Goal: Task Accomplishment & Management: Manage account settings

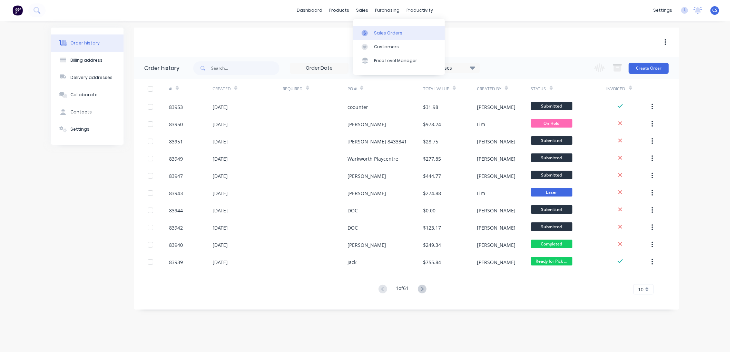
click at [365, 27] on link "Sales Orders" at bounding box center [398, 33] width 91 height 14
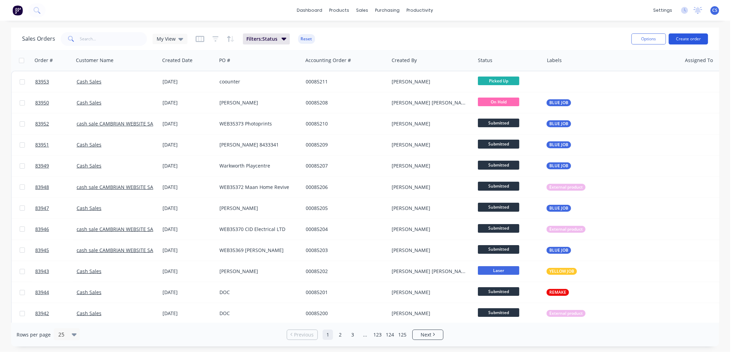
click at [680, 39] on button "Create order" at bounding box center [688, 38] width 39 height 11
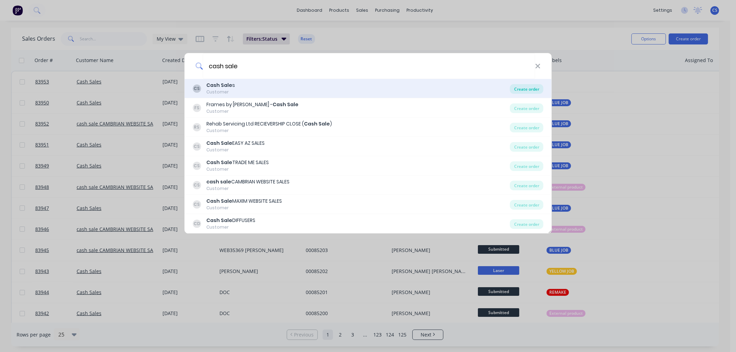
type input "cash sale"
click at [520, 87] on div "Create order" at bounding box center [526, 89] width 33 height 10
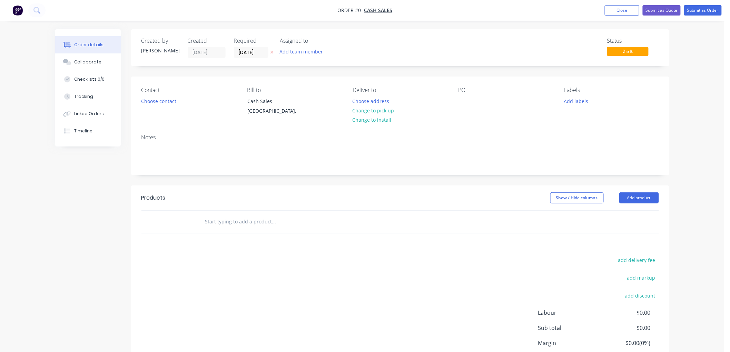
click at [271, 50] on icon at bounding box center [272, 52] width 3 height 4
click at [172, 100] on button "Choose contact" at bounding box center [158, 100] width 42 height 9
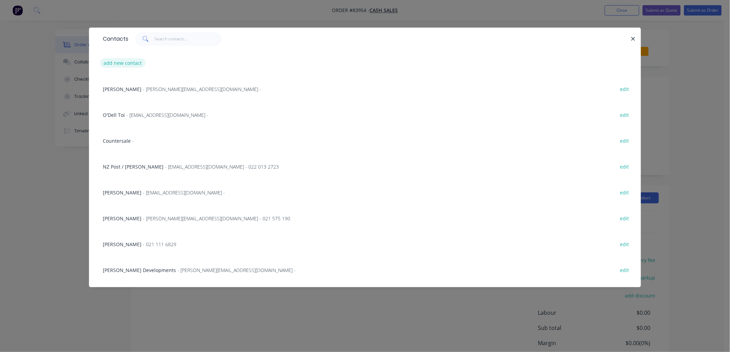
click at [130, 64] on button "add new contact" at bounding box center [123, 62] width 46 height 9
select select "NZ"
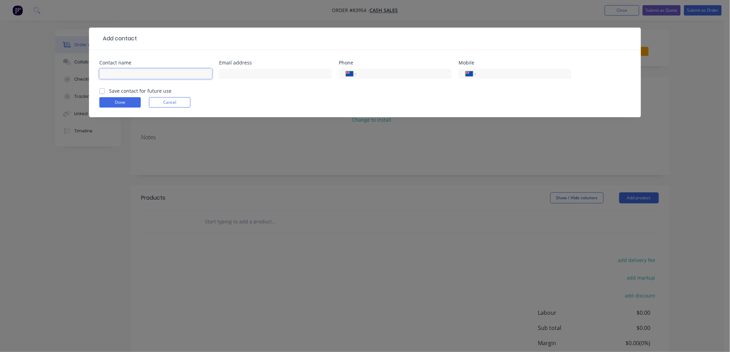
click at [151, 71] on input "text" at bounding box center [155, 74] width 113 height 10
click at [161, 104] on button "Cancel" at bounding box center [169, 102] width 41 height 10
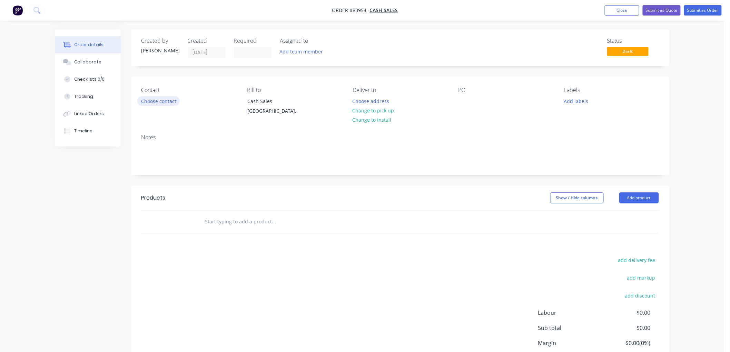
click at [163, 102] on button "Choose contact" at bounding box center [158, 100] width 42 height 9
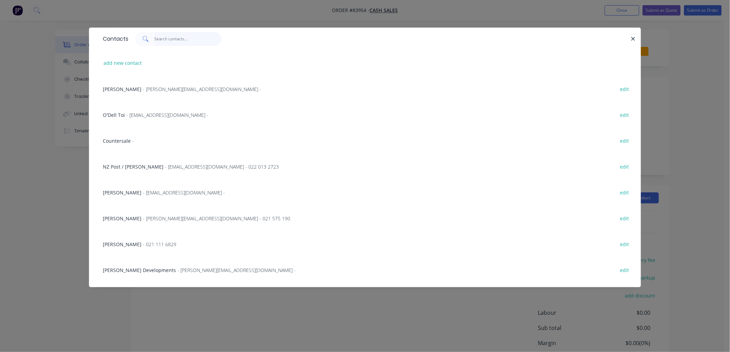
click at [169, 36] on input "text" at bounding box center [188, 39] width 67 height 14
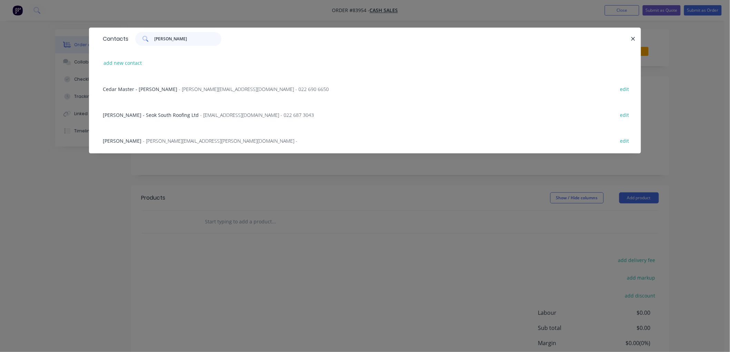
type input "[PERSON_NAME]"
click at [156, 138] on span "- [PERSON_NAME][EMAIL_ADDRESS][PERSON_NAME][DOMAIN_NAME] -" at bounding box center [220, 141] width 155 height 7
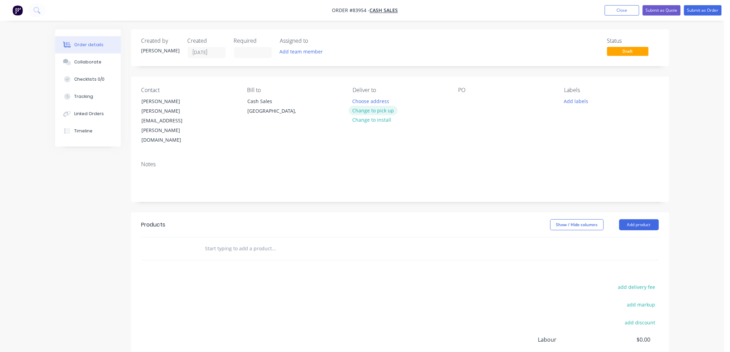
click at [388, 108] on button "Change to pick up" at bounding box center [373, 110] width 49 height 9
click at [467, 101] on div at bounding box center [464, 101] width 11 height 10
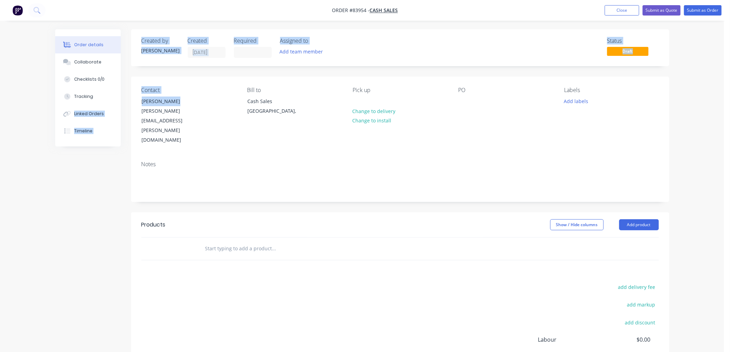
drag, startPoint x: 188, startPoint y: 102, endPoint x: 129, endPoint y: 104, distance: 58.7
click at [129, 104] on div "Order details Collaborate Checklists 0/0 Tracking Linked Orders Timeline Order …" at bounding box center [362, 232] width 628 height 407
click at [208, 99] on div "Contact [PERSON_NAME] [PERSON_NAME][EMAIL_ADDRESS][PERSON_NAME][DOMAIN_NAME]" at bounding box center [189, 116] width 95 height 58
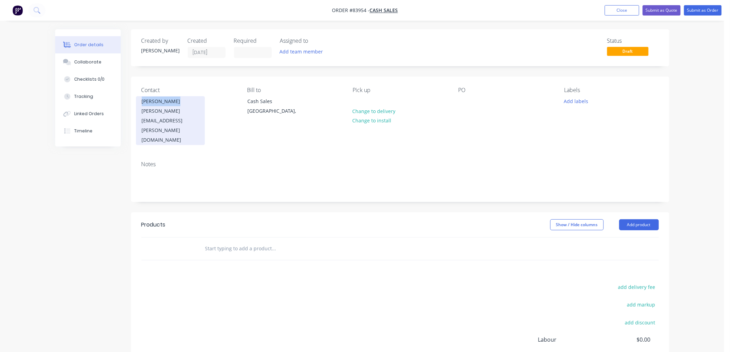
drag, startPoint x: 187, startPoint y: 98, endPoint x: 139, endPoint y: 102, distance: 47.4
click at [139, 102] on div "[PERSON_NAME] [PERSON_NAME][EMAIL_ADDRESS][PERSON_NAME][DOMAIN_NAME]" at bounding box center [170, 120] width 69 height 49
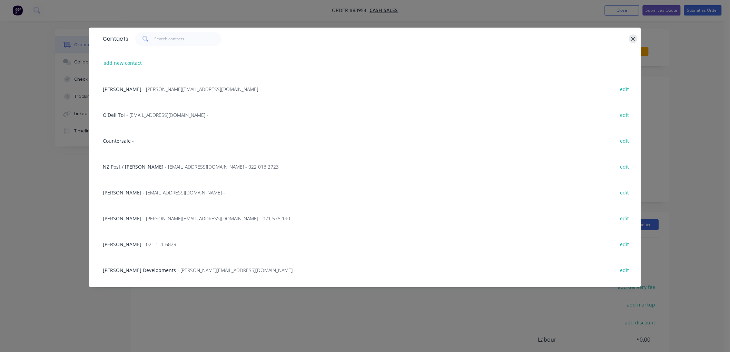
click at [633, 38] on icon "button" at bounding box center [634, 39] width 4 height 4
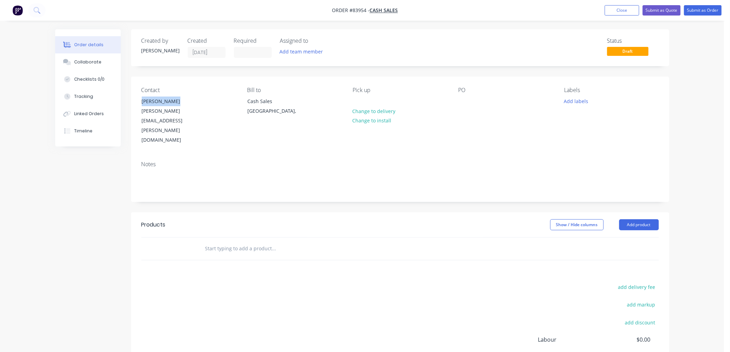
copy div "[PERSON_NAME]"
click at [466, 101] on div at bounding box center [464, 101] width 11 height 10
paste div
click at [565, 101] on button "Add labels" at bounding box center [577, 100] width 32 height 9
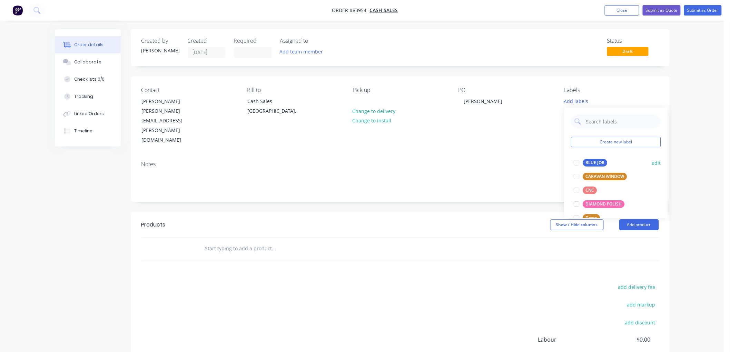
click at [591, 159] on div "BLUE JOB" at bounding box center [595, 163] width 25 height 8
click at [254, 242] on input "text" at bounding box center [274, 249] width 138 height 14
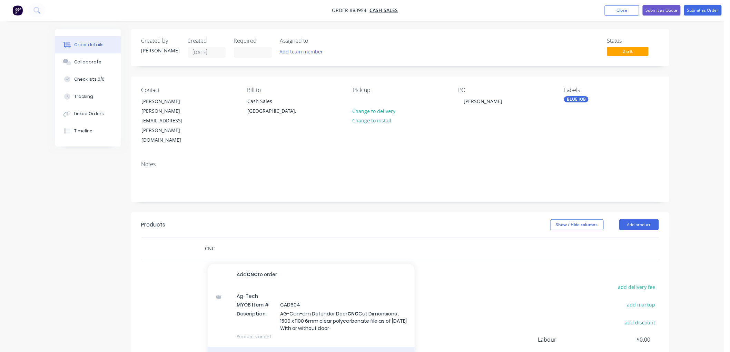
type input "CNC"
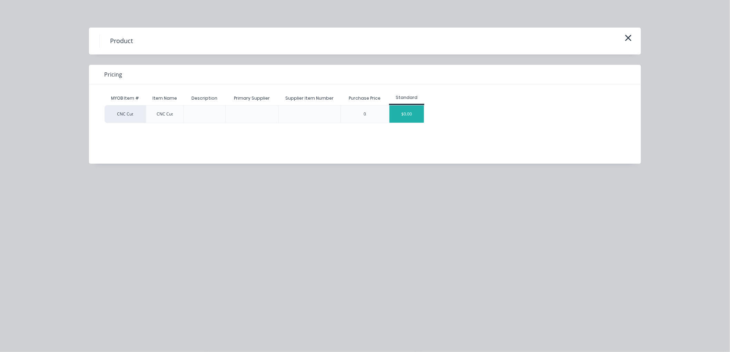
click at [402, 113] on div "$0.00" at bounding box center [407, 114] width 35 height 17
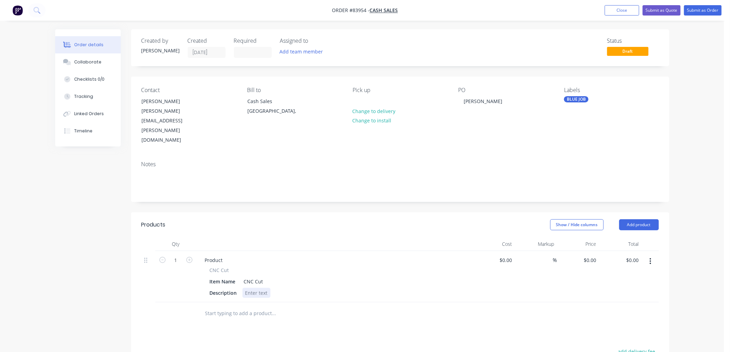
click at [248, 288] on div at bounding box center [257, 293] width 28 height 10
click at [351, 288] on div "Description Rebated clear acrylic base to fit display case" at bounding box center [333, 293] width 253 height 10
click at [346, 288] on div "Description Rebated clear acrylic base to fit display case" at bounding box center [333, 293] width 253 height 10
click at [344, 288] on div "Rebated clear acrylic base to fit display case" at bounding box center [297, 293] width 108 height 10
type input "$0.00"
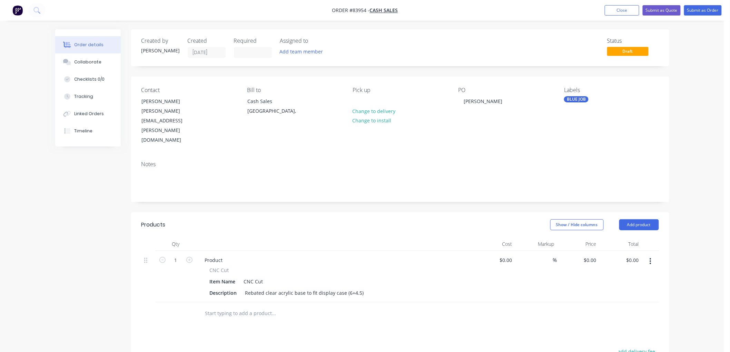
click at [220, 267] on span "CNC Cut" at bounding box center [219, 270] width 19 height 7
drag, startPoint x: 220, startPoint y: 243, endPoint x: 210, endPoint y: 243, distance: 9.7
click at [210, 267] on div "CNC Cut" at bounding box center [335, 270] width 250 height 7
copy span "CNC Cut"
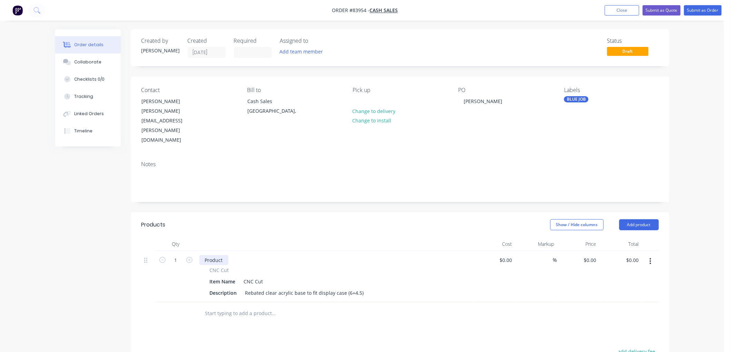
click at [212, 255] on div "Product" at bounding box center [214, 260] width 29 height 10
paste div
click at [706, 12] on button "Submit as Order" at bounding box center [704, 10] width 38 height 10
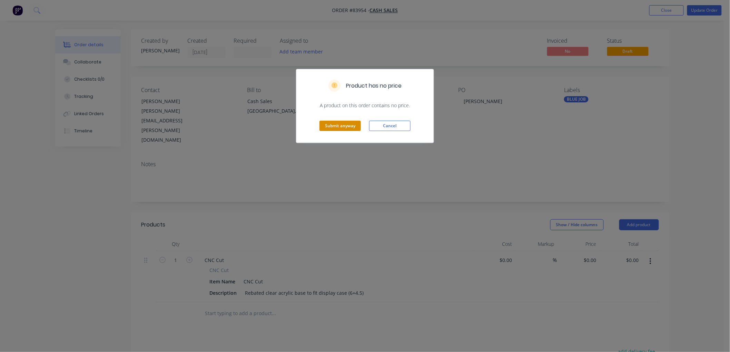
click at [338, 125] on button "Submit anyway" at bounding box center [340, 126] width 41 height 10
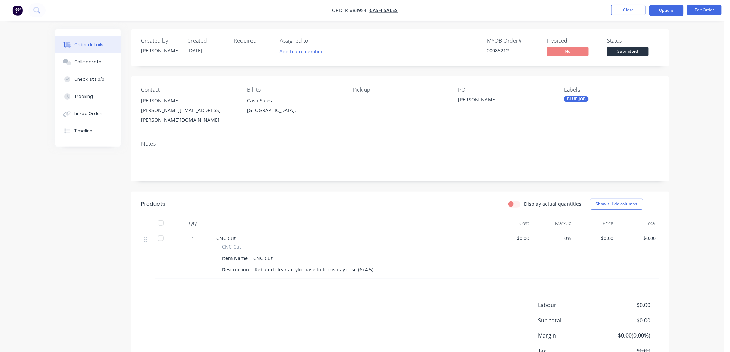
click at [675, 6] on button "Options" at bounding box center [667, 10] width 35 height 11
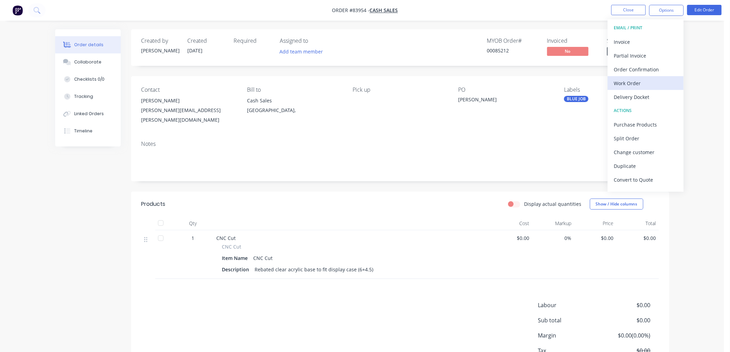
click at [644, 80] on div "Work Order" at bounding box center [646, 83] width 64 height 10
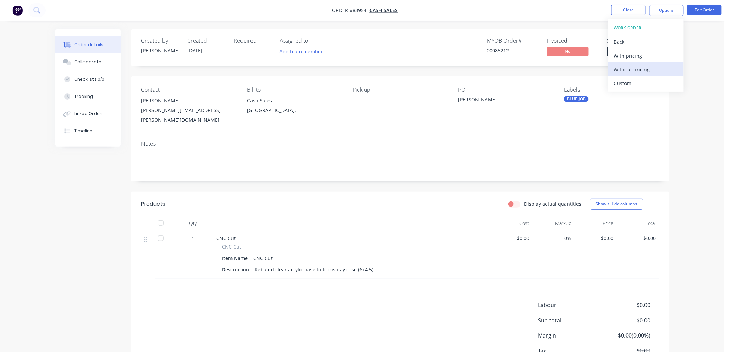
click at [639, 71] on div "Without pricing" at bounding box center [646, 70] width 64 height 10
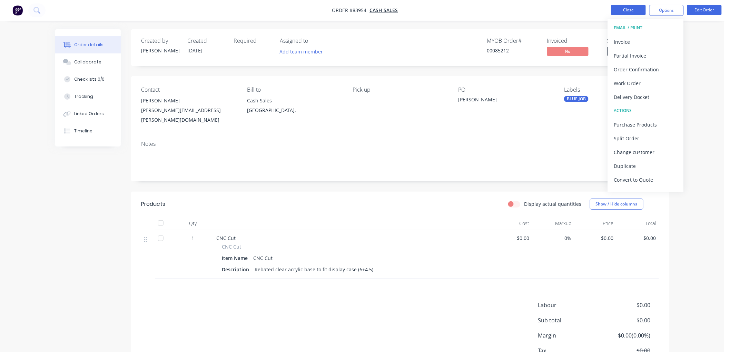
click at [621, 12] on button "Close" at bounding box center [629, 10] width 35 height 10
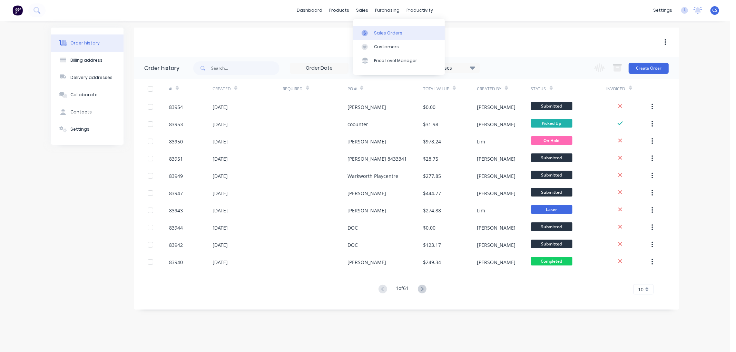
click at [374, 31] on div "Sales Orders" at bounding box center [388, 33] width 28 height 6
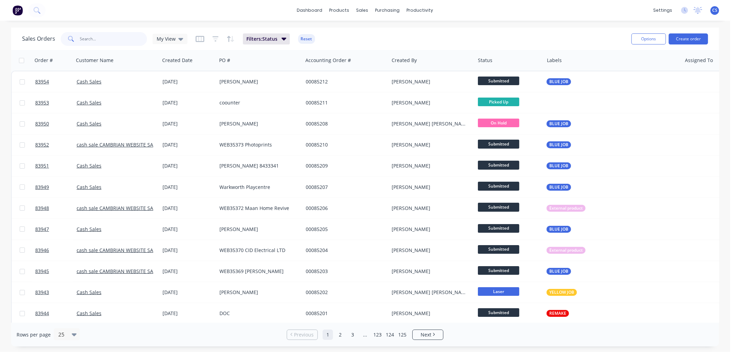
click at [125, 43] on input "text" at bounding box center [113, 39] width 67 height 14
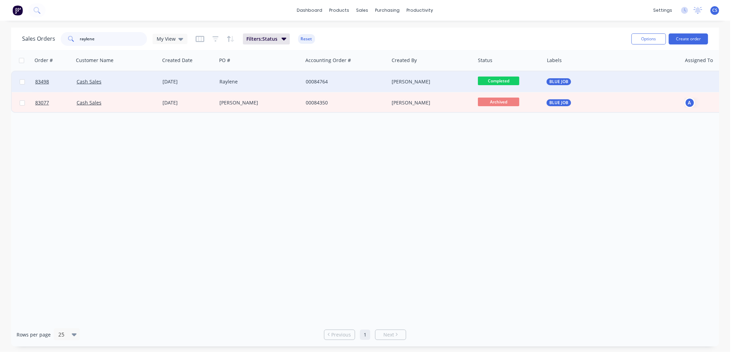
type input "raylene"
click at [248, 84] on div "Raylene" at bounding box center [258, 81] width 77 height 7
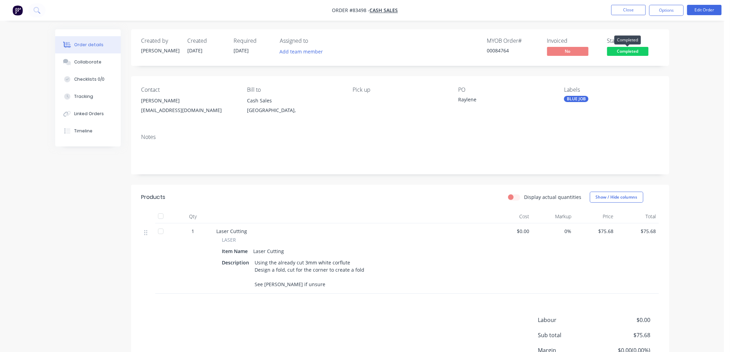
click at [641, 53] on span "Completed" at bounding box center [628, 51] width 41 height 9
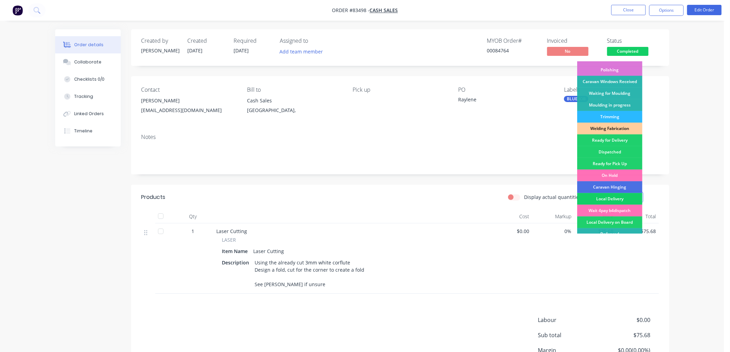
scroll to position [121, 0]
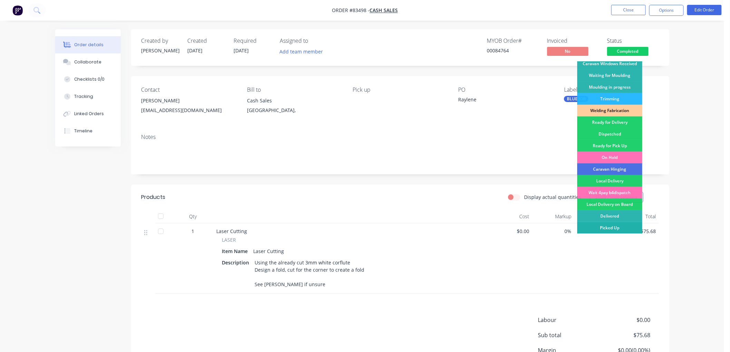
click at [619, 229] on div "Picked Up" at bounding box center [610, 228] width 65 height 12
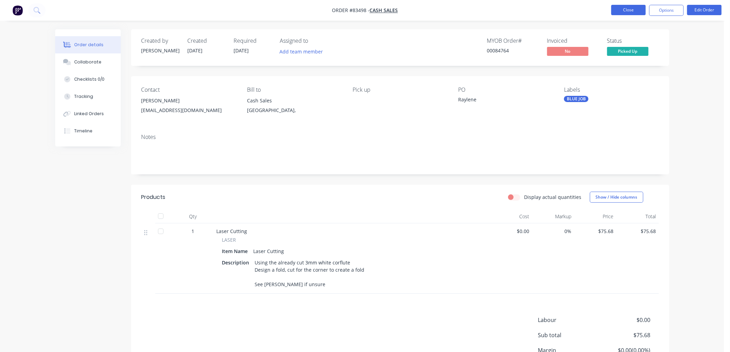
click at [627, 11] on button "Close" at bounding box center [629, 10] width 35 height 10
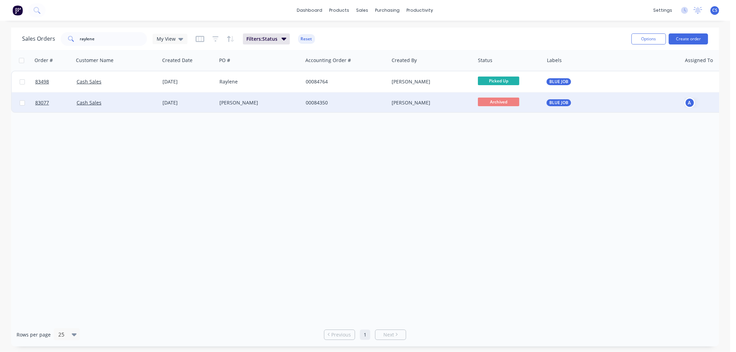
click at [397, 103] on div "[PERSON_NAME]" at bounding box center [430, 102] width 77 height 7
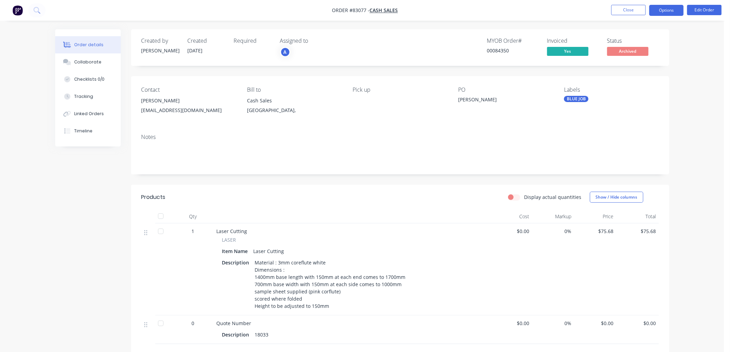
click at [671, 11] on button "Options" at bounding box center [667, 10] width 35 height 11
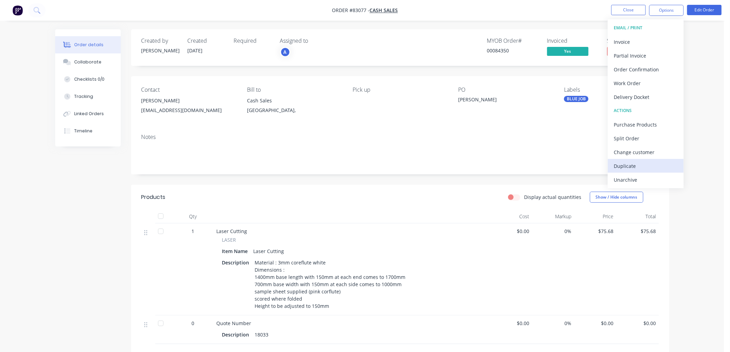
click at [640, 165] on div "Duplicate" at bounding box center [646, 166] width 64 height 10
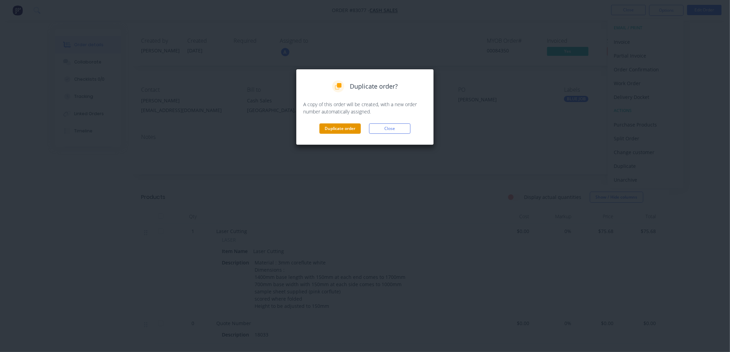
click at [335, 130] on button "Duplicate order" at bounding box center [340, 129] width 41 height 10
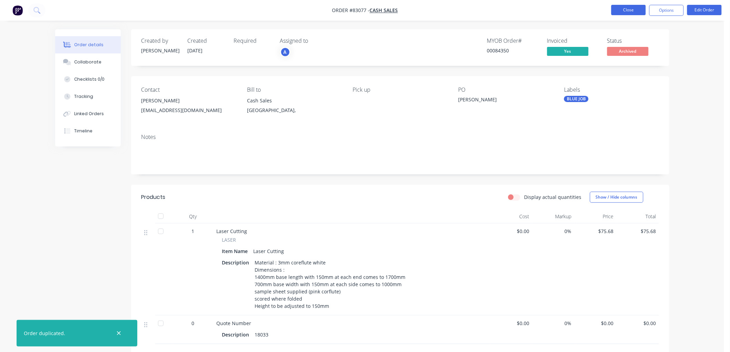
click at [630, 12] on button "Close" at bounding box center [629, 10] width 35 height 10
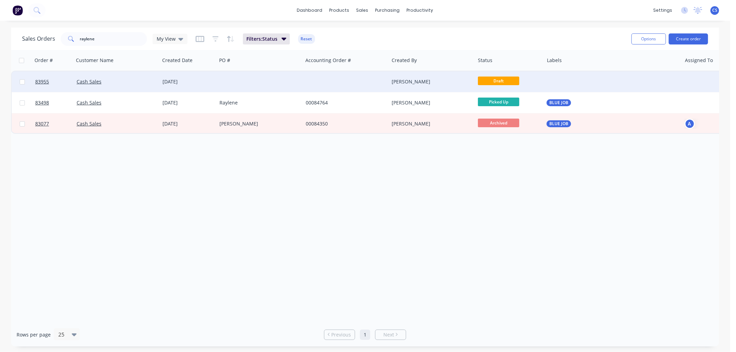
click at [284, 85] on div at bounding box center [260, 81] width 86 height 21
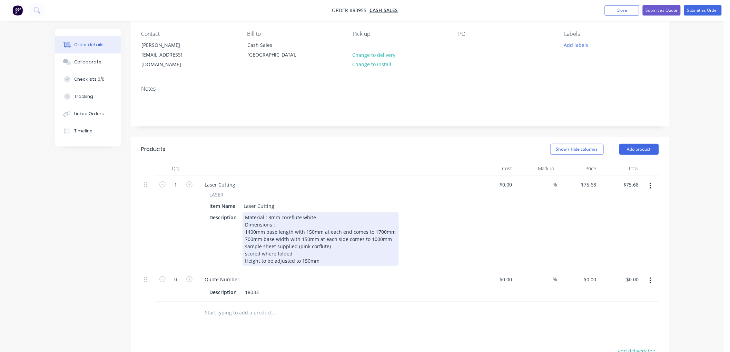
scroll to position [77, 0]
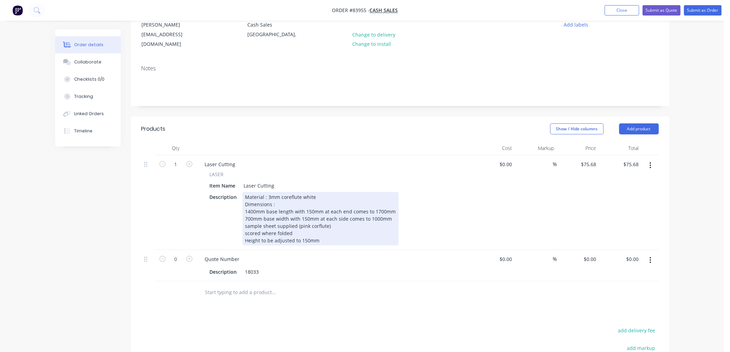
click at [279, 213] on div "Material : 3mm coreflute white Dimensions : 1400mm base length with 150mm at ea…" at bounding box center [321, 219] width 156 height 54
click at [296, 226] on div "Material : 3mm coreflute white Dimensions : 1400mm base length with 150mm at ea…" at bounding box center [321, 219] width 156 height 54
drag, startPoint x: 285, startPoint y: 225, endPoint x: 243, endPoint y: 226, distance: 42.5
click at [243, 226] on div "Material : 3mm coreflute white Dimensions : 1400mm base length with 150mm at ea…" at bounding box center [321, 219] width 156 height 54
click at [291, 225] on div "Material : 3mm coreflute white Dimensions : 1400mm base length with 150mm at ea…" at bounding box center [321, 219] width 156 height 54
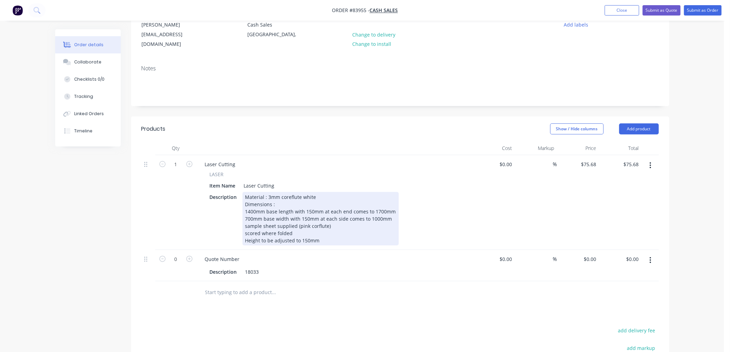
click at [323, 232] on div "Material : 3mm coreflute white Dimensions : 1400mm base length with 150mm at ea…" at bounding box center [321, 219] width 156 height 54
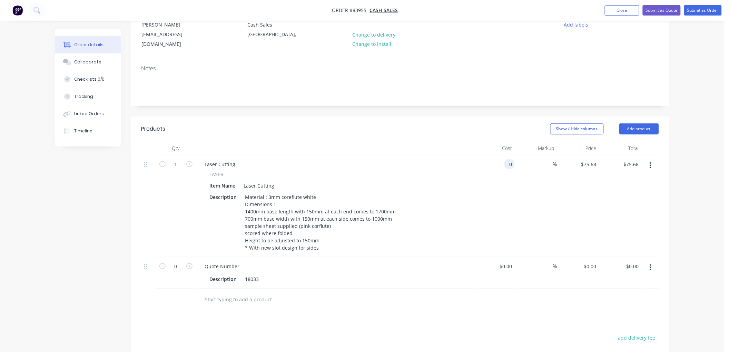
type input "$0.00"
click at [651, 264] on icon "button" at bounding box center [651, 268] width 2 height 8
click at [616, 322] on div "Delete" at bounding box center [626, 327] width 53 height 10
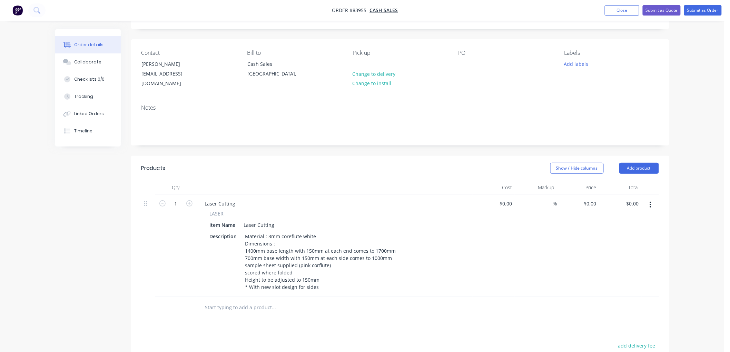
scroll to position [0, 0]
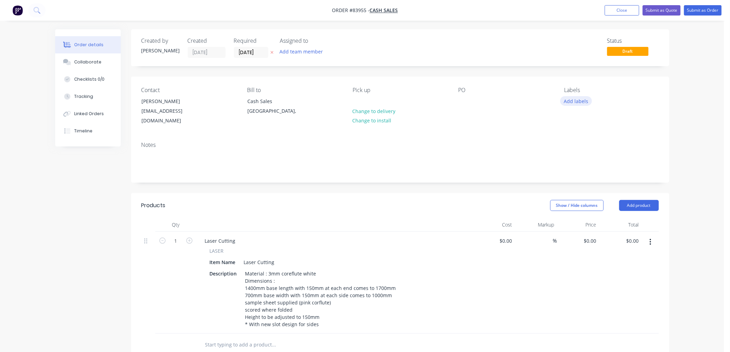
drag, startPoint x: 580, startPoint y: 102, endPoint x: 584, endPoint y: 105, distance: 5.4
click at [580, 102] on button "Add labels" at bounding box center [577, 100] width 32 height 9
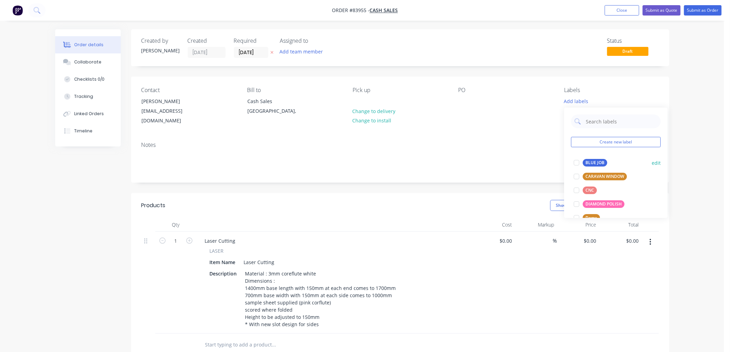
click at [596, 164] on div "BLUE JOB" at bounding box center [595, 163] width 25 height 8
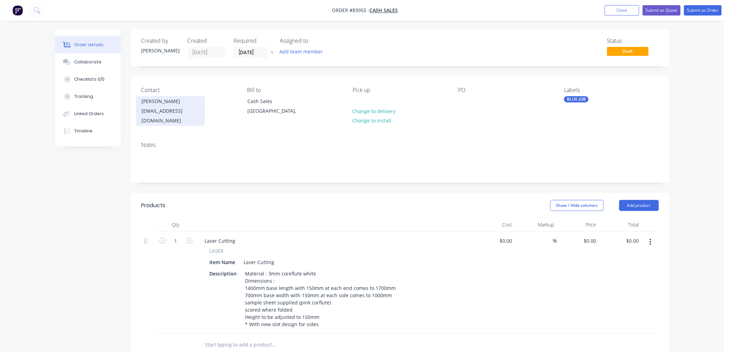
drag, startPoint x: 204, startPoint y: 100, endPoint x: 139, endPoint y: 102, distance: 65.6
click at [142, 102] on div "Contact [PERSON_NAME] [EMAIL_ADDRESS][DOMAIN_NAME]" at bounding box center [189, 106] width 95 height 39
copy div "[PERSON_NAME]"
click at [463, 100] on div at bounding box center [464, 101] width 11 height 10
paste div
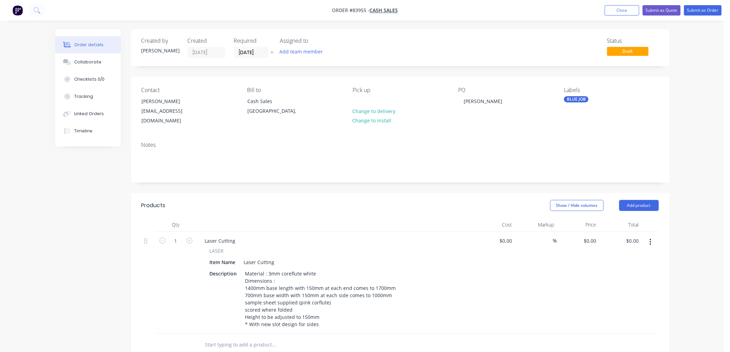
click at [697, 17] on nav "Order #83955 - Cash Sales Add product Close Submit as Quote Submit as Order" at bounding box center [365, 10] width 730 height 21
click at [699, 11] on button "Submit as Order" at bounding box center [704, 10] width 38 height 10
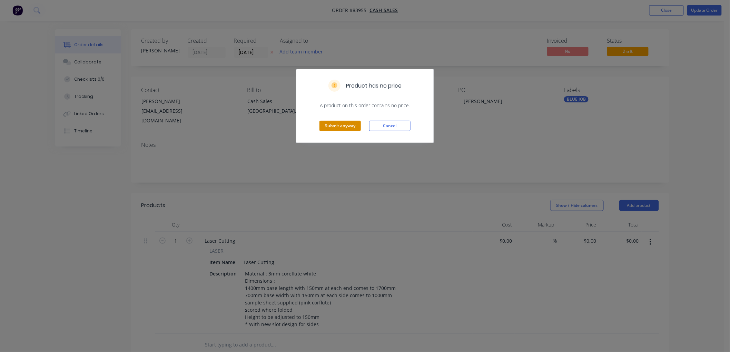
click at [350, 128] on button "Submit anyway" at bounding box center [340, 126] width 41 height 10
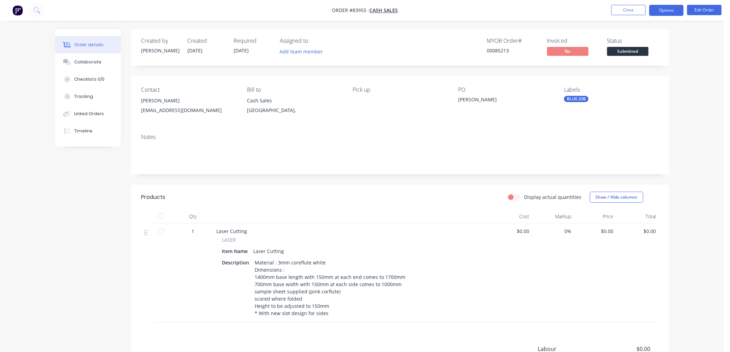
click at [658, 15] on button "Options" at bounding box center [667, 10] width 35 height 11
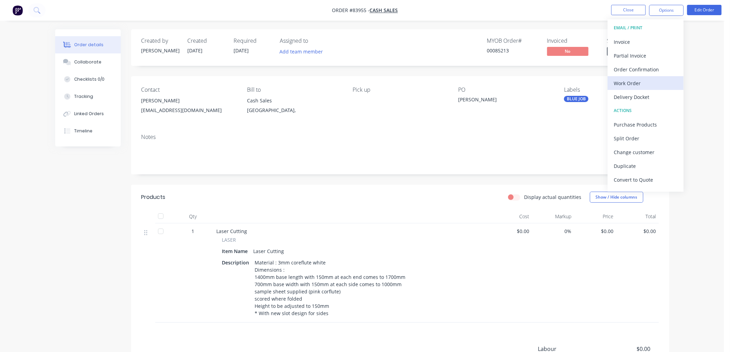
click at [636, 83] on div "Work Order" at bounding box center [646, 83] width 64 height 10
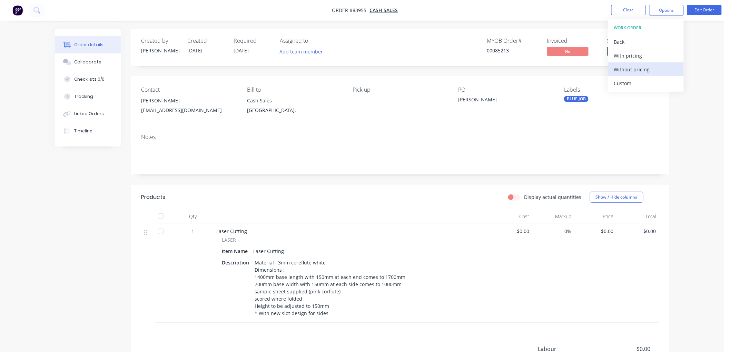
click at [633, 68] on div "Without pricing" at bounding box center [646, 70] width 64 height 10
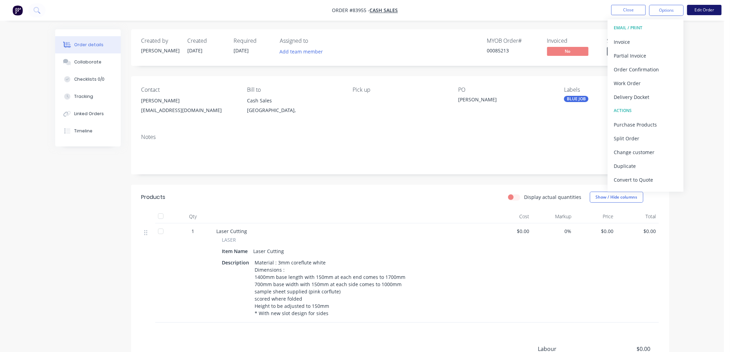
click at [698, 11] on button "Edit Order" at bounding box center [705, 10] width 35 height 10
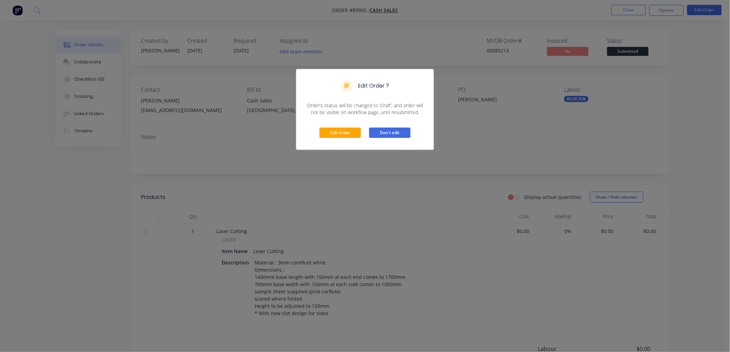
click at [398, 131] on button "Don't edit" at bounding box center [389, 133] width 41 height 10
click at [398, 131] on div "Edit Order Don't edit" at bounding box center [365, 133] width 137 height 34
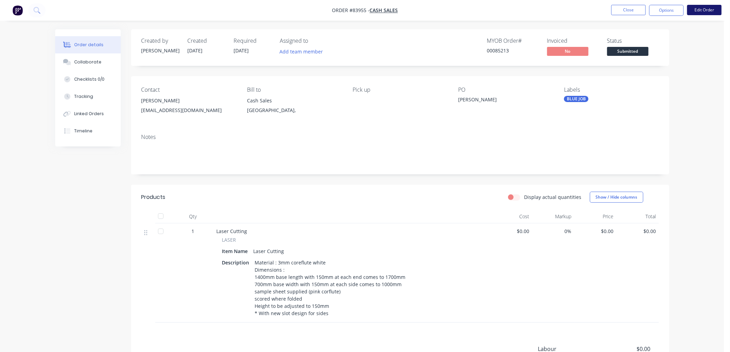
click at [708, 8] on button "Edit Order" at bounding box center [705, 10] width 35 height 10
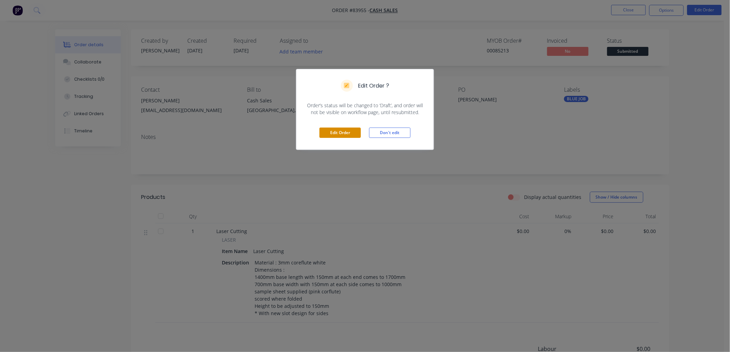
click at [342, 133] on button "Edit Order" at bounding box center [340, 133] width 41 height 10
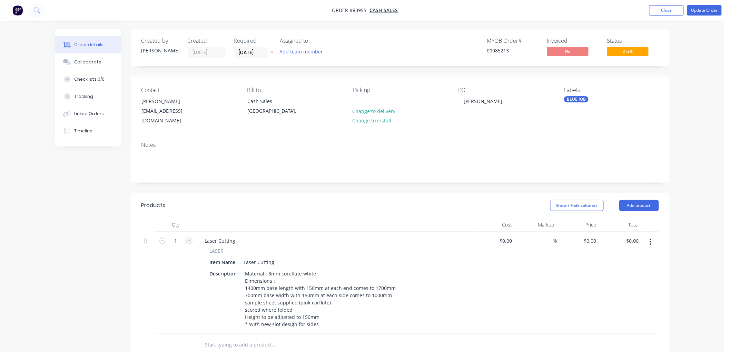
click at [271, 51] on icon at bounding box center [272, 52] width 3 height 4
click at [697, 9] on button "Update Order" at bounding box center [705, 10] width 35 height 10
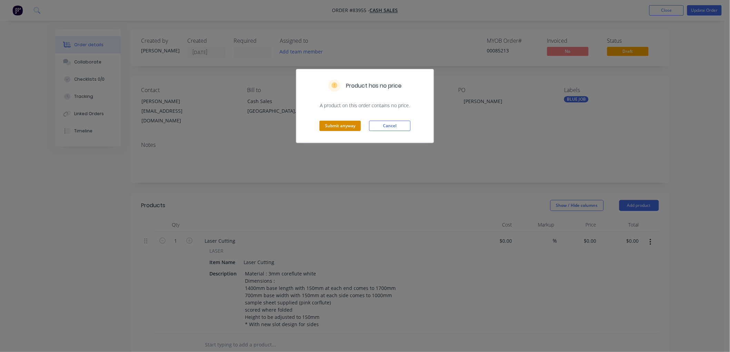
click at [344, 126] on button "Submit anyway" at bounding box center [340, 126] width 41 height 10
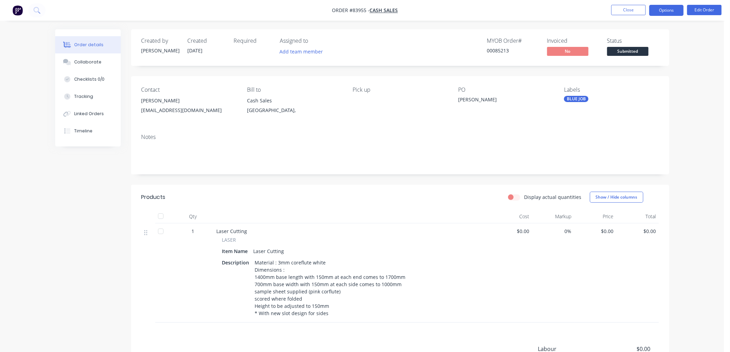
drag, startPoint x: 663, startPoint y: 9, endPoint x: 666, endPoint y: 15, distance: 6.6
click at [663, 9] on button "Options" at bounding box center [667, 10] width 35 height 11
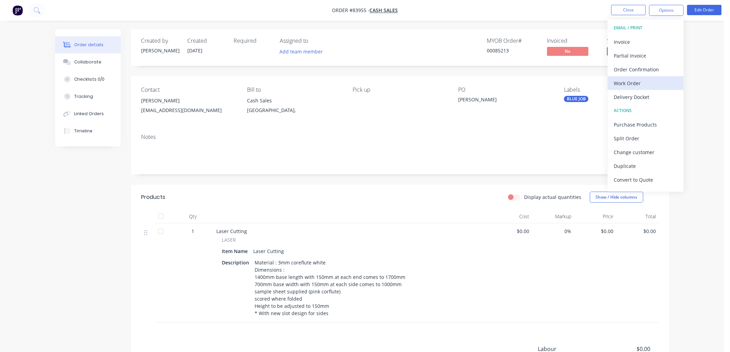
click at [644, 79] on div "Work Order" at bounding box center [646, 83] width 64 height 10
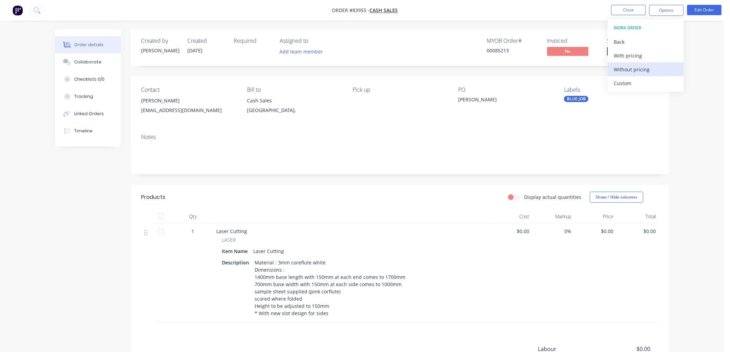
click at [644, 65] on div "Without pricing" at bounding box center [646, 70] width 64 height 10
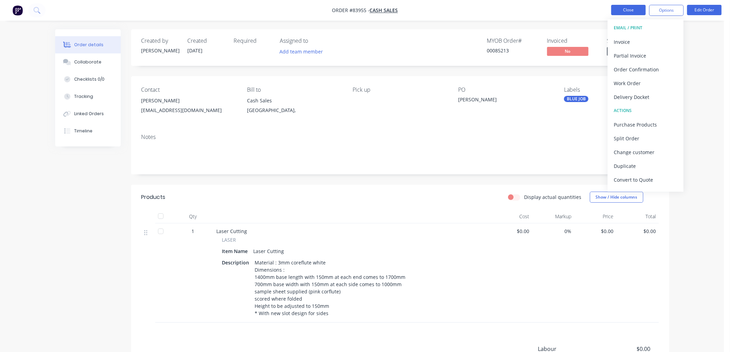
click at [625, 11] on button "Close" at bounding box center [629, 10] width 35 height 10
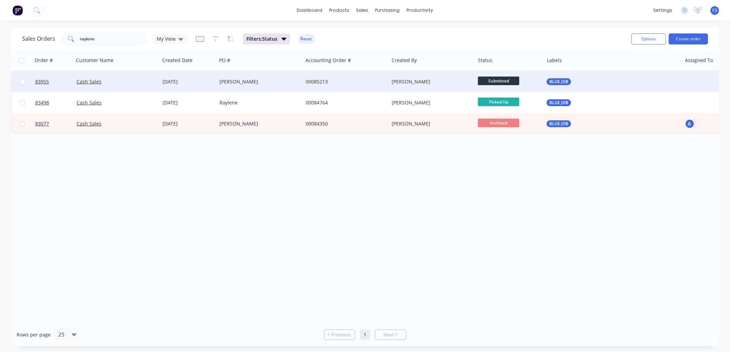
click at [446, 83] on div "[PERSON_NAME]" at bounding box center [430, 81] width 77 height 7
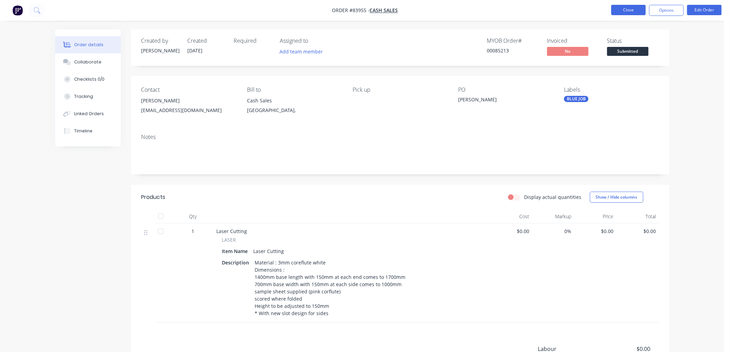
click at [621, 14] on button "Close" at bounding box center [629, 10] width 35 height 10
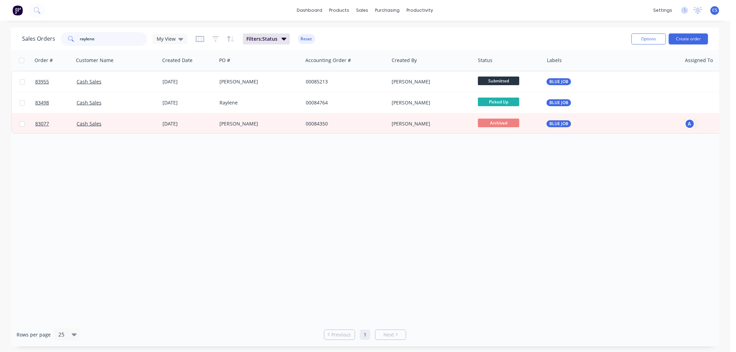
click at [105, 40] on input "raylene" at bounding box center [113, 39] width 67 height 14
click at [112, 40] on input "raylene" at bounding box center [113, 39] width 67 height 14
paste input "U40225"
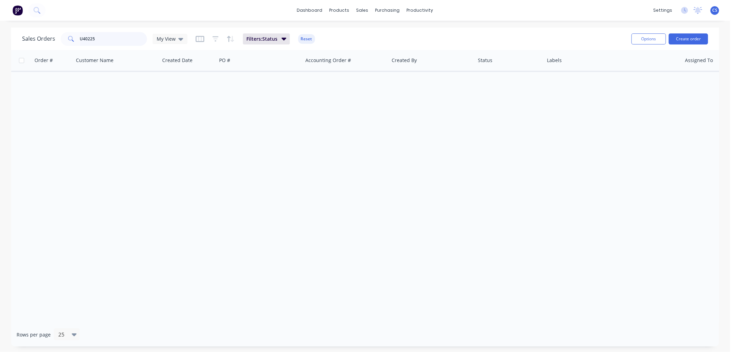
click at [90, 36] on input "U40225" at bounding box center [113, 39] width 67 height 14
click at [105, 40] on input "U40225" at bounding box center [113, 39] width 67 height 14
paste input "8415090"
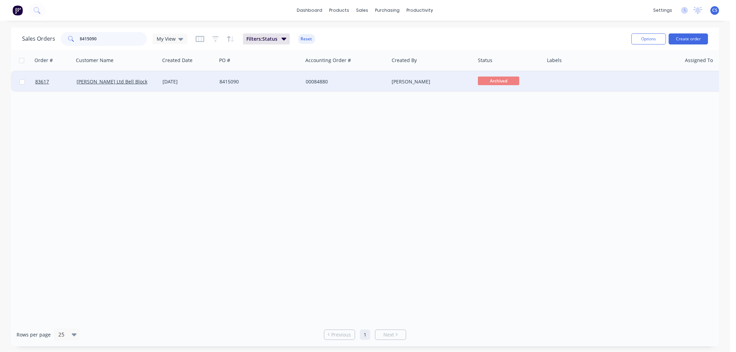
type input "8415090"
click at [317, 80] on div "00084880" at bounding box center [344, 81] width 77 height 7
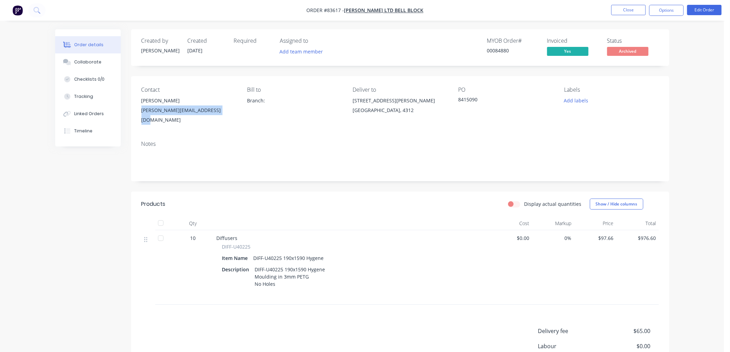
drag, startPoint x: 216, startPoint y: 111, endPoint x: 142, endPoint y: 112, distance: 74.9
click at [142, 112] on div "[PERSON_NAME][EMAIL_ADDRESS][DOMAIN_NAME]" at bounding box center [189, 115] width 95 height 19
copy div "[PERSON_NAME][EMAIL_ADDRESS][DOMAIN_NAME]"
click at [213, 112] on div "[PERSON_NAME][EMAIL_ADDRESS][DOMAIN_NAME]" at bounding box center [189, 115] width 95 height 19
click at [658, 11] on button "Options" at bounding box center [667, 10] width 35 height 11
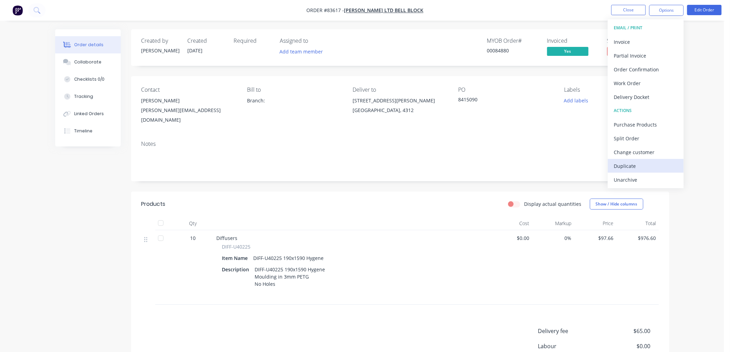
click at [637, 167] on div "Duplicate" at bounding box center [646, 166] width 64 height 10
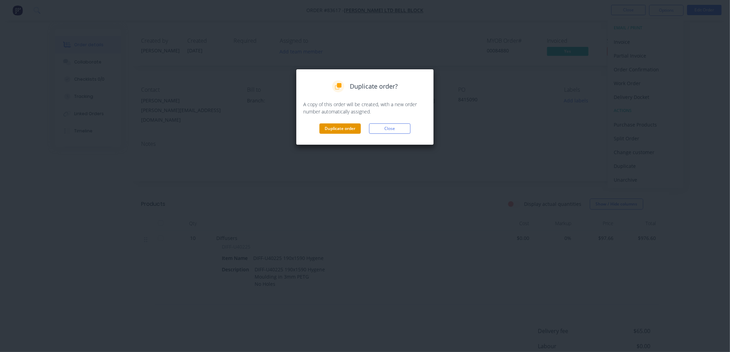
click at [349, 129] on button "Duplicate order" at bounding box center [340, 129] width 41 height 10
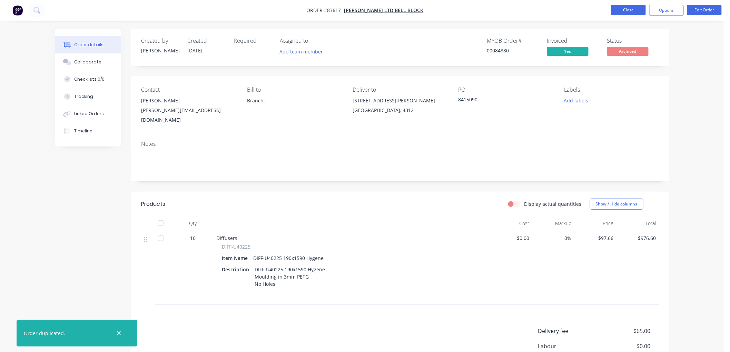
click at [625, 10] on button "Close" at bounding box center [629, 10] width 35 height 10
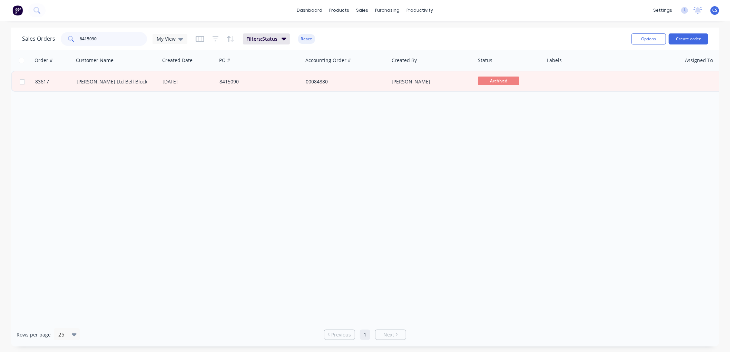
click at [108, 39] on input "8415090" at bounding box center [113, 39] width 67 height 14
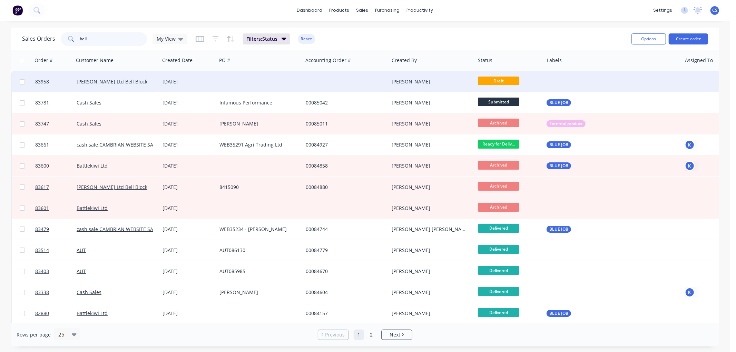
type input "bell"
click at [268, 82] on div at bounding box center [260, 81] width 86 height 21
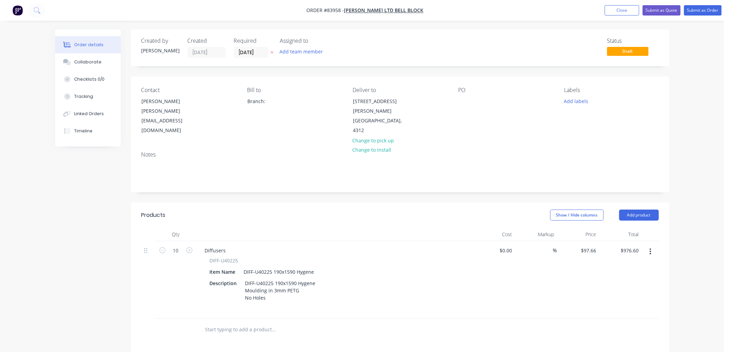
click at [272, 52] on icon at bounding box center [272, 52] width 3 height 3
click at [575, 101] on button "Add labels" at bounding box center [577, 100] width 32 height 9
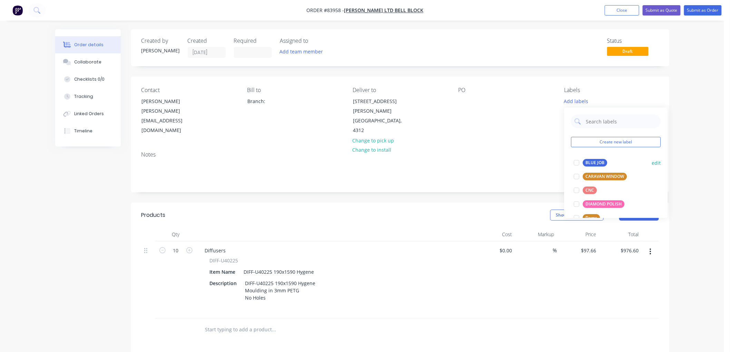
click at [594, 162] on div "BLUE JOB" at bounding box center [595, 163] width 25 height 8
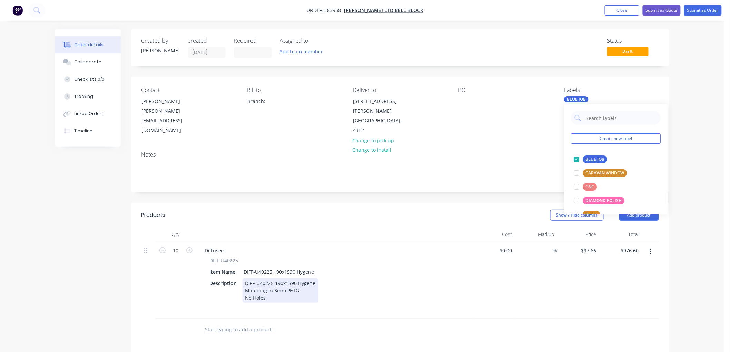
drag, startPoint x: 264, startPoint y: 271, endPoint x: 277, endPoint y: 277, distance: 13.8
click at [264, 279] on div "DIFF-U40225 190x1590 Hygene Moulding in 3mm PETG No Holes" at bounding box center [281, 291] width 76 height 25
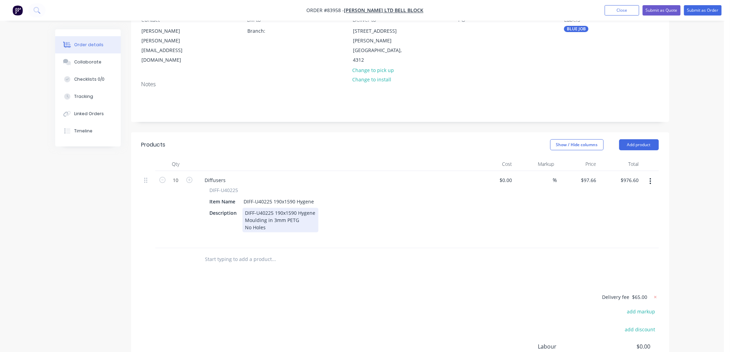
scroll to position [77, 0]
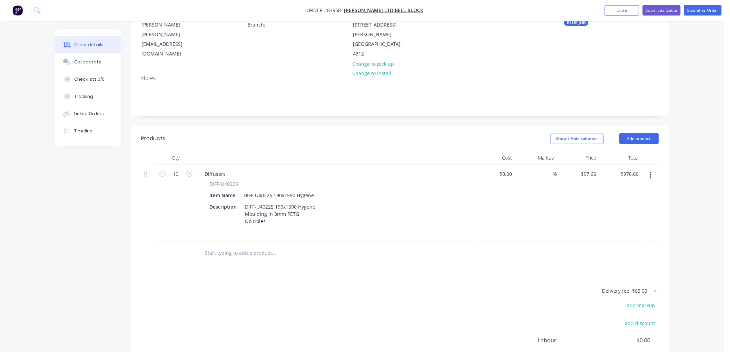
click at [211, 246] on input "text" at bounding box center [274, 253] width 138 height 14
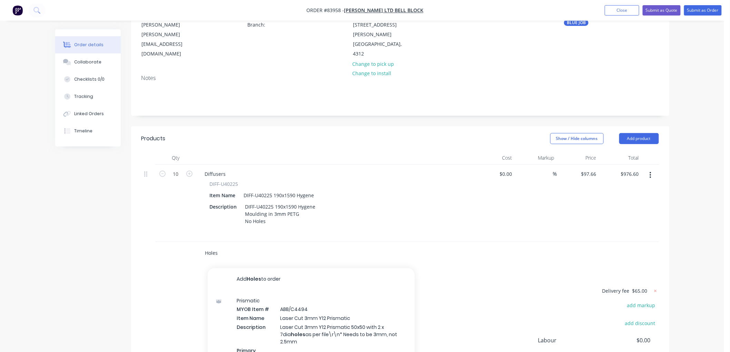
drag, startPoint x: 221, startPoint y: 244, endPoint x: 199, endPoint y: 246, distance: 21.8
click at [200, 246] on div "Holes Add Holes to order Prismatic MYOB Item # ABB/C4494 Item Name Laser Cut 3m…" at bounding box center [303, 253] width 207 height 14
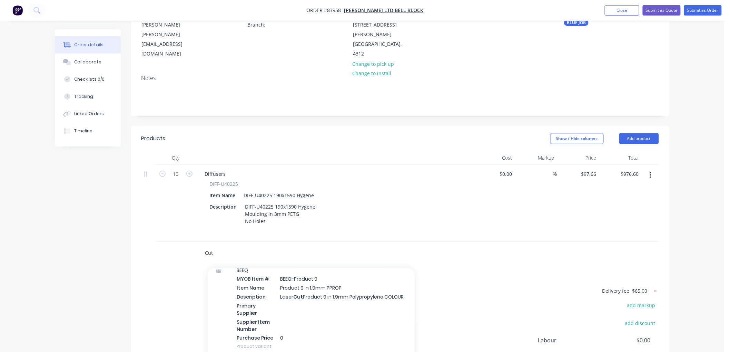
scroll to position [2378, 0]
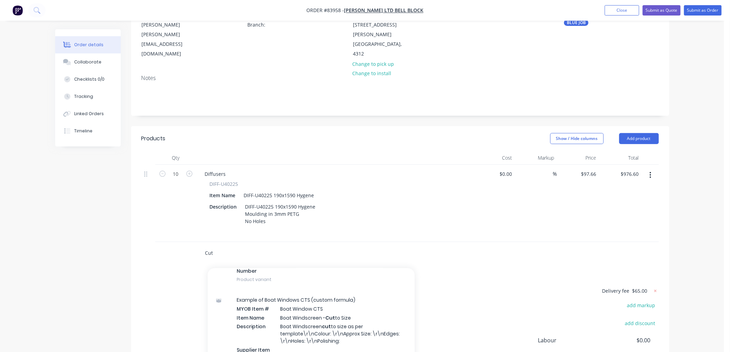
click at [220, 246] on input "Cut" at bounding box center [274, 253] width 138 height 14
type input "Cut"
click at [159, 255] on div "Products Show / Hide columns Add product Qty Cost Markup Price Total 10 Diffuse…" at bounding box center [400, 276] width 539 height 301
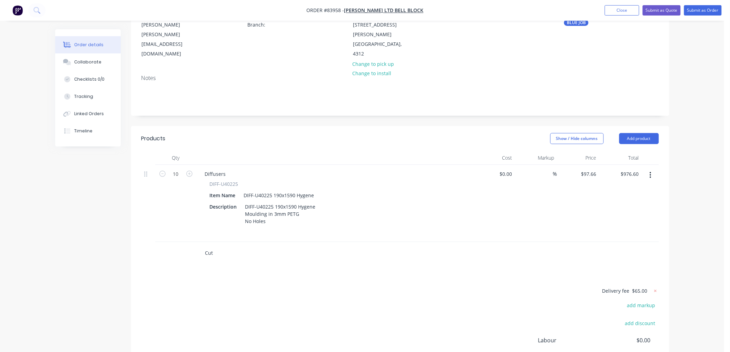
click at [218, 246] on input "Cut" at bounding box center [274, 253] width 138 height 14
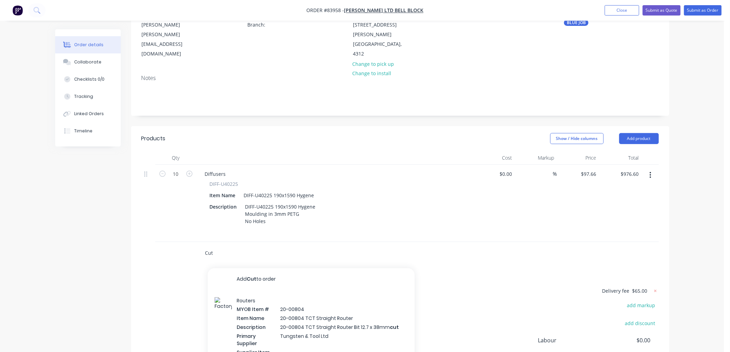
click at [220, 246] on input "Cut" at bounding box center [274, 253] width 138 height 14
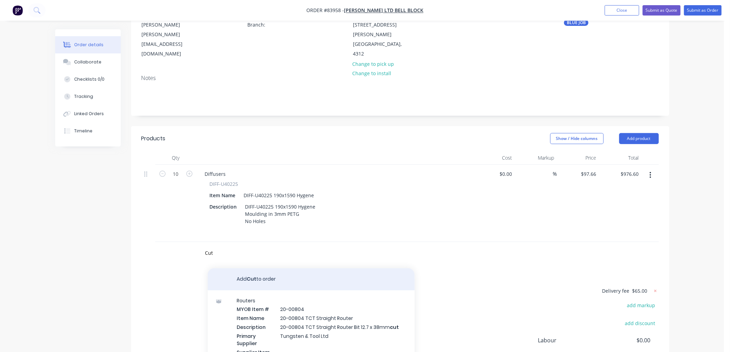
click at [254, 270] on button "Add Cut to order" at bounding box center [311, 280] width 207 height 22
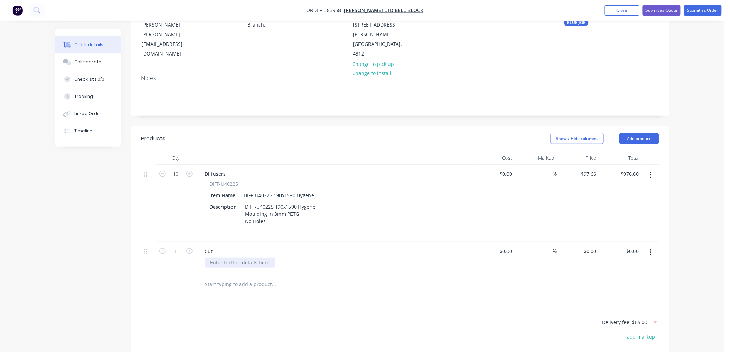
click at [231, 258] on div at bounding box center [240, 263] width 70 height 10
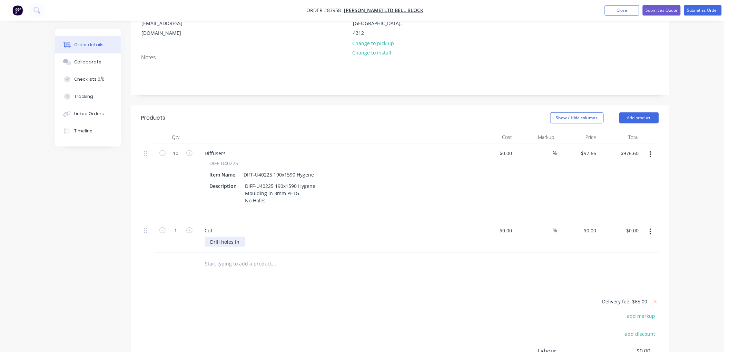
scroll to position [115, 0]
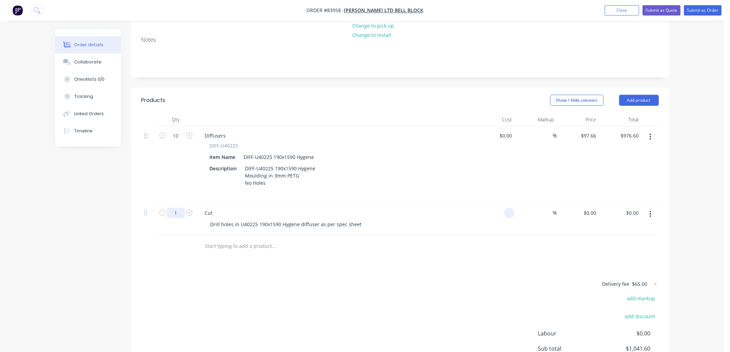
click at [178, 141] on input "1" at bounding box center [176, 136] width 18 height 10
type input "$0.00"
type input "10"
click at [651, 133] on icon "button" at bounding box center [651, 137] width 2 height 8
click at [615, 192] on div "Delete" at bounding box center [626, 197] width 53 height 10
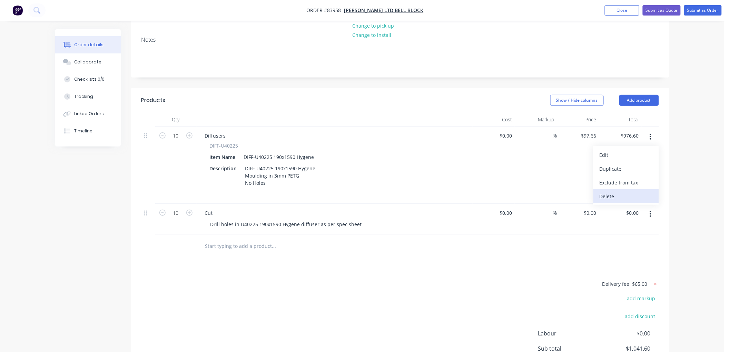
scroll to position [106, 0]
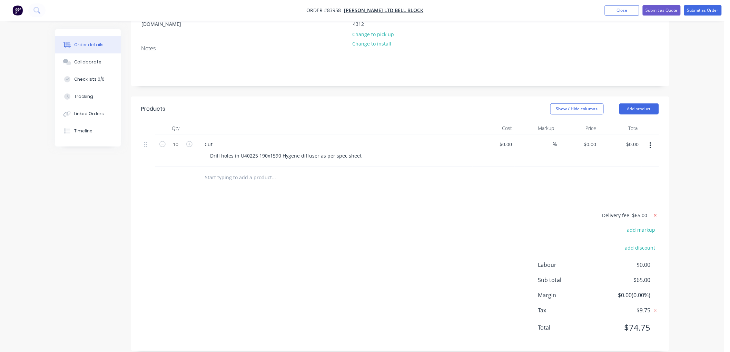
click at [655, 212] on icon at bounding box center [655, 215] width 7 height 7
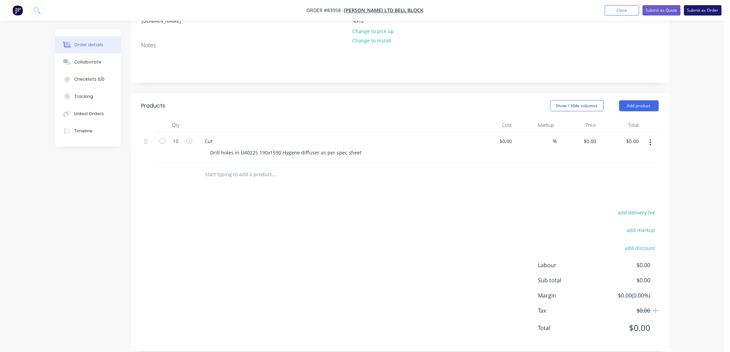
click at [689, 10] on button "Submit as Order" at bounding box center [704, 10] width 38 height 10
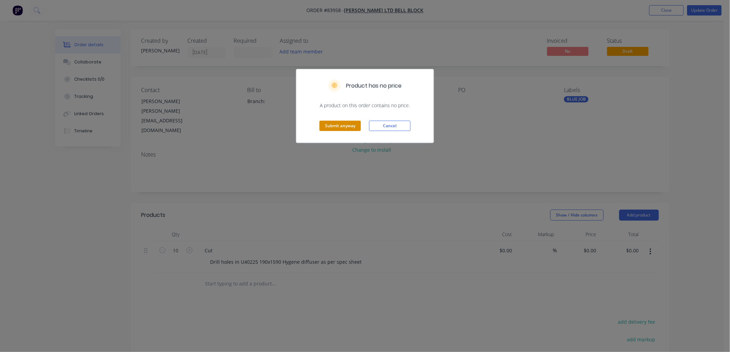
click at [351, 126] on button "Submit anyway" at bounding box center [340, 126] width 41 height 10
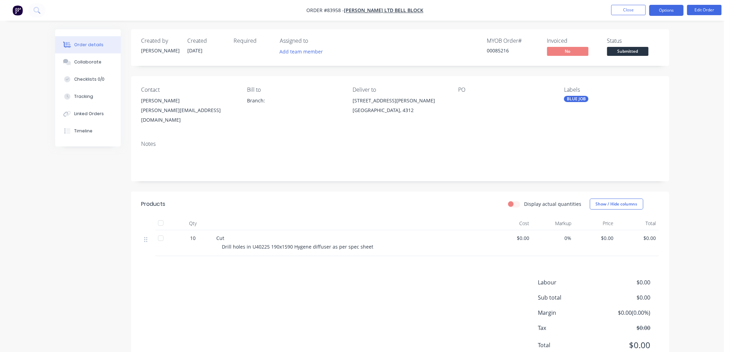
click at [663, 8] on button "Options" at bounding box center [667, 10] width 35 height 11
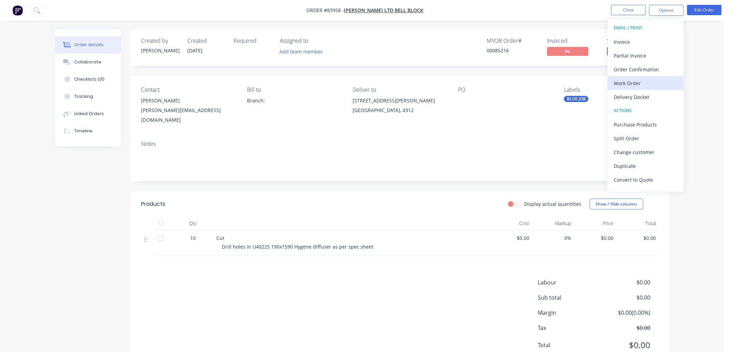
click at [631, 81] on div "Work Order" at bounding box center [646, 83] width 64 height 10
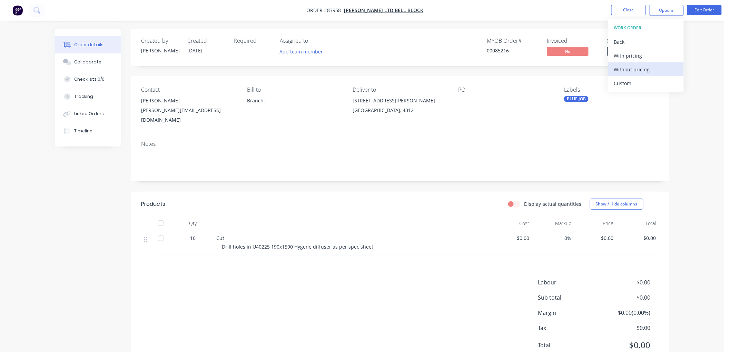
click at [633, 70] on div "Without pricing" at bounding box center [646, 70] width 64 height 10
click at [563, 19] on nav "Order #83958 - [PERSON_NAME] Ltd Bell Block Close Options EMAIL / PRINT Invoice…" at bounding box center [365, 10] width 730 height 21
click at [628, 12] on button "Close" at bounding box center [629, 10] width 35 height 10
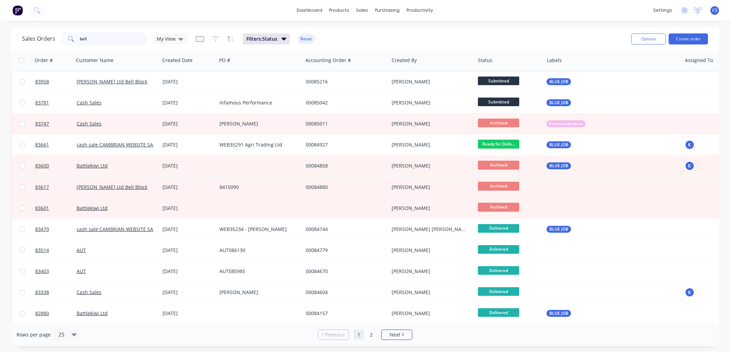
click at [120, 39] on input "bell" at bounding box center [113, 39] width 67 height 14
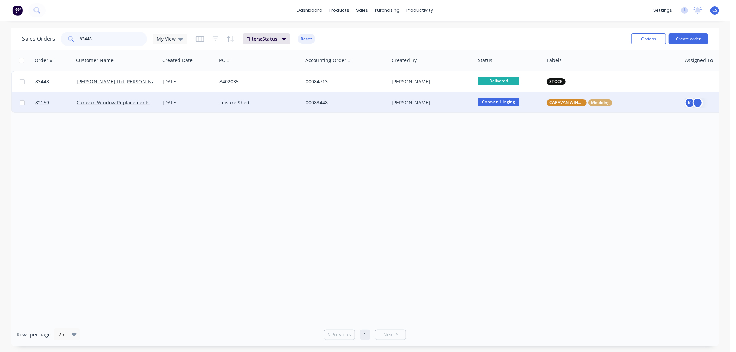
type input "83448"
click at [254, 102] on div "Leisure Shed" at bounding box center [258, 102] width 77 height 7
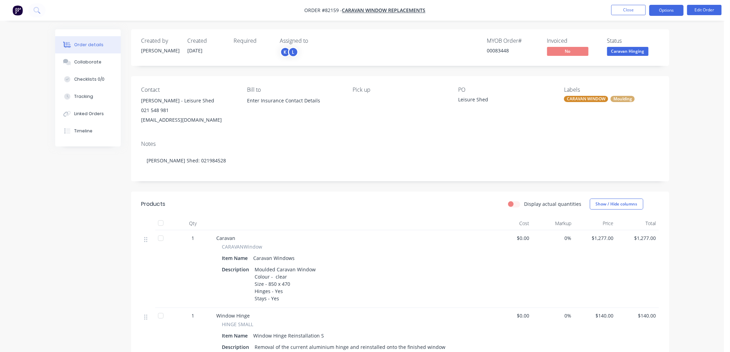
click at [677, 8] on button "Options" at bounding box center [667, 10] width 35 height 11
click at [698, 34] on div "Order details Collaborate Checklists 0/0 Tracking Linked Orders Timeline Order …" at bounding box center [362, 240] width 725 height 480
click at [643, 52] on span "Caravan Hinging" at bounding box center [628, 51] width 41 height 9
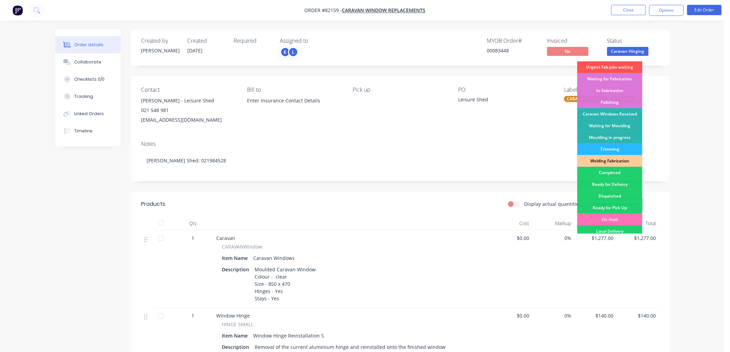
scroll to position [77, 0]
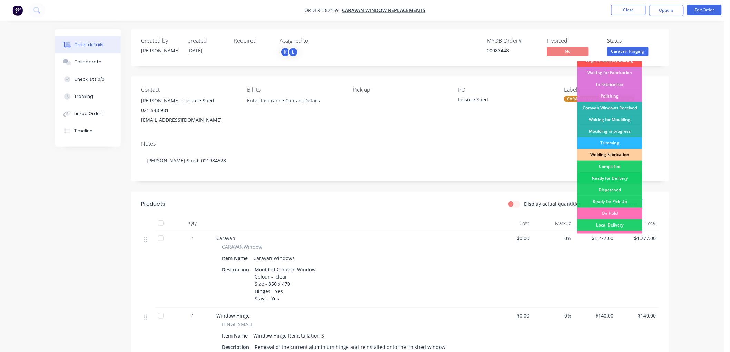
click at [625, 180] on div "Ready for Delivery" at bounding box center [610, 179] width 65 height 12
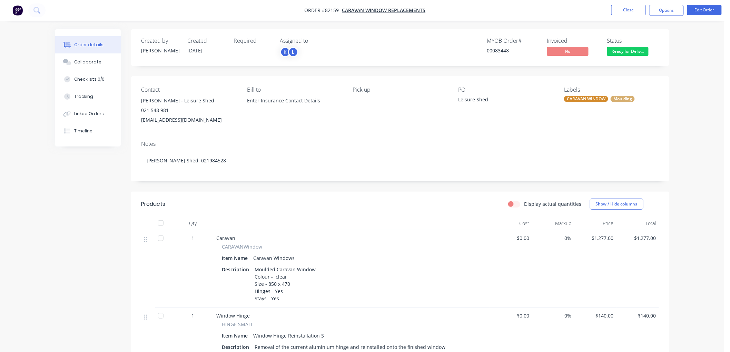
click at [638, 46] on div "Ready for Delivery" at bounding box center [628, 39] width 41 height 13
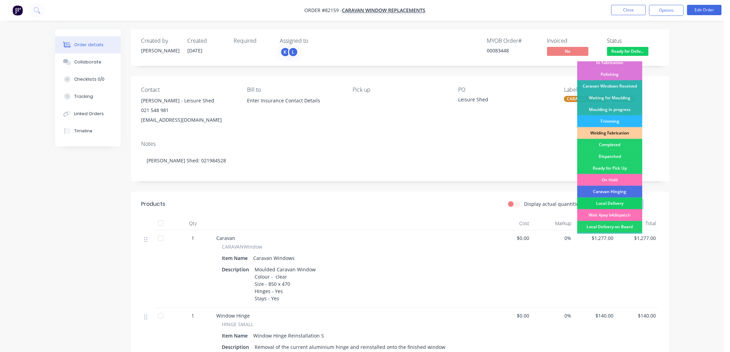
scroll to position [121, 0]
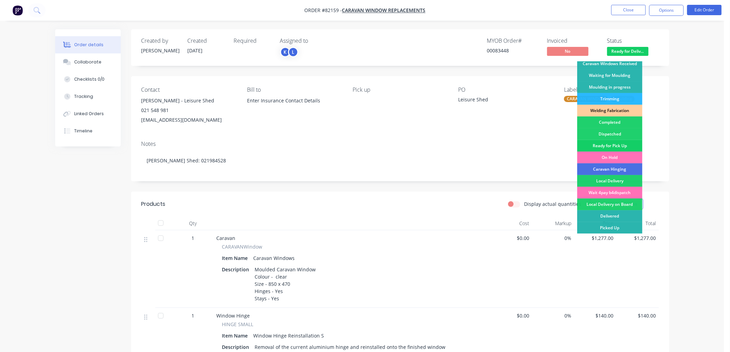
click at [619, 146] on div "Ready for Pick Up" at bounding box center [610, 146] width 65 height 12
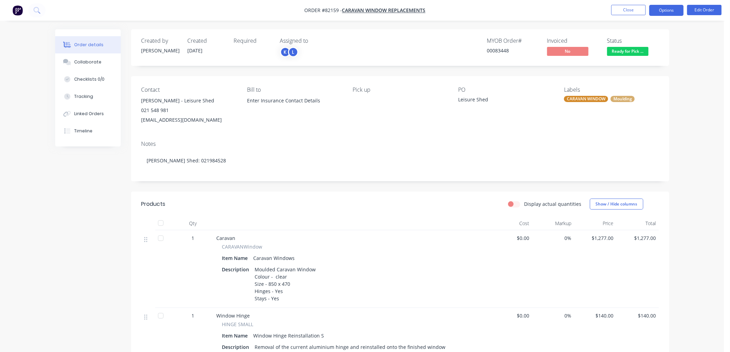
click at [659, 7] on button "Options" at bounding box center [667, 10] width 35 height 11
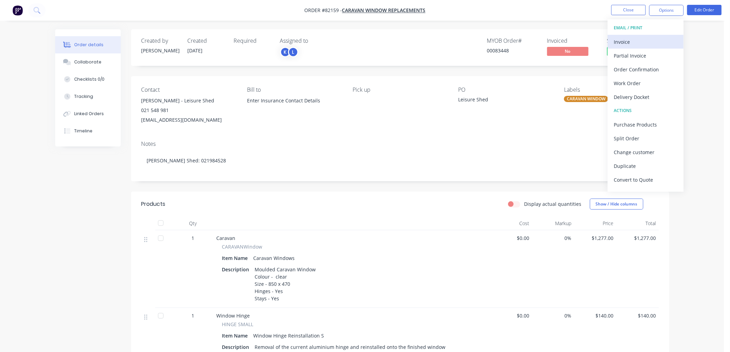
click at [636, 43] on div "Invoice" at bounding box center [646, 42] width 64 height 10
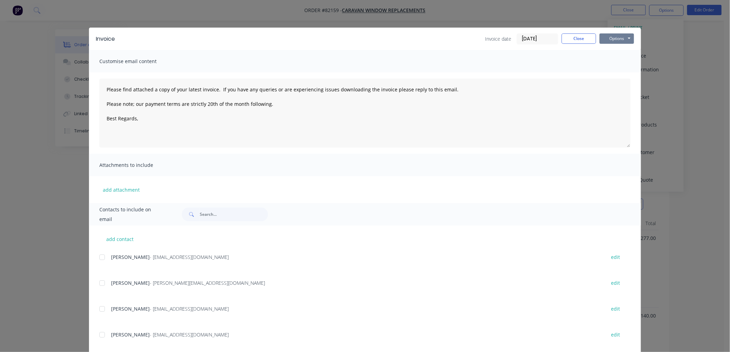
click at [607, 38] on button "Options" at bounding box center [617, 38] width 35 height 10
click at [615, 63] on button "Print" at bounding box center [622, 62] width 44 height 11
click at [174, 120] on textarea "Please find attached a copy of your latest invoice. If you have any queries or …" at bounding box center [365, 113] width 532 height 69
drag, startPoint x: 263, startPoint y: 104, endPoint x: 98, endPoint y: 89, distance: 166.4
click at [99, 89] on textarea "Please find attached a copy of your latest invoice. If you have any queries or …" at bounding box center [365, 113] width 532 height 69
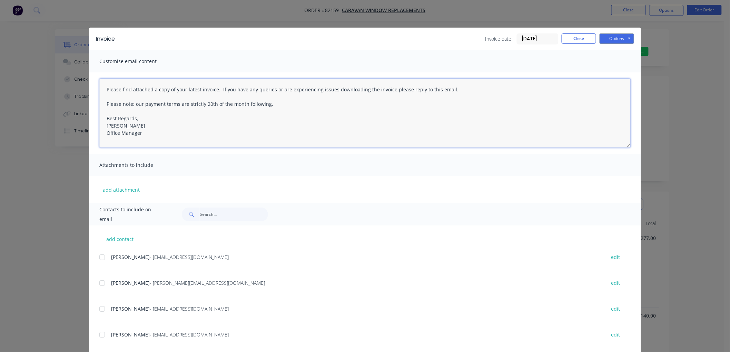
paste textarea "Hi, your order is now ready for collection. You can pay via direct debit or sup…"
type textarea "Hi, your order is now ready for collection. You can pay via direct debit or sup…"
click at [203, 216] on input "text" at bounding box center [234, 215] width 68 height 14
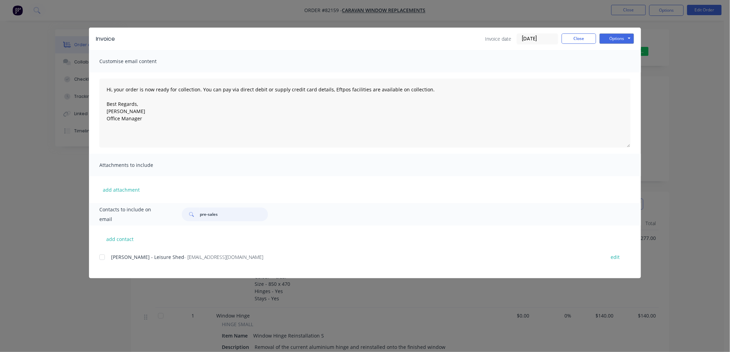
click at [100, 260] on div at bounding box center [102, 258] width 14 height 14
type input "pre-sales"
click at [627, 39] on button "Options" at bounding box center [617, 38] width 35 height 10
click at [621, 76] on button "Email" at bounding box center [622, 73] width 44 height 11
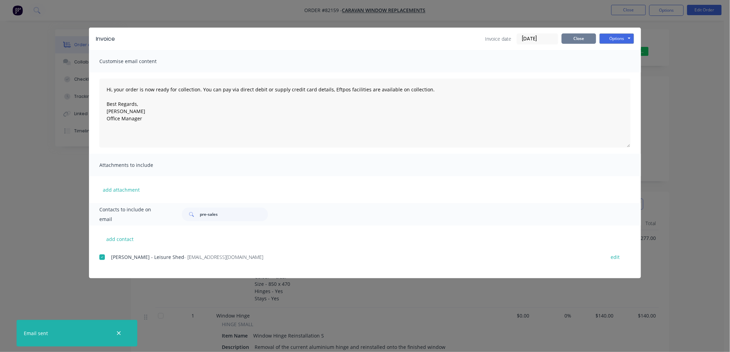
click at [568, 36] on button "Close" at bounding box center [579, 38] width 35 height 10
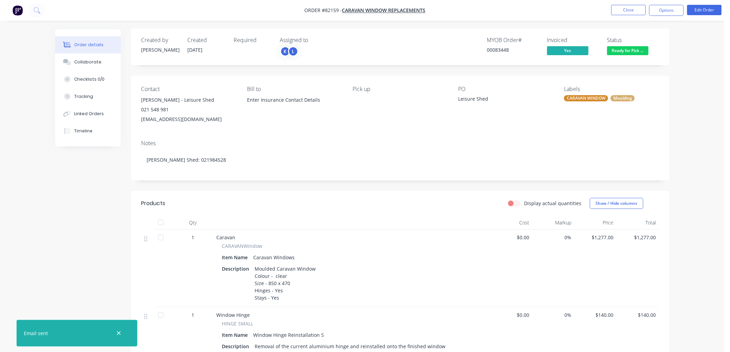
scroll to position [0, 0]
click at [627, 10] on button "Close" at bounding box center [629, 10] width 35 height 10
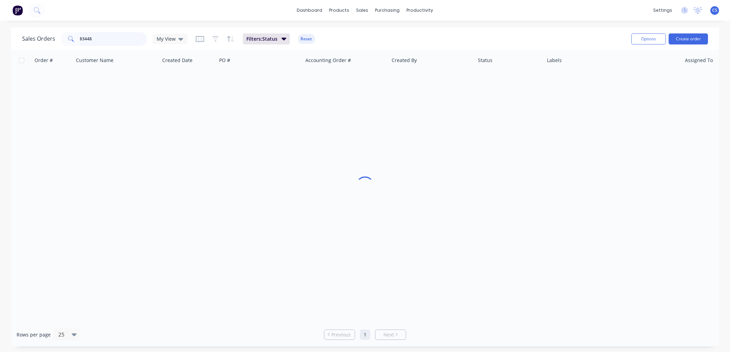
click at [110, 35] on input "83448" at bounding box center [113, 39] width 67 height 14
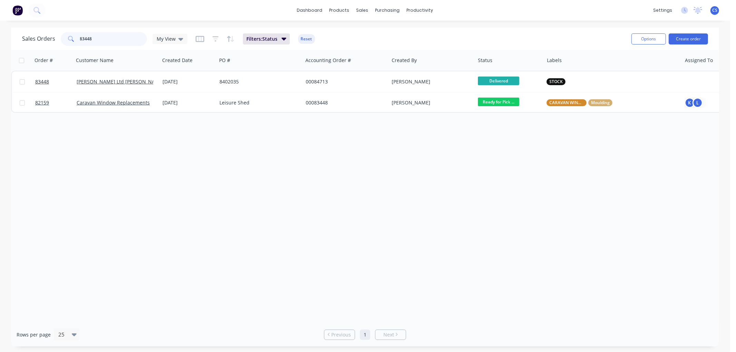
click at [110, 35] on input "83448" at bounding box center [113, 39] width 67 height 14
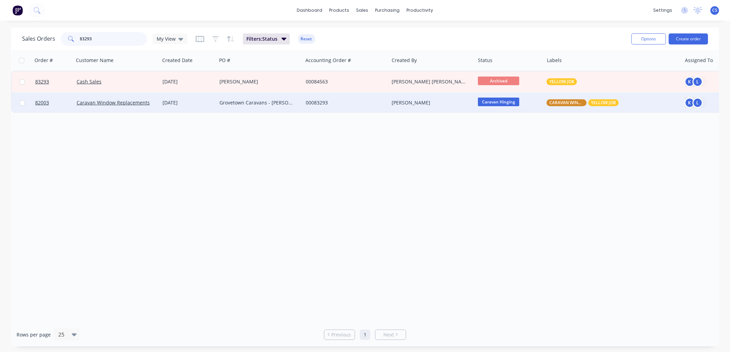
type input "83293"
click at [244, 100] on div "Grovetown Caravans - [PERSON_NAME]" at bounding box center [258, 102] width 77 height 7
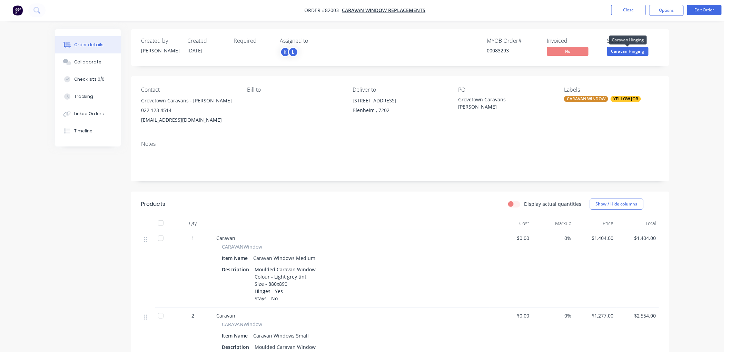
click at [631, 51] on span "Caravan Hinging" at bounding box center [628, 51] width 41 height 9
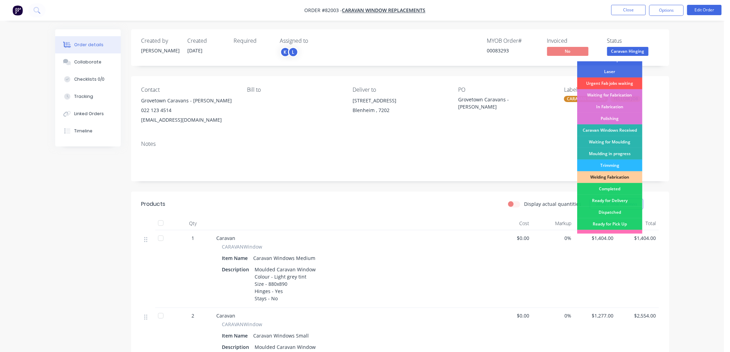
scroll to position [77, 0]
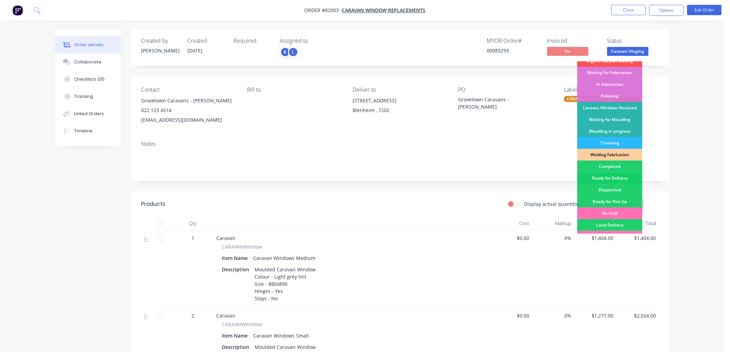
click at [620, 178] on div "Ready for Delivery" at bounding box center [610, 179] width 65 height 12
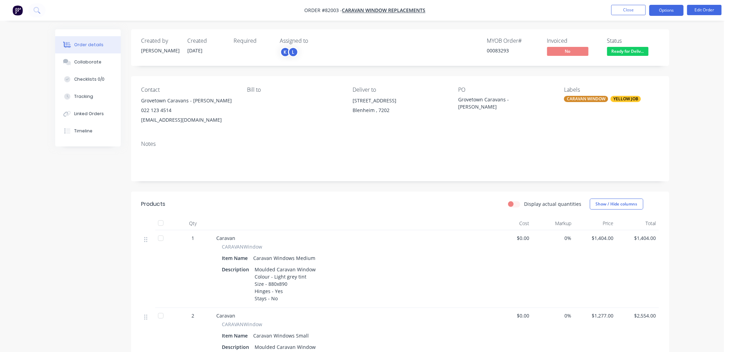
click at [662, 13] on button "Options" at bounding box center [667, 10] width 35 height 11
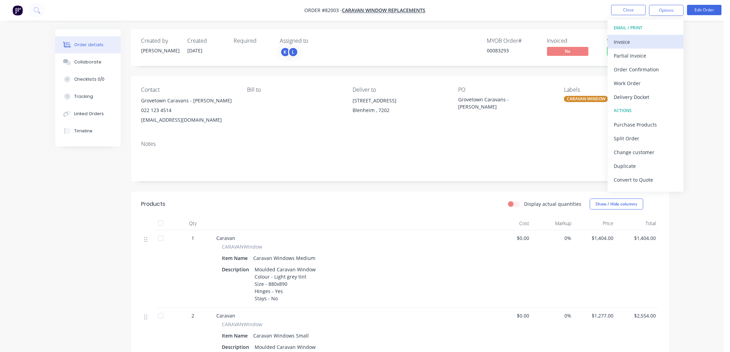
click at [623, 42] on div "Invoice" at bounding box center [646, 42] width 64 height 10
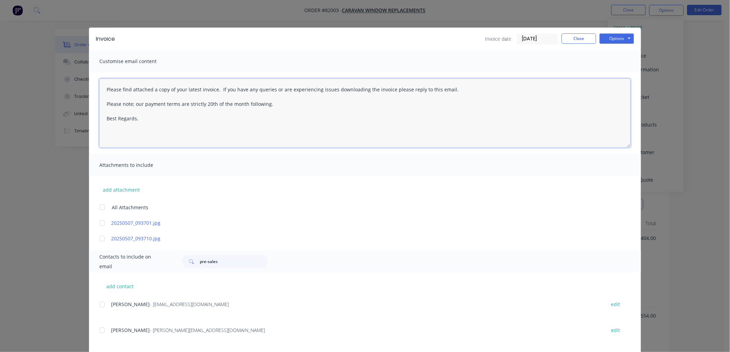
click at [185, 126] on textarea "Please find attached a copy of your latest invoice. If you have any queries or …" at bounding box center [365, 113] width 532 height 69
drag, startPoint x: 244, startPoint y: 99, endPoint x: 90, endPoint y: 87, distance: 154.8
click at [90, 87] on div "Please find attached a copy of your latest invoice. If you have any queries or …" at bounding box center [365, 112] width 552 height 81
paste textarea "Hi, your order is now ready for collection. This invoice is paid in full; no fu…"
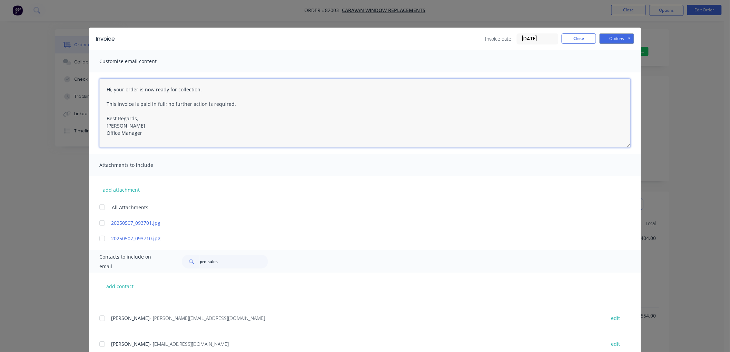
scroll to position [0, 0]
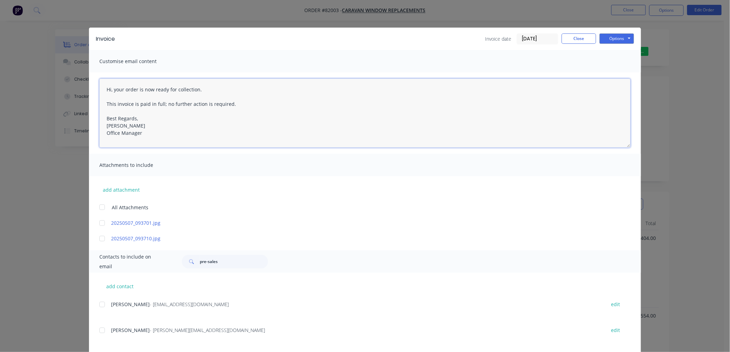
type textarea "Hi, your order is now ready for collection. This invoice is paid in full; no fu…"
drag, startPoint x: 220, startPoint y: 262, endPoint x: 193, endPoint y: 262, distance: 26.2
click at [193, 262] on div "pre-sales" at bounding box center [225, 262] width 86 height 14
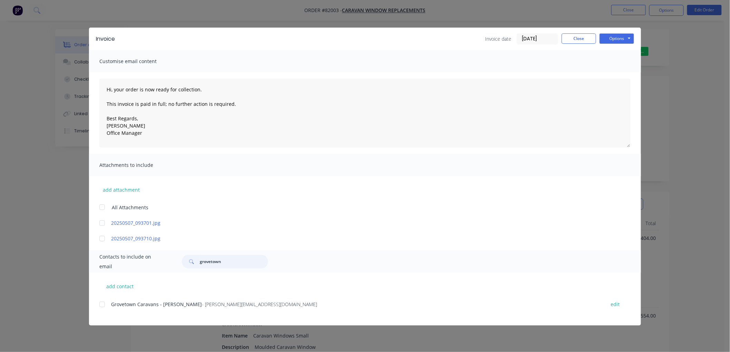
click at [102, 304] on div at bounding box center [102, 305] width 14 height 14
type input "grovetown"
click at [618, 40] on button "Options" at bounding box center [617, 38] width 35 height 10
click at [230, 90] on textarea "Hi, your order is now ready for collection. This invoice is paid in full; no fu…" at bounding box center [365, 113] width 532 height 69
drag, startPoint x: 155, startPoint y: 90, endPoint x: 207, endPoint y: 88, distance: 51.8
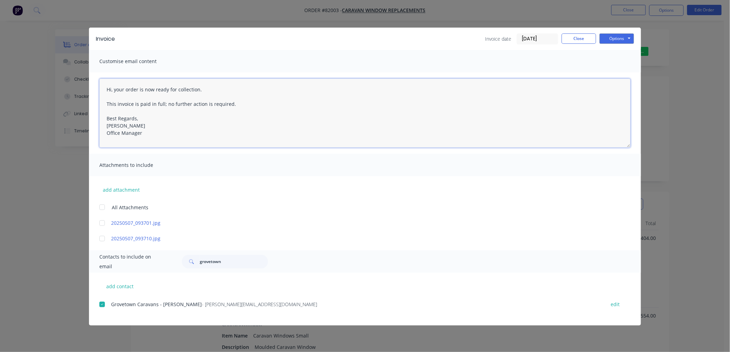
click at [207, 88] on textarea "Hi, your order is now ready for collection. This invoice is paid in full; no fu…" at bounding box center [365, 113] width 532 height 69
click at [126, 106] on textarea "Hi, your order is now complete and has been passed on to our dispatch team for …" at bounding box center [365, 113] width 532 height 69
paste textarea "You will get an email from the freight company/couriers when it has been collec…"
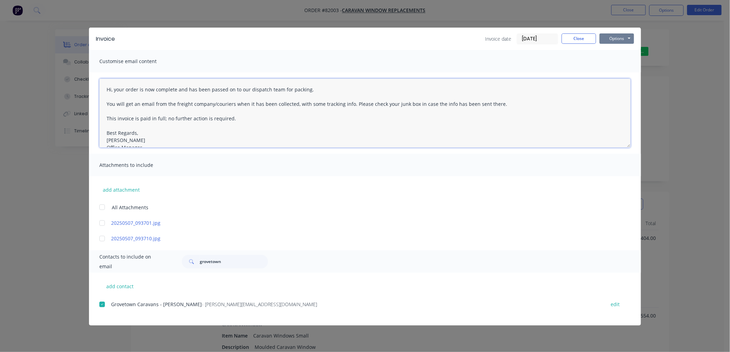
type textarea "Hi, your order is now complete and has been passed on to our dispatch team for …"
click at [612, 37] on button "Options" at bounding box center [617, 38] width 35 height 10
click at [617, 73] on button "Email" at bounding box center [622, 73] width 44 height 11
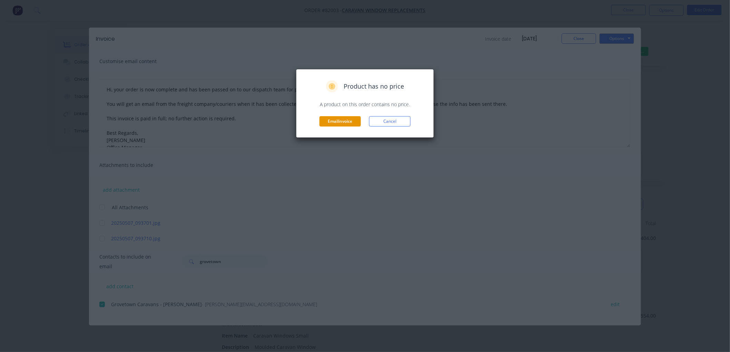
click at [349, 122] on button "Email invoice" at bounding box center [340, 121] width 41 height 10
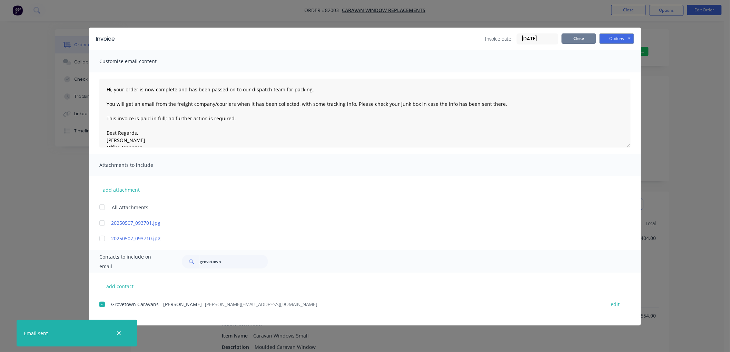
click at [582, 40] on button "Close" at bounding box center [579, 38] width 35 height 10
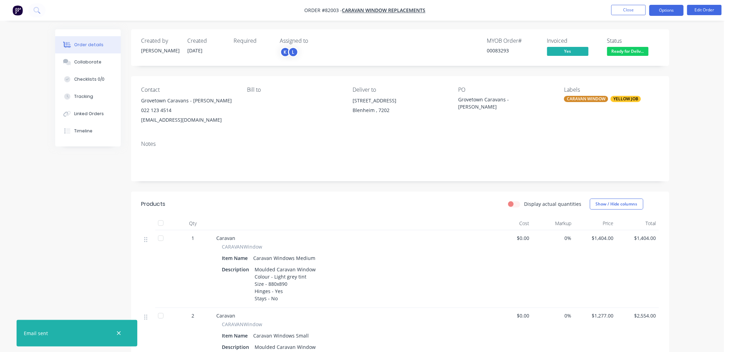
click at [656, 12] on button "Options" at bounding box center [667, 10] width 35 height 11
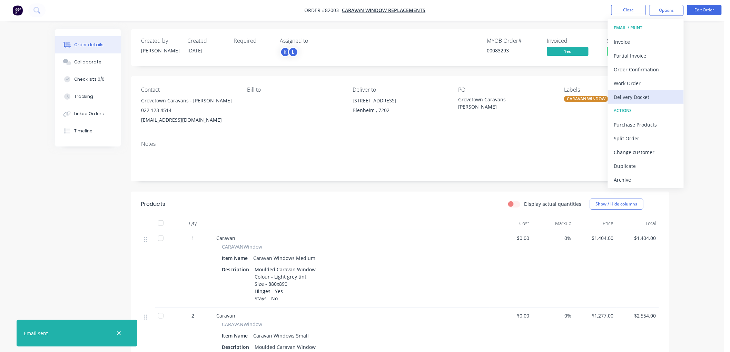
click at [643, 98] on div "Delivery Docket" at bounding box center [646, 97] width 64 height 10
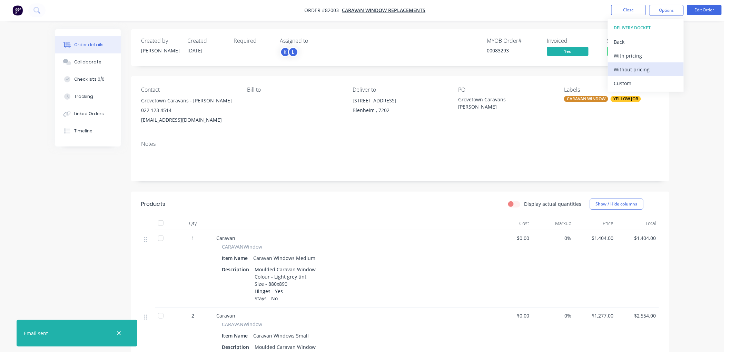
click at [635, 67] on div "Without pricing" at bounding box center [646, 70] width 64 height 10
click at [472, 19] on nav "Order #82003 - Caravan Window Replacements Close Options EMAIL / PRINT Invoice …" at bounding box center [365, 10] width 730 height 21
click at [620, 7] on button "Close" at bounding box center [629, 10] width 35 height 10
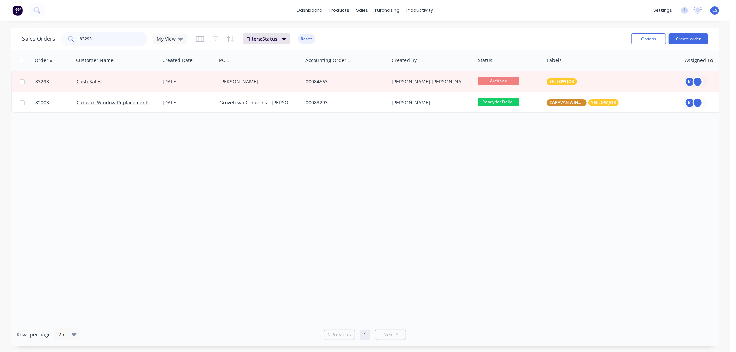
click at [98, 38] on input "83293" at bounding box center [113, 39] width 67 height 14
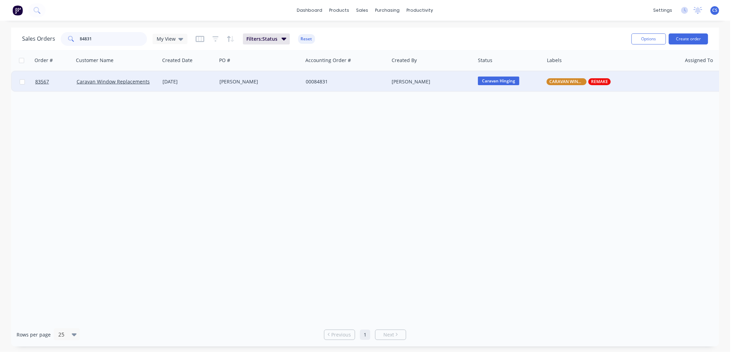
type input "84831"
click at [326, 87] on div "00084831" at bounding box center [346, 81] width 86 height 21
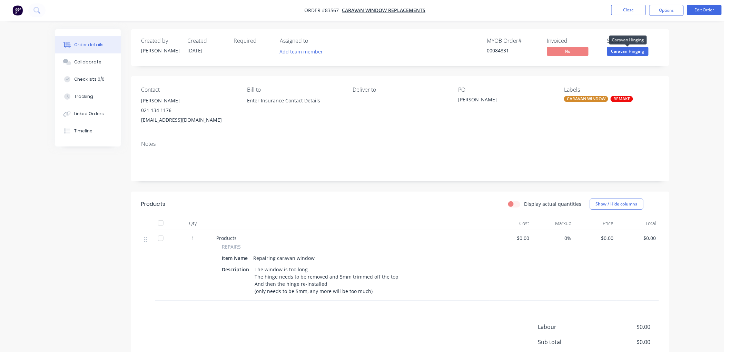
click at [632, 55] on span "Caravan Hinging" at bounding box center [628, 51] width 41 height 9
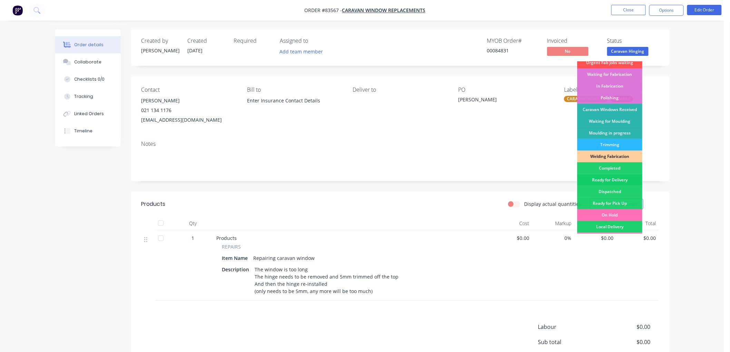
scroll to position [77, 0]
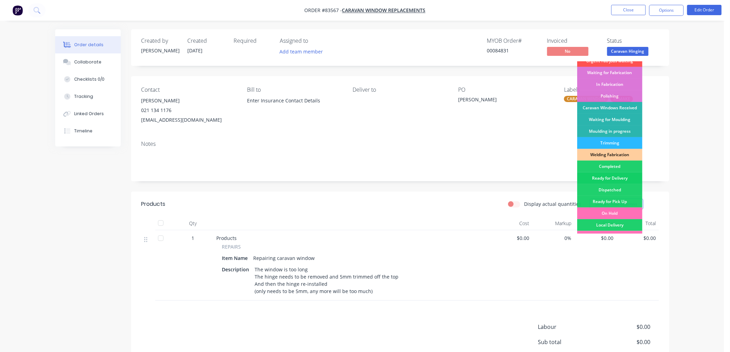
click at [617, 181] on div "Ready for Delivery" at bounding box center [610, 179] width 65 height 12
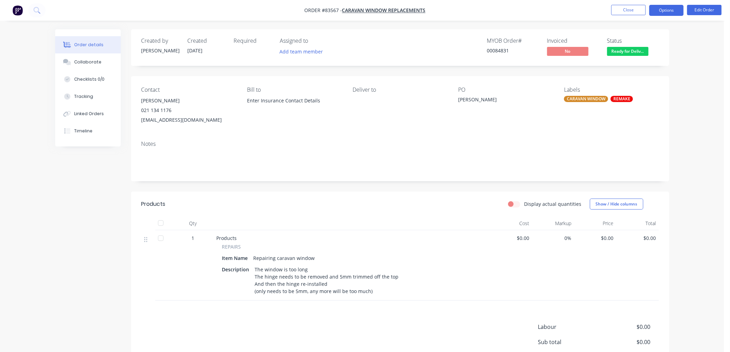
click at [666, 12] on button "Options" at bounding box center [667, 10] width 35 height 11
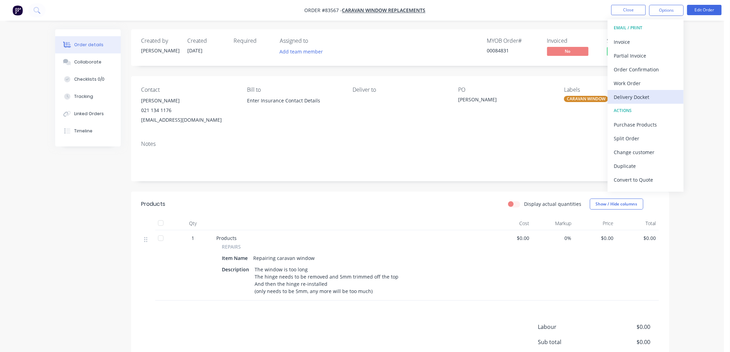
click at [642, 94] on div "Delivery Docket" at bounding box center [646, 97] width 64 height 10
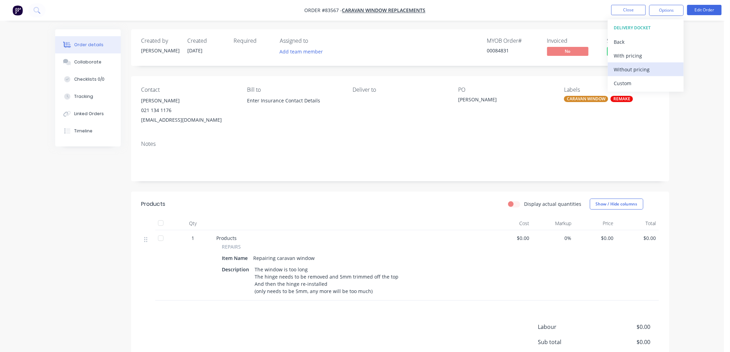
click at [641, 69] on div "Without pricing" at bounding box center [646, 70] width 64 height 10
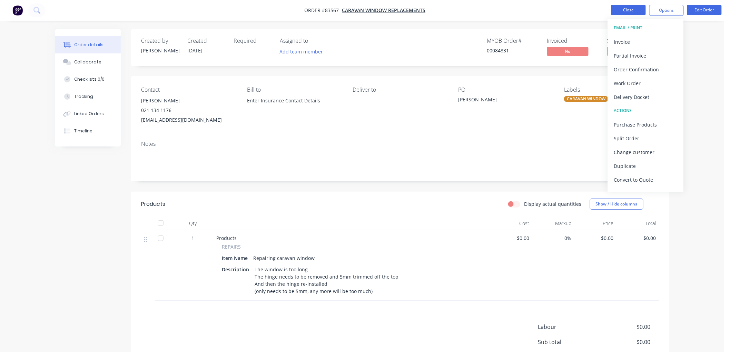
click at [630, 11] on button "Close" at bounding box center [629, 10] width 35 height 10
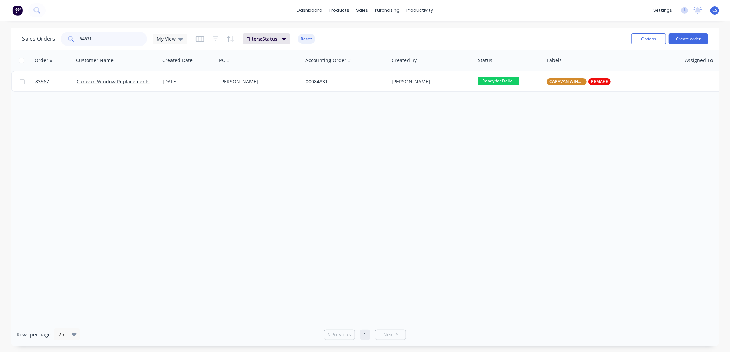
click at [98, 40] on input "84831" at bounding box center [113, 39] width 67 height 14
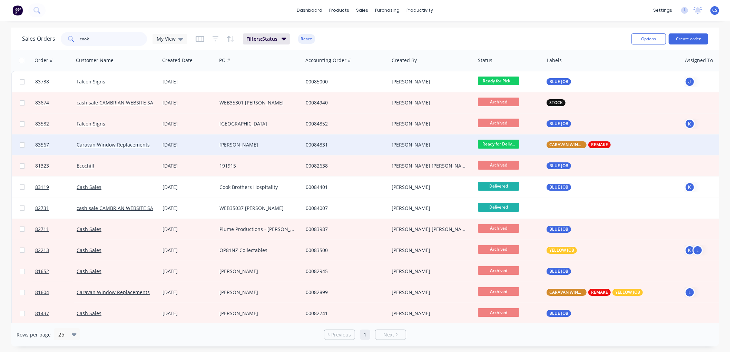
type input "cook"
click at [223, 147] on div "[PERSON_NAME]" at bounding box center [258, 145] width 77 height 7
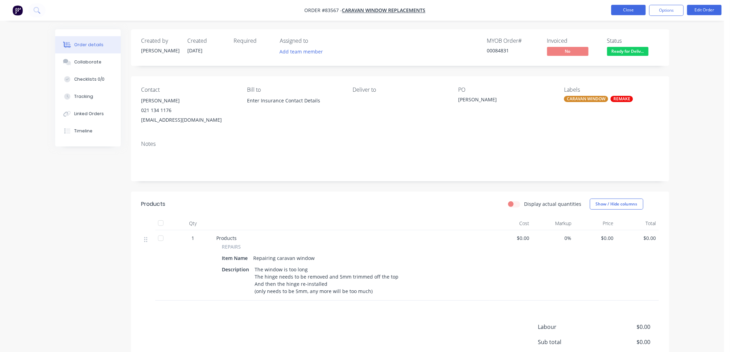
click at [617, 9] on button "Close" at bounding box center [629, 10] width 35 height 10
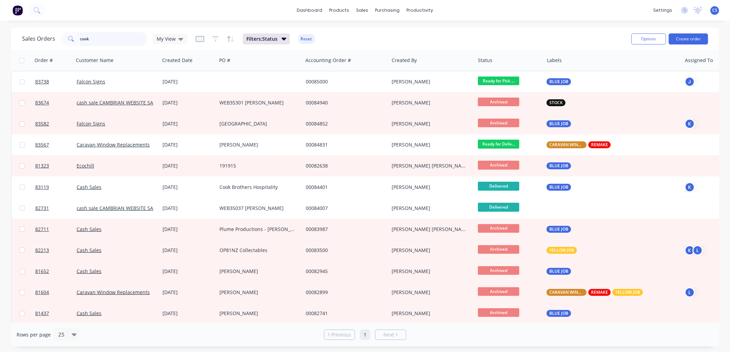
click at [103, 42] on input "cook" at bounding box center [113, 39] width 67 height 14
type input "[PERSON_NAME]"
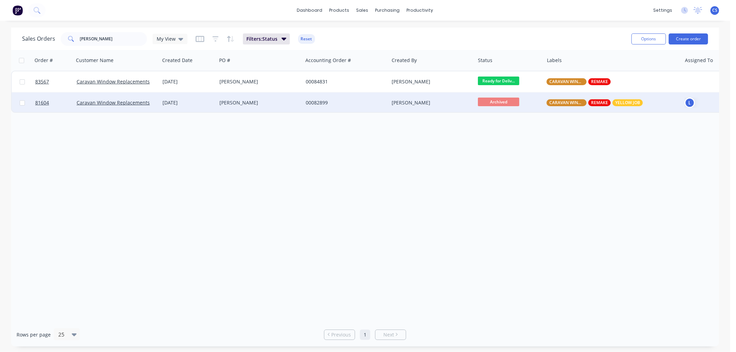
click at [284, 99] on div "[PERSON_NAME]" at bounding box center [260, 103] width 86 height 21
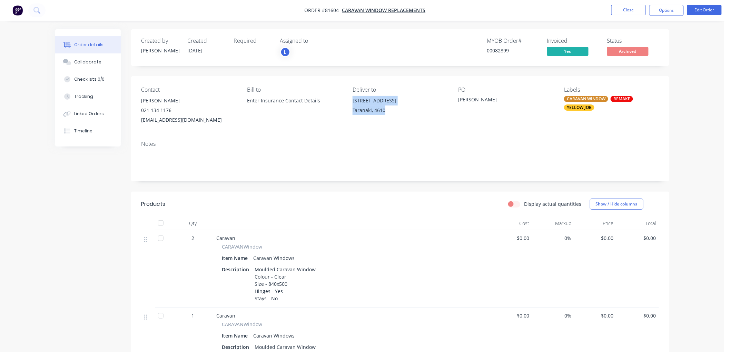
drag, startPoint x: 352, startPoint y: 100, endPoint x: 396, endPoint y: 112, distance: 45.7
click at [396, 112] on div "Contact [PERSON_NAME] [PHONE_NUMBER] [EMAIL_ADDRESS][DOMAIN_NAME] Bill to Enter…" at bounding box center [400, 105] width 539 height 59
copy div "[STREET_ADDRESS]"
click at [629, 12] on button "Close" at bounding box center [629, 10] width 35 height 10
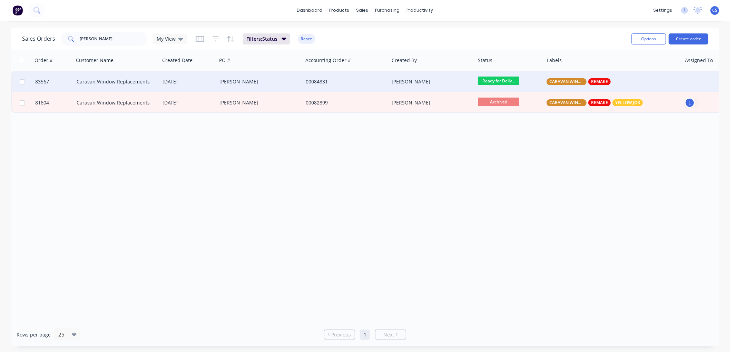
click at [272, 80] on div "[PERSON_NAME]" at bounding box center [258, 81] width 77 height 7
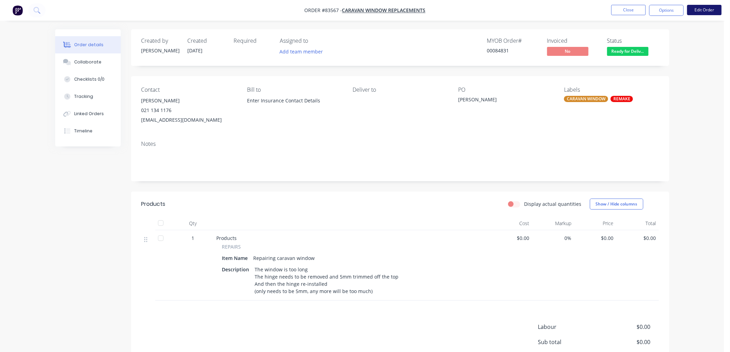
click at [706, 11] on button "Edit Order" at bounding box center [705, 10] width 35 height 10
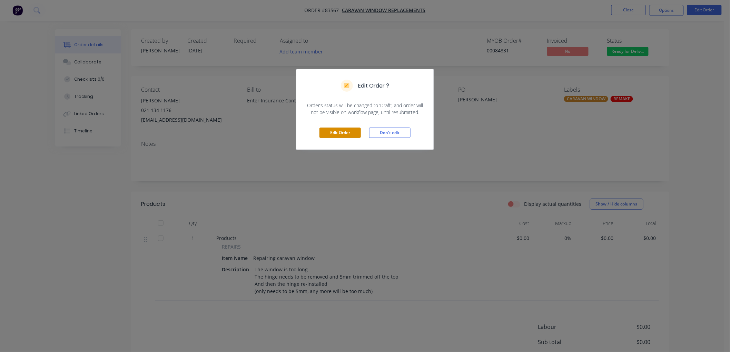
click at [344, 133] on button "Edit Order" at bounding box center [340, 133] width 41 height 10
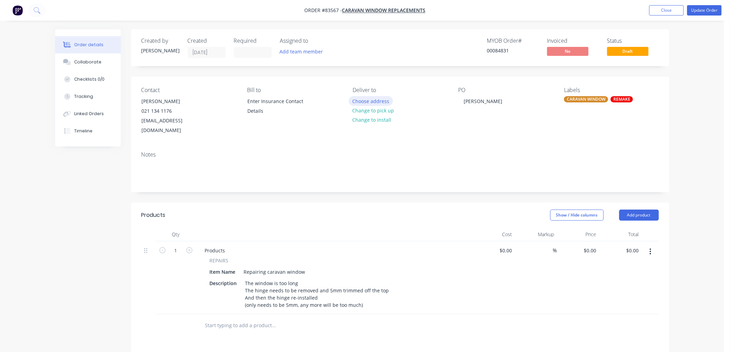
click at [373, 101] on button "Choose address" at bounding box center [371, 100] width 44 height 9
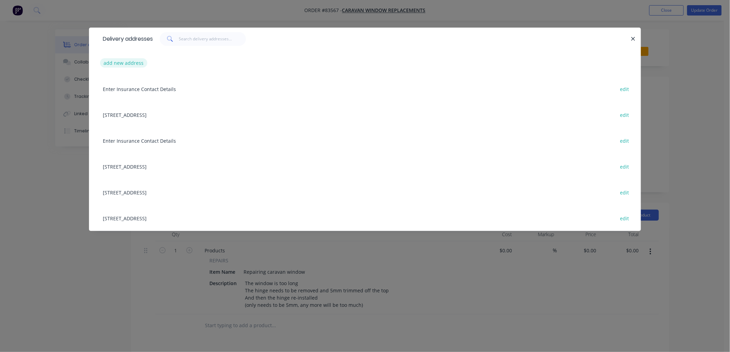
click at [140, 59] on button "add new address" at bounding box center [123, 62] width 47 height 9
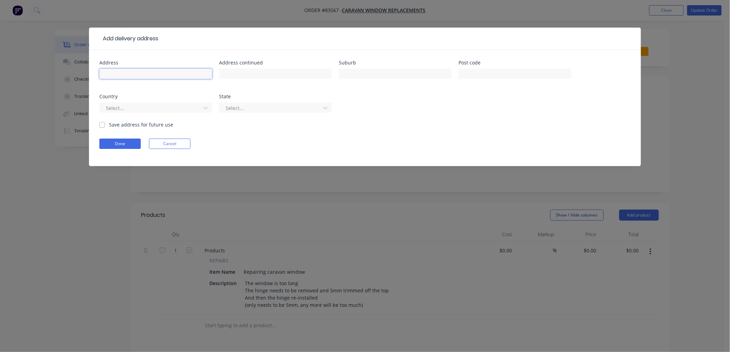
click at [142, 72] on input "text" at bounding box center [155, 74] width 113 height 10
paste input "[STREET_ADDRESS]"
type input "[STREET_ADDRESS]"
click at [485, 76] on input "text" at bounding box center [515, 74] width 113 height 10
type input "4610"
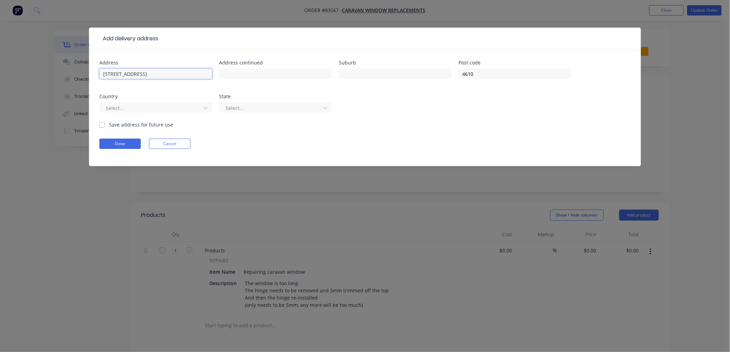
click at [182, 74] on input "[STREET_ADDRESS]" at bounding box center [155, 74] width 113 height 10
click at [377, 76] on input "text" at bounding box center [395, 74] width 113 height 10
paste input "Taranaki"
type input "Taranaki"
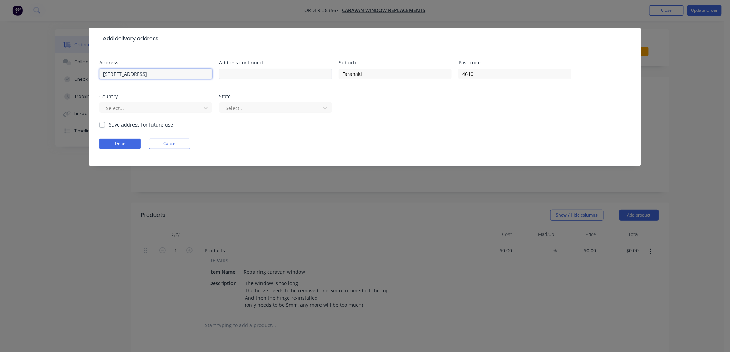
drag, startPoint x: 174, startPoint y: 74, endPoint x: 242, endPoint y: 75, distance: 68.4
click at [242, 75] on div "Address [STREET_ADDRESS] Address continued Suburb Taranaki Post code 4610 Count…" at bounding box center [365, 90] width 532 height 61
click at [168, 73] on input "[STREET_ADDRESS]" at bounding box center [155, 74] width 113 height 10
type input "[STREET_ADDRESS]"
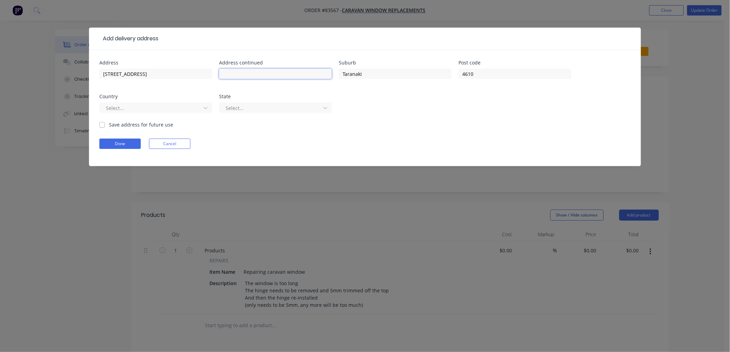
click at [266, 74] on input "text" at bounding box center [275, 74] width 113 height 10
paste input "Hawera"
type input "Hawera"
click at [109, 125] on label "Save address for future use" at bounding box center [141, 124] width 64 height 7
click at [104, 125] on input "Save address for future use" at bounding box center [102, 124] width 6 height 7
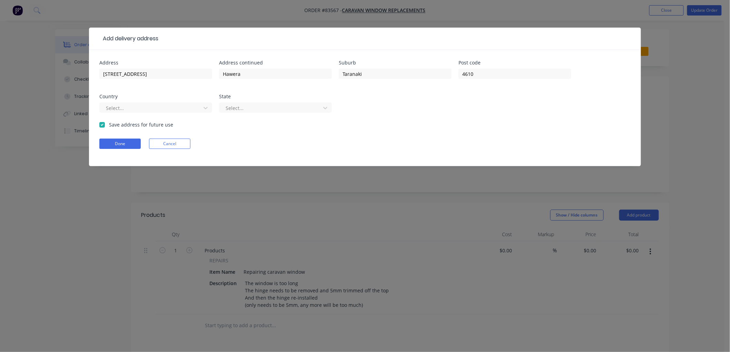
checkbox input "true"
drag, startPoint x: 114, startPoint y: 139, endPoint x: 125, endPoint y: 144, distance: 11.6
click at [115, 139] on button "Done" at bounding box center [119, 144] width 41 height 10
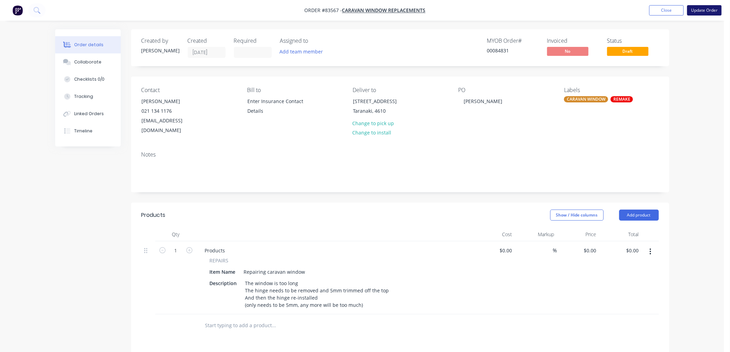
click at [696, 13] on button "Update Order" at bounding box center [705, 10] width 35 height 10
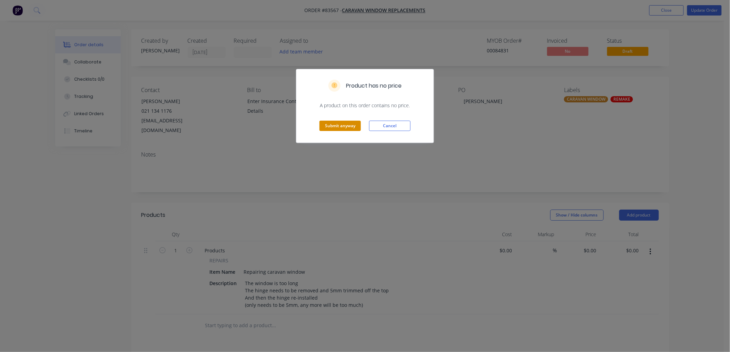
click at [346, 125] on button "Submit anyway" at bounding box center [340, 126] width 41 height 10
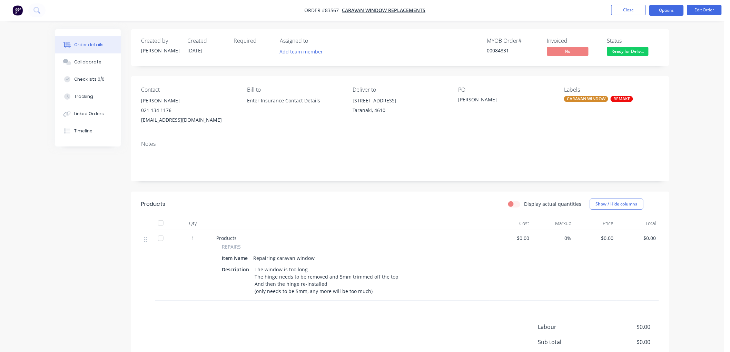
click at [666, 13] on button "Options" at bounding box center [667, 10] width 35 height 11
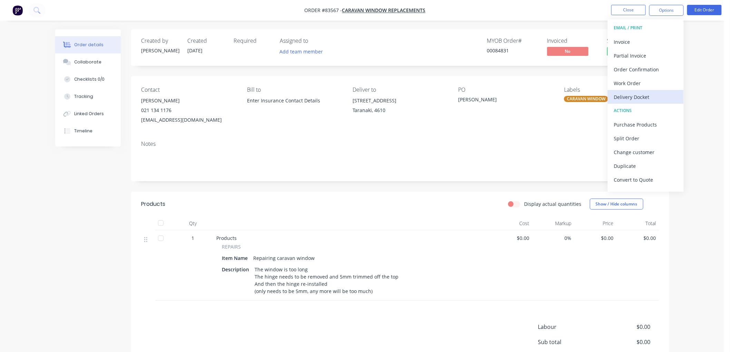
click at [632, 96] on div "Delivery Docket" at bounding box center [646, 97] width 64 height 10
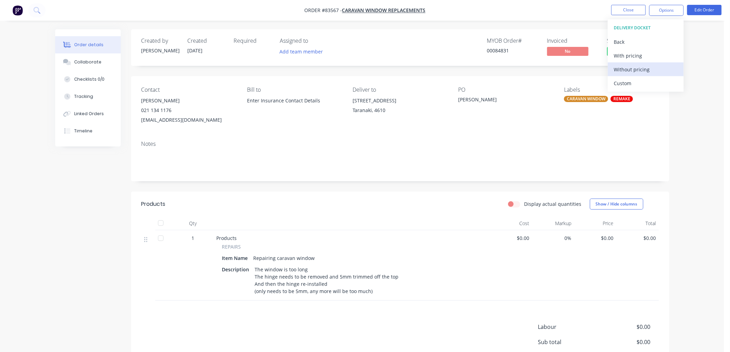
click at [636, 70] on div "Without pricing" at bounding box center [646, 70] width 64 height 10
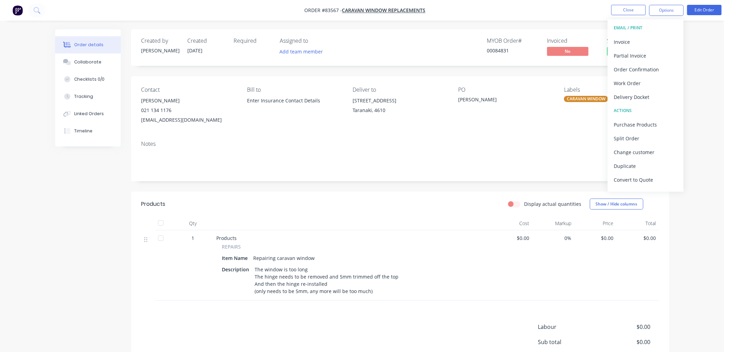
click at [544, 22] on div "Order details Collaborate Checklists 0/0 Tracking Linked Orders Timeline Order …" at bounding box center [362, 212] width 725 height 424
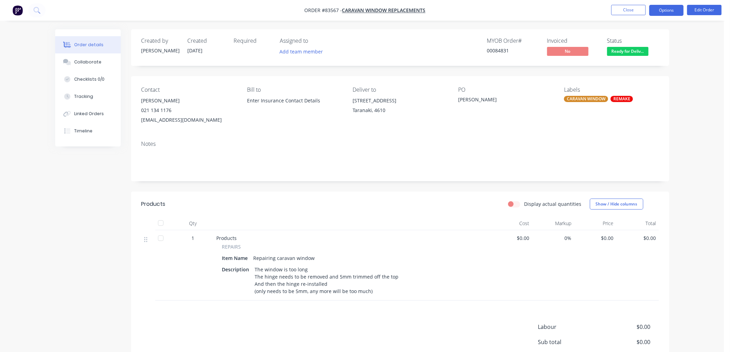
click at [658, 13] on button "Options" at bounding box center [667, 10] width 35 height 11
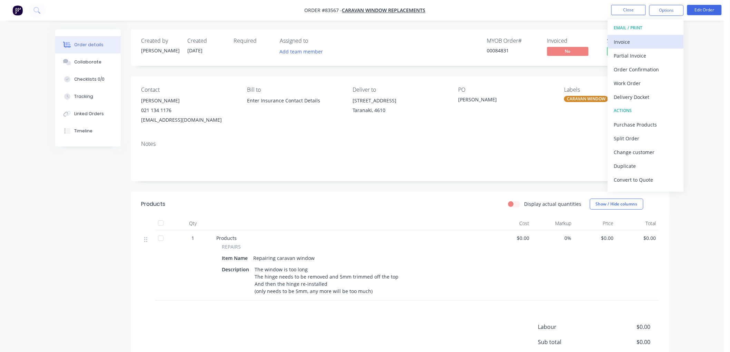
click at [640, 44] on div "Invoice" at bounding box center [646, 42] width 64 height 10
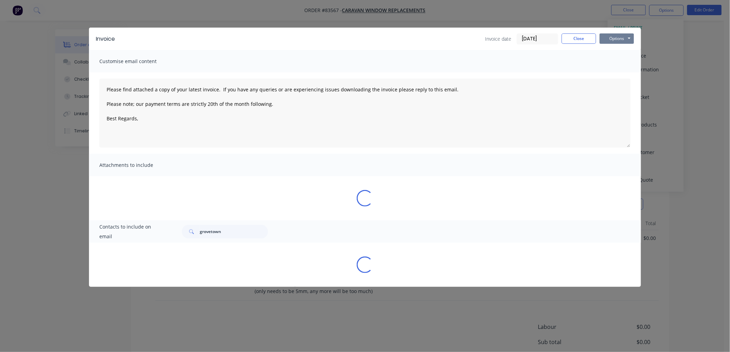
click at [631, 39] on button "Options" at bounding box center [617, 38] width 35 height 10
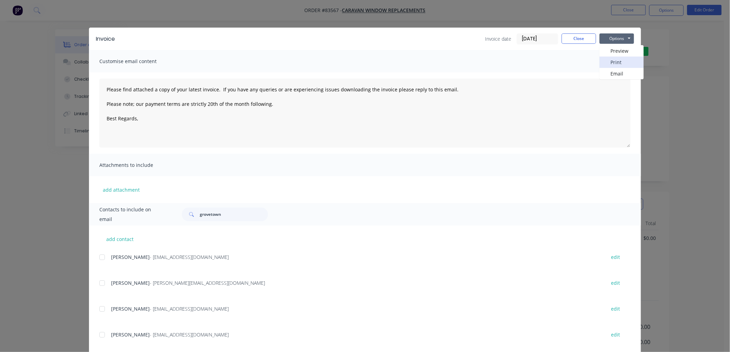
click at [610, 63] on button "Print" at bounding box center [622, 62] width 44 height 11
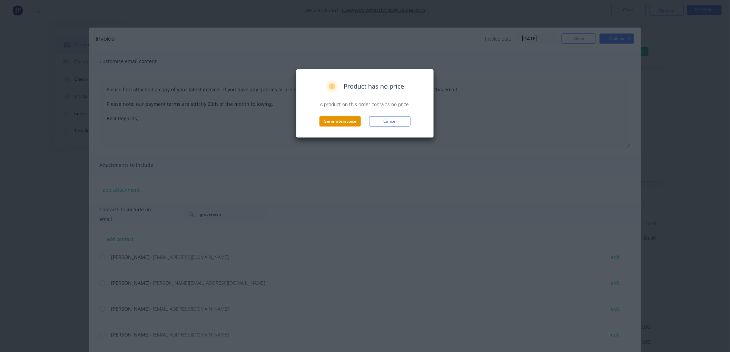
click at [349, 122] on button "Generate invoice" at bounding box center [340, 121] width 41 height 10
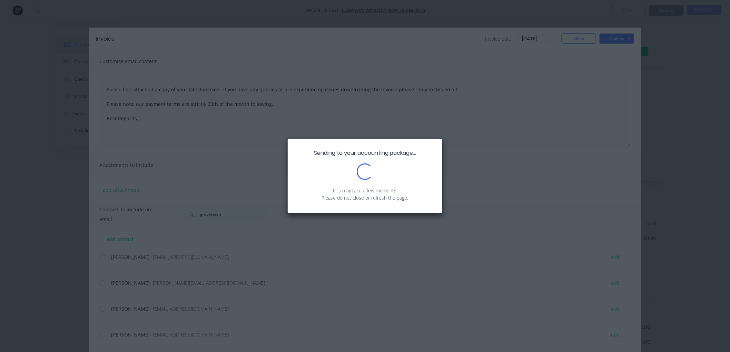
type textarea "Please find attached a copy of your latest invoice. If you have any queries or …"
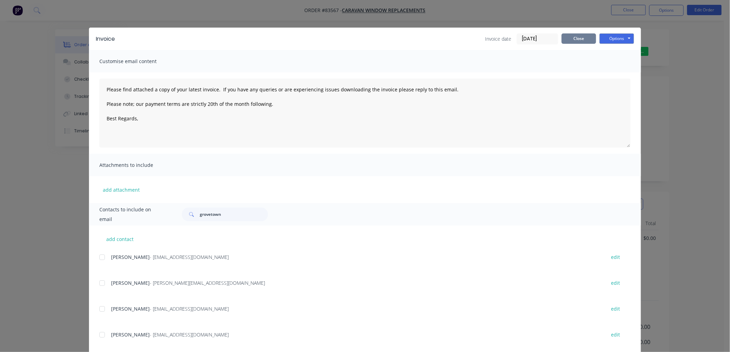
click at [566, 38] on button "Close" at bounding box center [579, 38] width 35 height 10
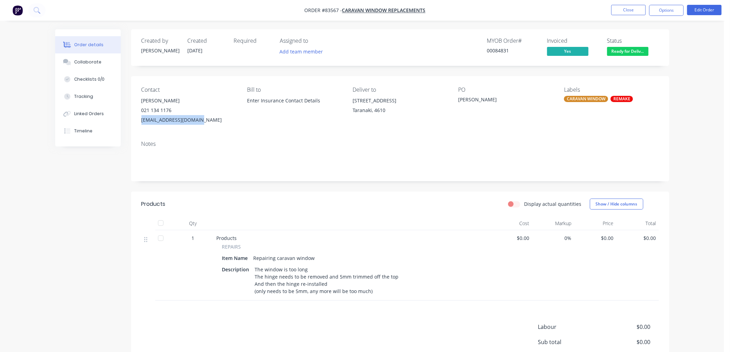
drag, startPoint x: 200, startPoint y: 120, endPoint x: 142, endPoint y: 122, distance: 58.4
click at [142, 122] on div "[EMAIL_ADDRESS][DOMAIN_NAME]" at bounding box center [189, 120] width 95 height 10
copy div "[EMAIL_ADDRESS][DOMAIN_NAME]"
drag, startPoint x: 683, startPoint y: 7, endPoint x: 674, endPoint y: 17, distance: 13.4
click at [682, 7] on button "Options" at bounding box center [667, 10] width 35 height 11
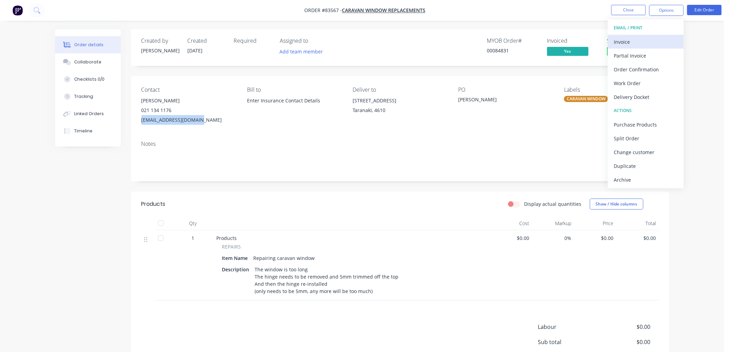
click at [632, 42] on div "Invoice" at bounding box center [646, 42] width 64 height 10
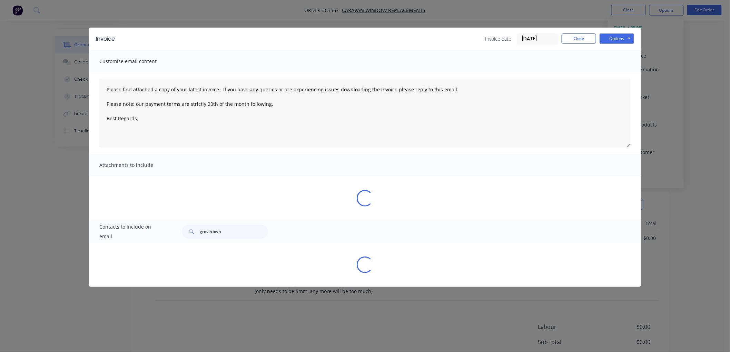
type textarea "Please find attached a copy of your latest invoice. If you have any queries or …"
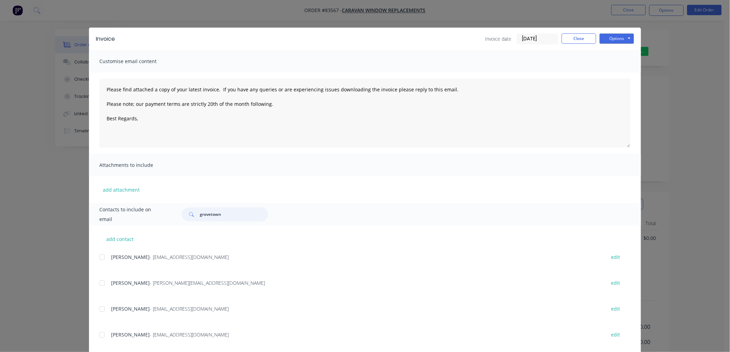
click at [215, 213] on input "grovetown" at bounding box center [234, 215] width 68 height 14
paste input "[EMAIL_ADDRESS][DOMAIN_NAME]"
type input "[EMAIL_ADDRESS][DOMAIN_NAME]"
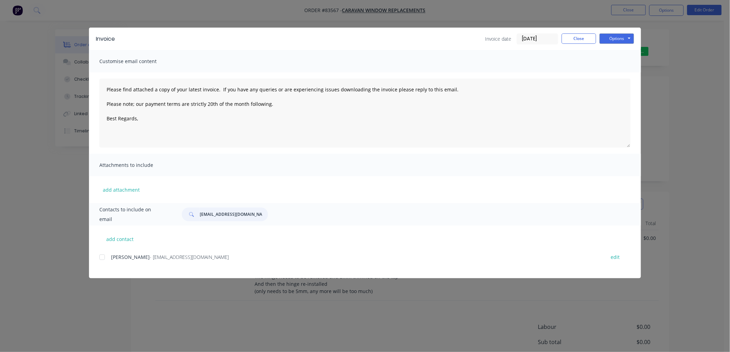
click at [100, 259] on div at bounding box center [102, 258] width 14 height 14
type textarea "Please find attached a copy of your latest invoice. If you have any queries or …"
type input "[EMAIL_ADDRESS][DOMAIN_NAME]"
drag, startPoint x: 279, startPoint y: 101, endPoint x: 107, endPoint y: 90, distance: 172.0
click at [107, 90] on textarea "Please find attached a copy of your latest invoice. If you have any queries or …" at bounding box center [365, 113] width 532 height 69
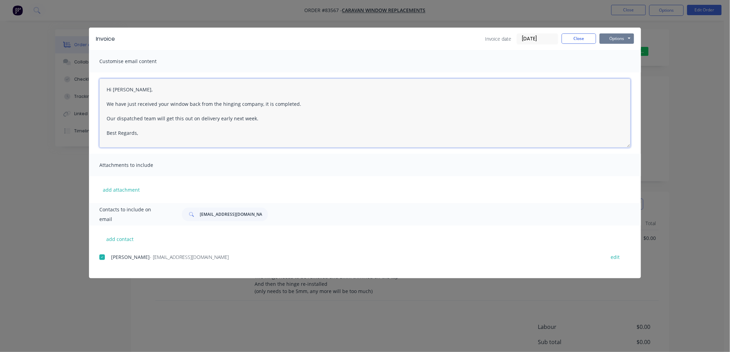
type textarea "Hi [PERSON_NAME], We have just received your window back from the hinging compa…"
click at [616, 42] on button "Options" at bounding box center [617, 38] width 35 height 10
click at [618, 75] on button "Email" at bounding box center [622, 73] width 44 height 11
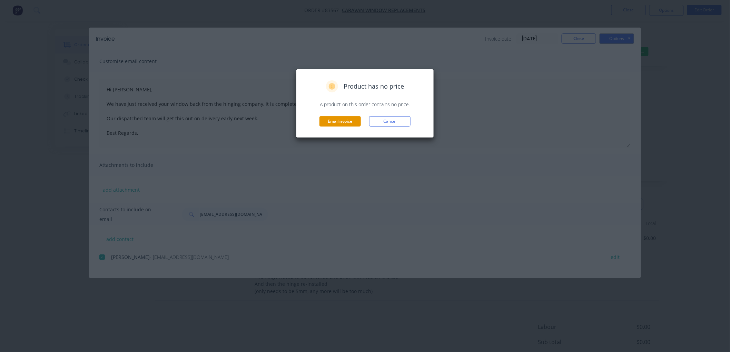
click at [337, 122] on button "Email invoice" at bounding box center [340, 121] width 41 height 10
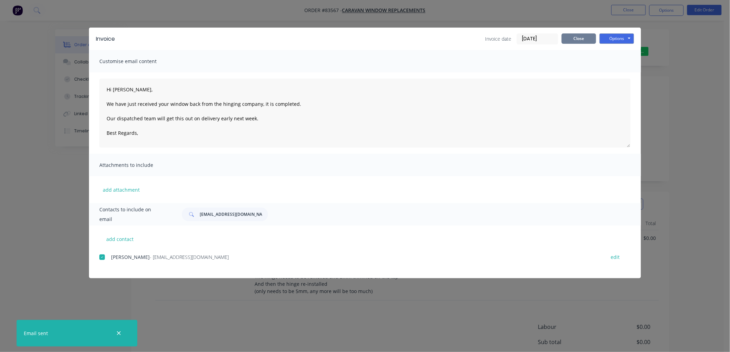
click at [590, 40] on button "Close" at bounding box center [579, 38] width 35 height 10
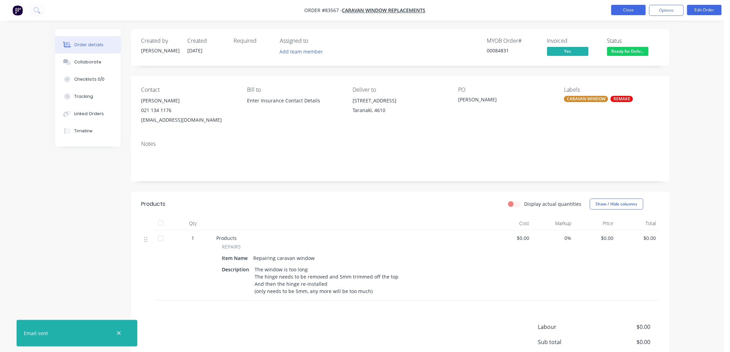
click at [622, 9] on button "Close" at bounding box center [629, 10] width 35 height 10
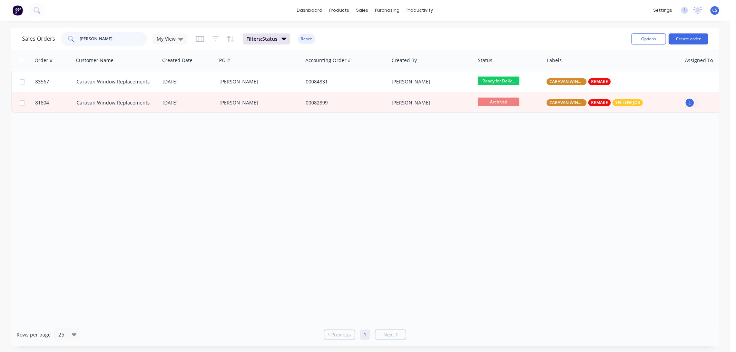
drag, startPoint x: 106, startPoint y: 39, endPoint x: 69, endPoint y: 40, distance: 36.9
click at [69, 40] on div "[PERSON_NAME]" at bounding box center [104, 39] width 86 height 14
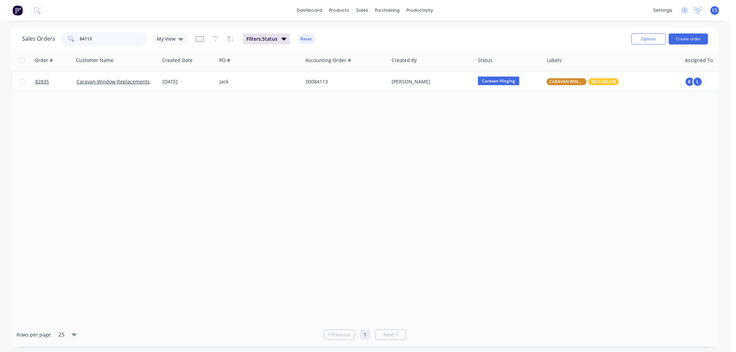
type input "84113"
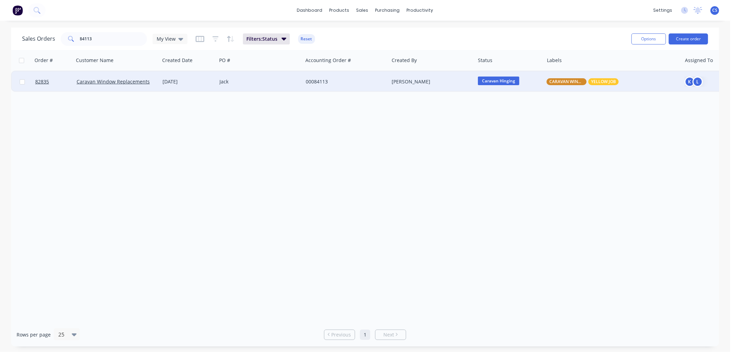
click at [407, 83] on div "[PERSON_NAME]" at bounding box center [430, 81] width 77 height 7
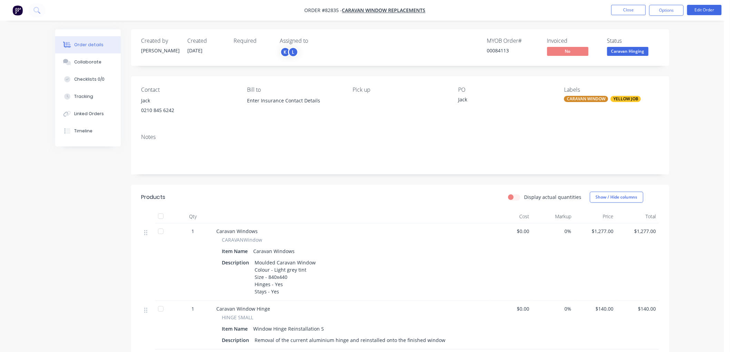
click at [636, 48] on span "Caravan Hinging" at bounding box center [628, 51] width 41 height 9
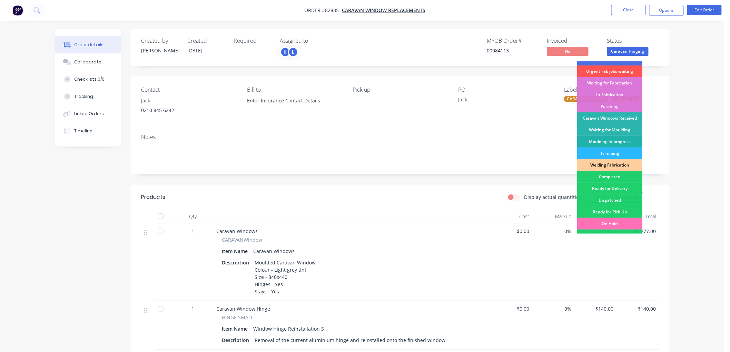
scroll to position [77, 0]
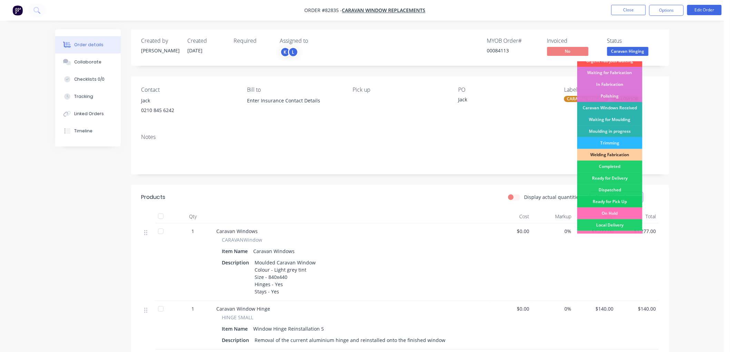
click at [616, 198] on div "Ready for Pick Up" at bounding box center [610, 202] width 65 height 12
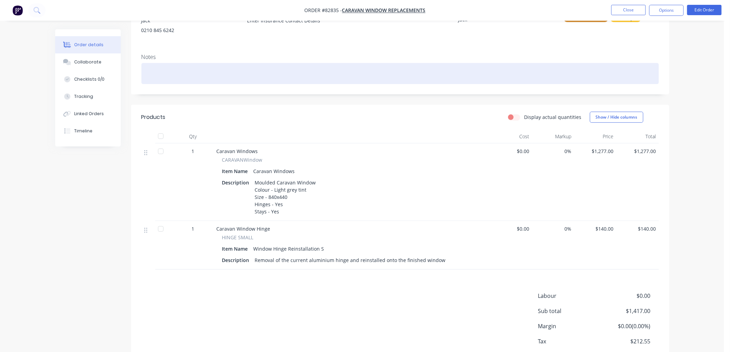
scroll to position [0, 0]
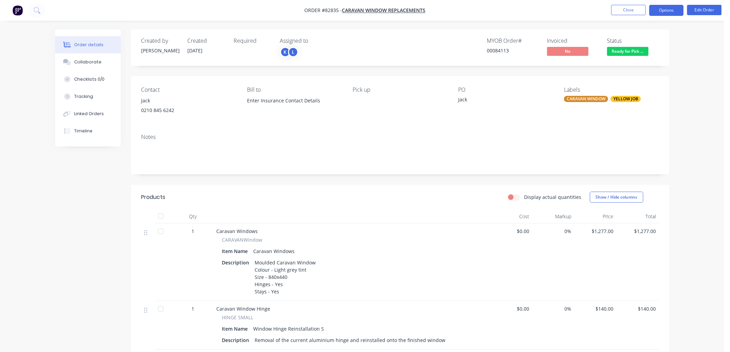
click at [671, 7] on button "Options" at bounding box center [667, 10] width 35 height 11
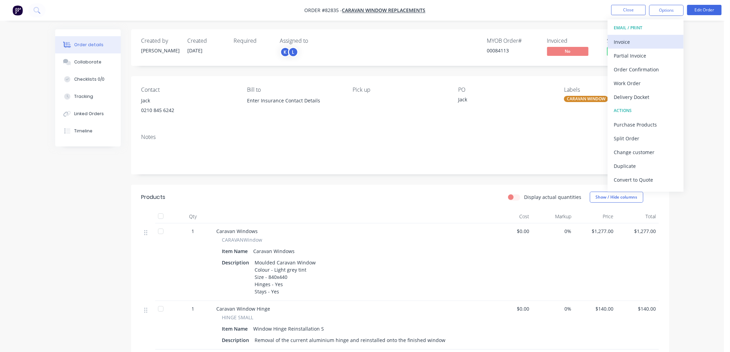
click at [636, 44] on div "Invoice" at bounding box center [646, 42] width 64 height 10
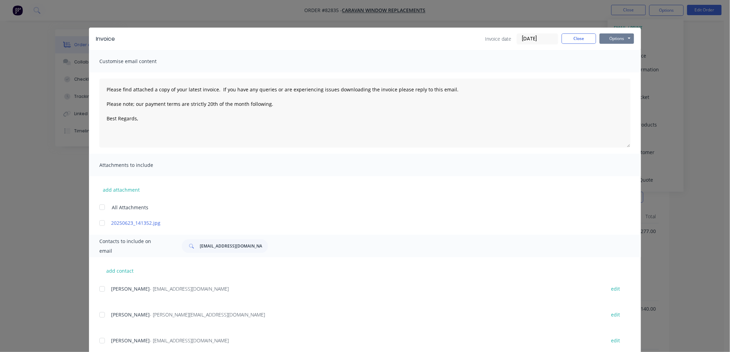
click at [616, 37] on button "Options" at bounding box center [617, 38] width 35 height 10
click at [610, 64] on button "Print" at bounding box center [622, 62] width 44 height 11
drag, startPoint x: 277, startPoint y: 102, endPoint x: 99, endPoint y: 87, distance: 179.1
click at [99, 87] on textarea "Please find attached a copy of your latest invoice. If you have any queries or …" at bounding box center [365, 113] width 532 height 69
paste textarea "Hi, your order is now ready for collection. You can pay via direct debit or sup…"
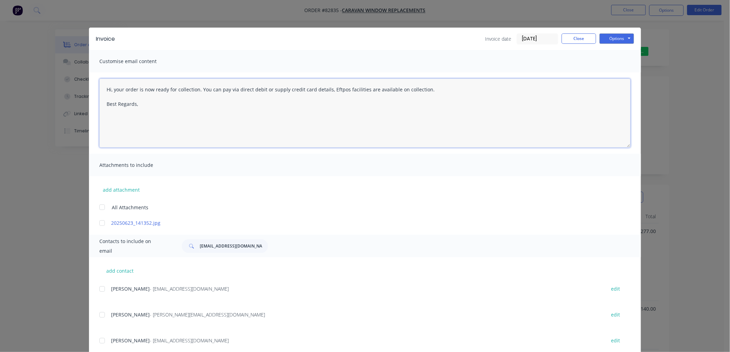
click at [143, 104] on textarea "Hi, your order is now ready for collection. You can pay via direct debit or sup…" at bounding box center [365, 113] width 532 height 69
type textarea "Hi, your order is now ready for collection. You can pay via direct debit or sup…"
click at [248, 248] on input "[EMAIL_ADDRESS][DOMAIN_NAME]" at bounding box center [234, 247] width 68 height 14
click at [235, 247] on input "[EMAIL_ADDRESS][DOMAIN_NAME]" at bounding box center [234, 247] width 68 height 14
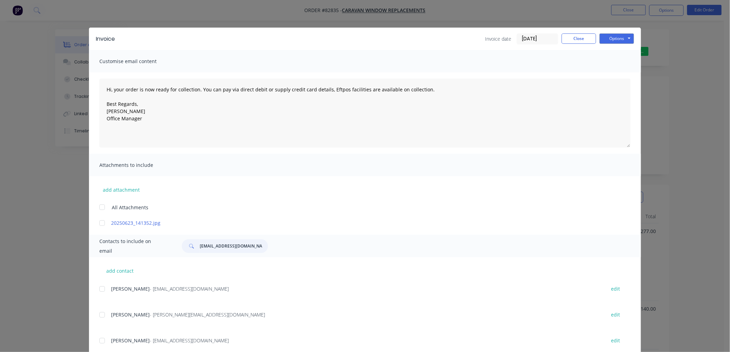
click at [235, 247] on input "[EMAIL_ADDRESS][DOMAIN_NAME]" at bounding box center [234, 247] width 68 height 14
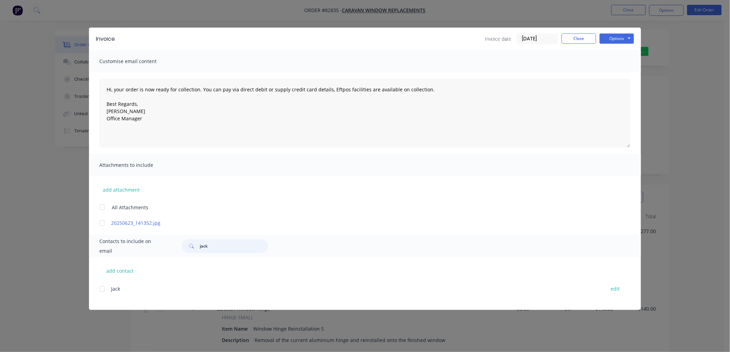
type input "jack"
click at [578, 40] on button "Close" at bounding box center [579, 38] width 35 height 10
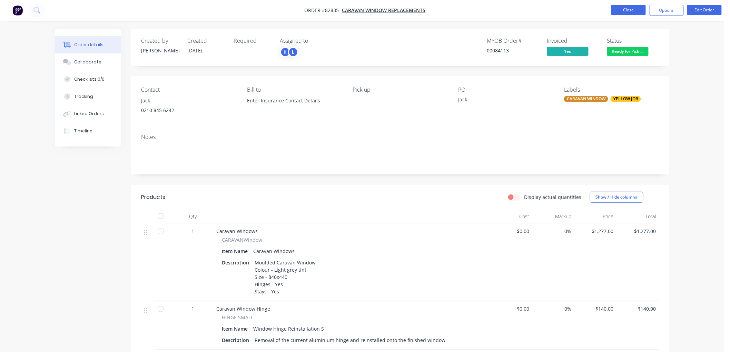
click at [625, 12] on button "Close" at bounding box center [629, 10] width 35 height 10
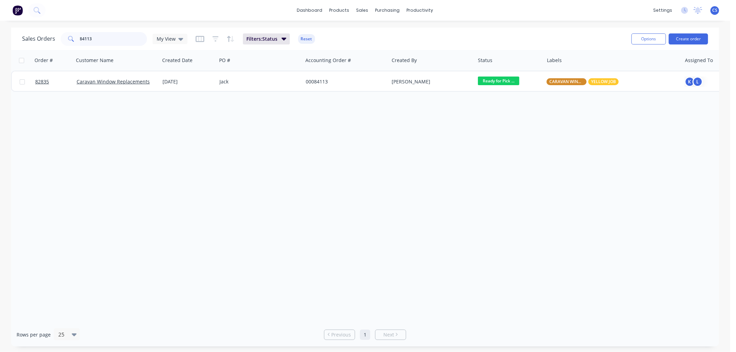
click at [106, 39] on input "84113" at bounding box center [113, 39] width 67 height 14
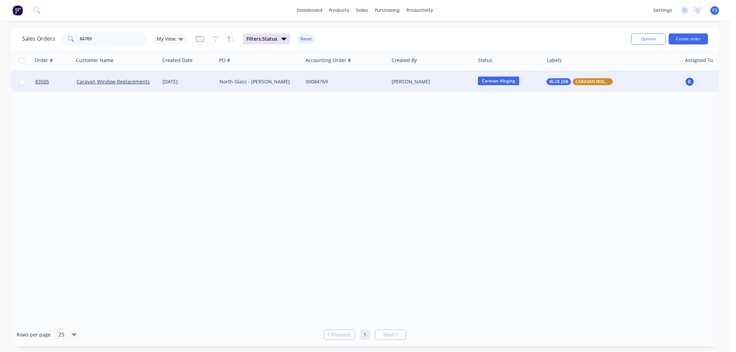
type input "84769"
click at [299, 82] on div "North Glass - [PERSON_NAME]" at bounding box center [260, 81] width 81 height 7
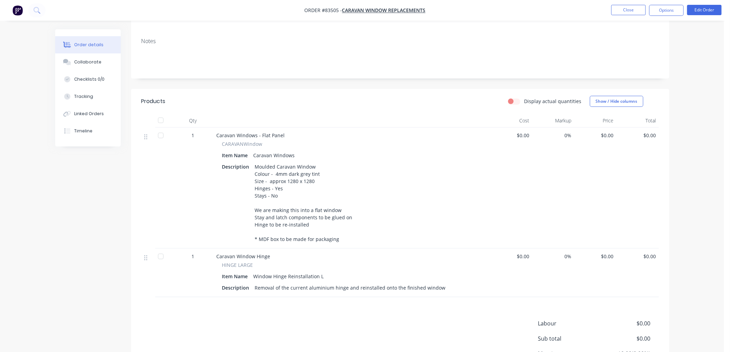
scroll to position [115, 0]
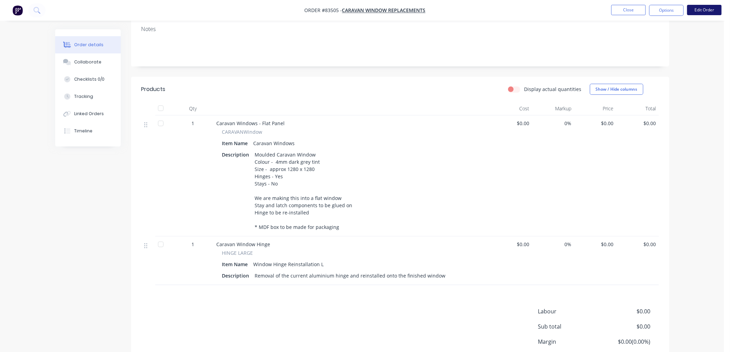
click at [701, 9] on button "Edit Order" at bounding box center [705, 10] width 35 height 10
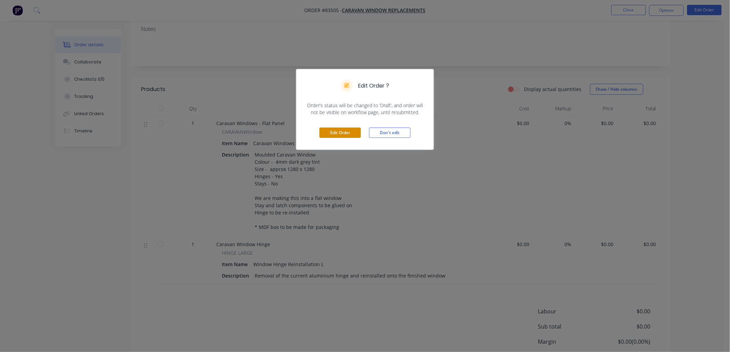
drag, startPoint x: 347, startPoint y: 131, endPoint x: 350, endPoint y: 136, distance: 5.5
click at [347, 130] on button "Edit Order" at bounding box center [340, 133] width 41 height 10
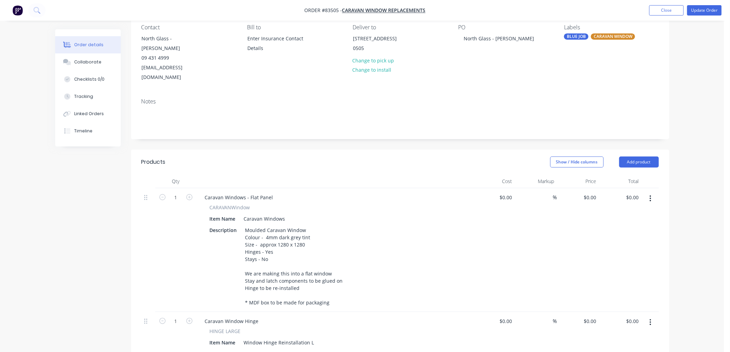
scroll to position [77, 0]
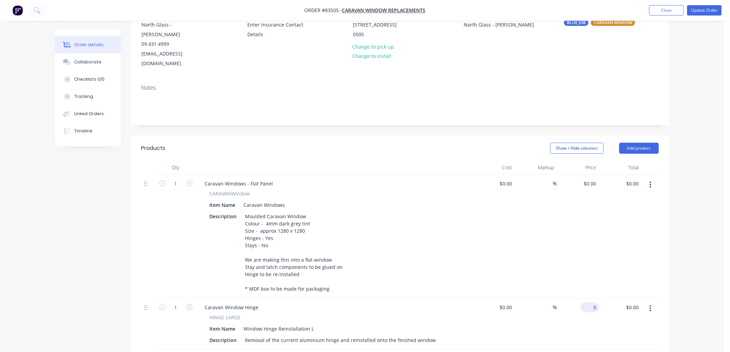
click at [592, 303] on input "0" at bounding box center [592, 308] width 16 height 10
type input "$192.50"
click at [689, 226] on div "Order details Collaborate Checklists 0/0 Tracking Linked Orders Timeline Order …" at bounding box center [362, 235] width 725 height 625
drag, startPoint x: 592, startPoint y: 175, endPoint x: 616, endPoint y: 176, distance: 23.9
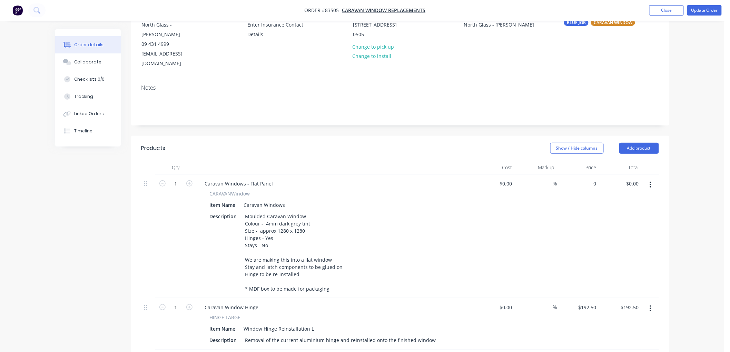
click at [592, 179] on input "0" at bounding box center [592, 184] width 16 height 10
type input "$580.82"
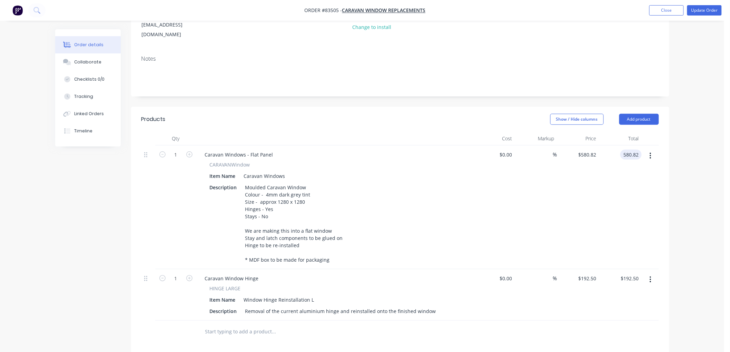
scroll to position [192, 0]
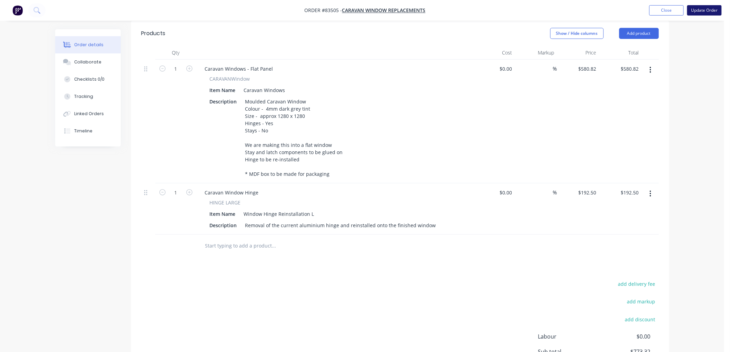
click at [704, 11] on button "Update Order" at bounding box center [705, 10] width 35 height 10
type input "580.82"
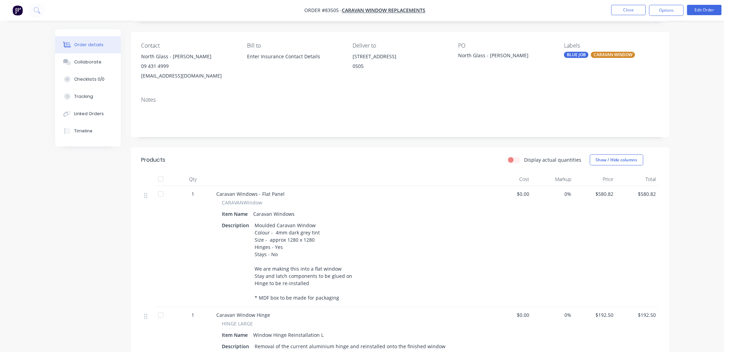
scroll to position [18, 0]
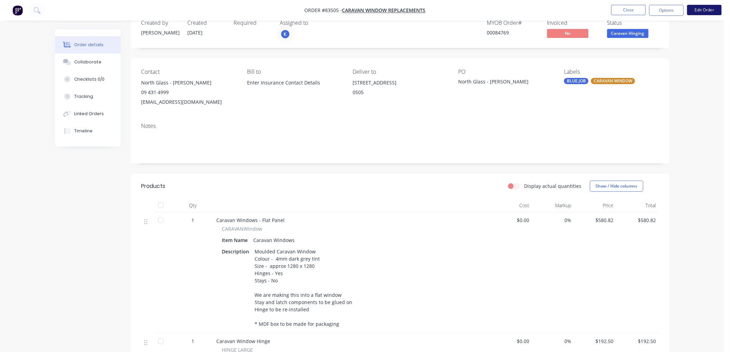
click at [704, 10] on button "Edit Order" at bounding box center [705, 10] width 35 height 10
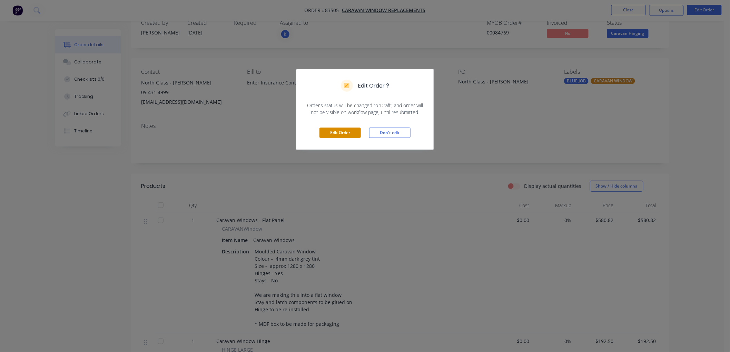
click at [342, 135] on button "Edit Order" at bounding box center [340, 133] width 41 height 10
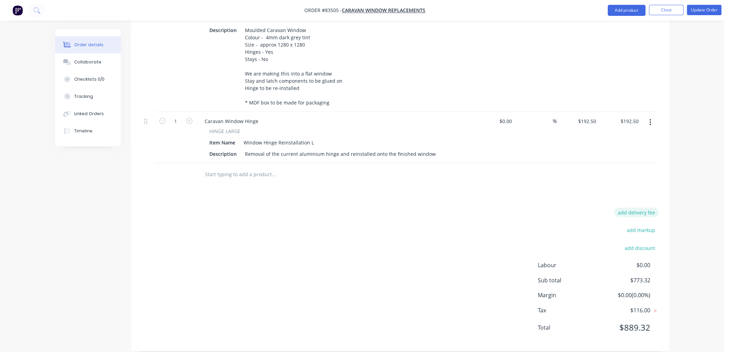
click at [639, 208] on button "add delivery fee" at bounding box center [637, 212] width 45 height 9
type input "140"
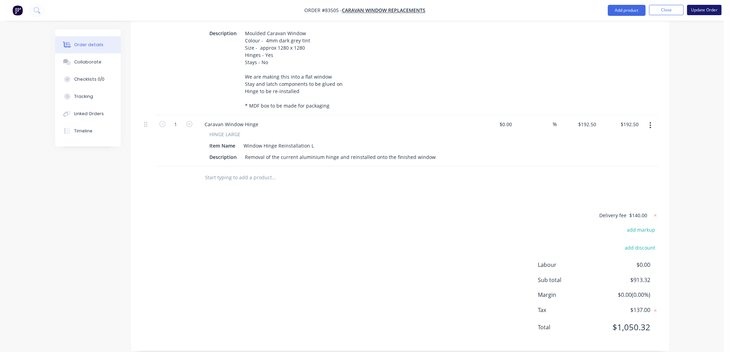
click at [706, 12] on button "Update Order" at bounding box center [705, 10] width 35 height 10
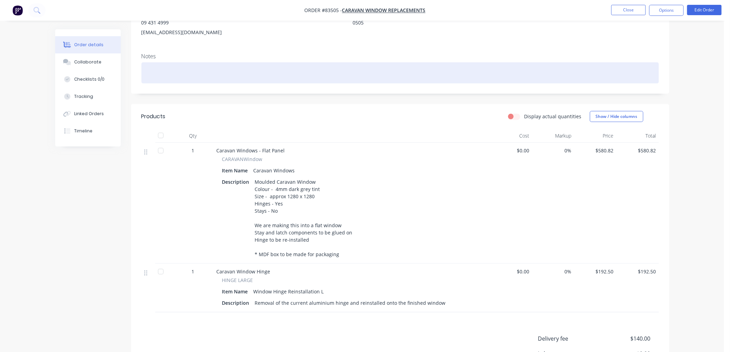
scroll to position [0, 0]
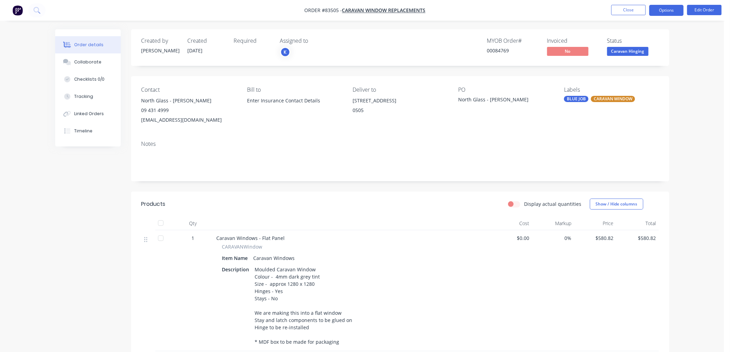
click at [668, 9] on button "Options" at bounding box center [667, 10] width 35 height 11
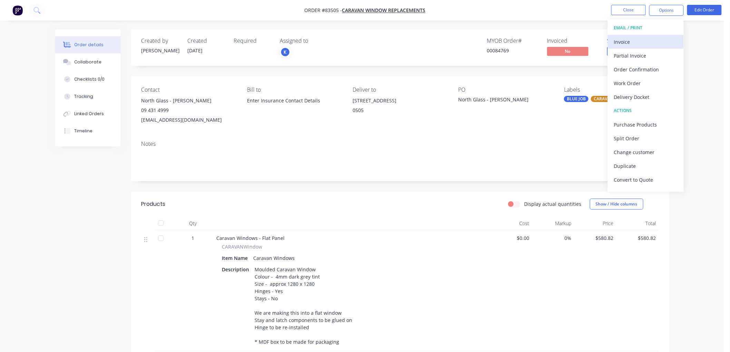
click at [636, 40] on div "Invoice" at bounding box center [646, 42] width 64 height 10
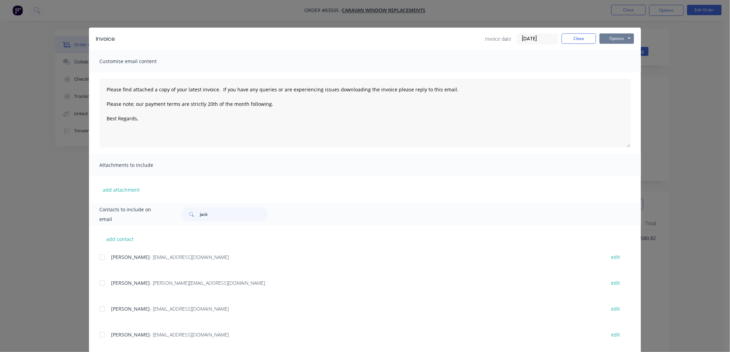
click at [620, 37] on button "Options" at bounding box center [617, 38] width 35 height 10
click at [614, 62] on button "Print" at bounding box center [622, 62] width 44 height 11
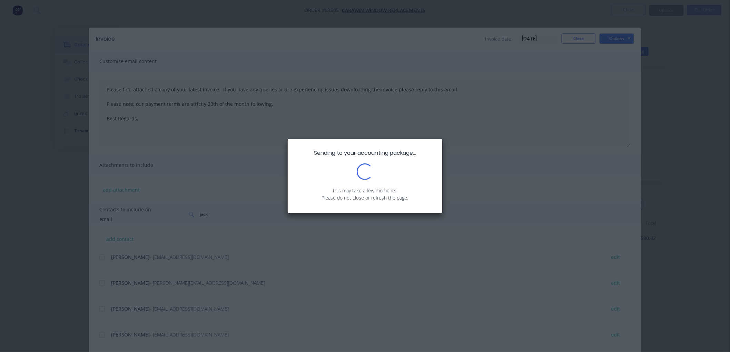
type textarea "Please find attached a copy of your latest invoice. If you have any queries or …"
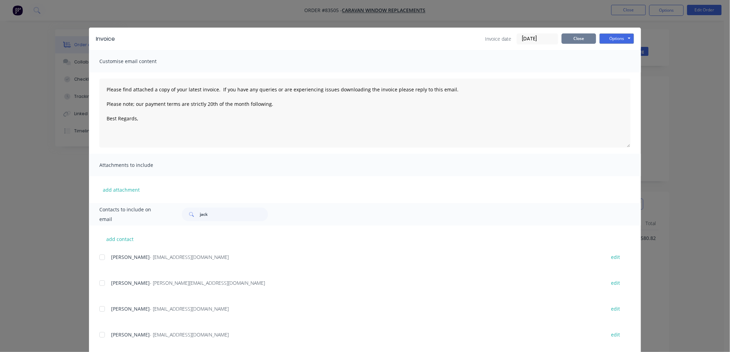
click at [570, 36] on button "Close" at bounding box center [579, 38] width 35 height 10
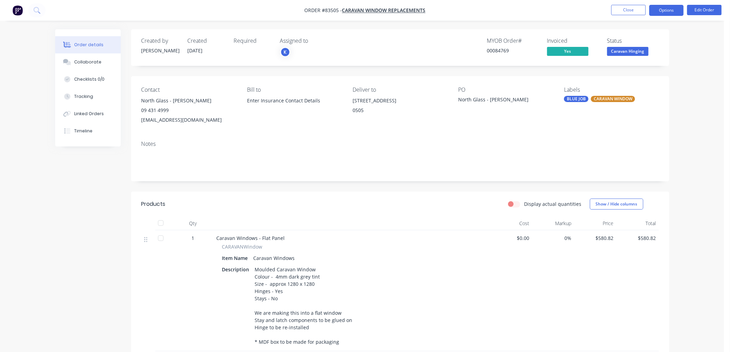
click at [666, 11] on button "Options" at bounding box center [667, 10] width 35 height 11
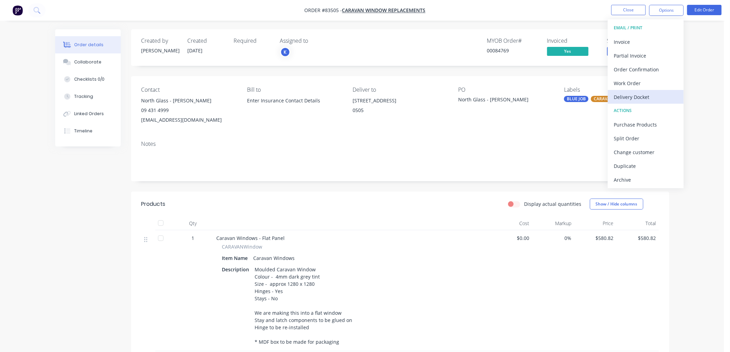
click at [641, 95] on div "Delivery Docket" at bounding box center [646, 97] width 64 height 10
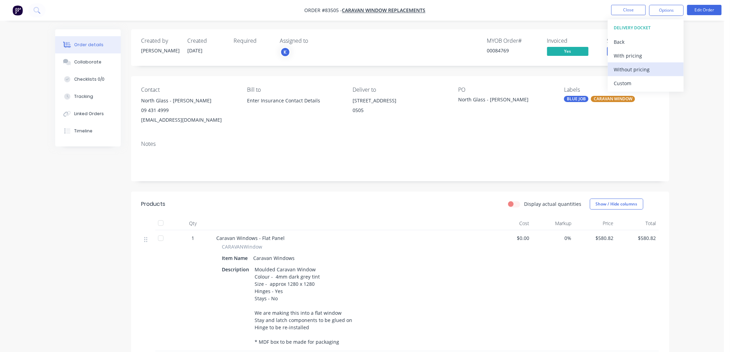
click at [638, 70] on div "Without pricing" at bounding box center [646, 70] width 64 height 10
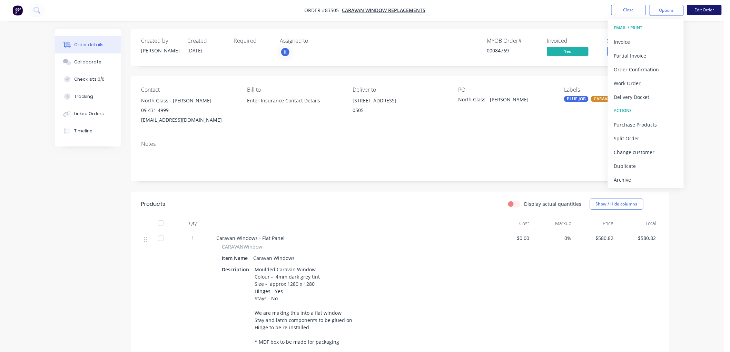
click at [704, 10] on button "Edit Order" at bounding box center [705, 10] width 35 height 10
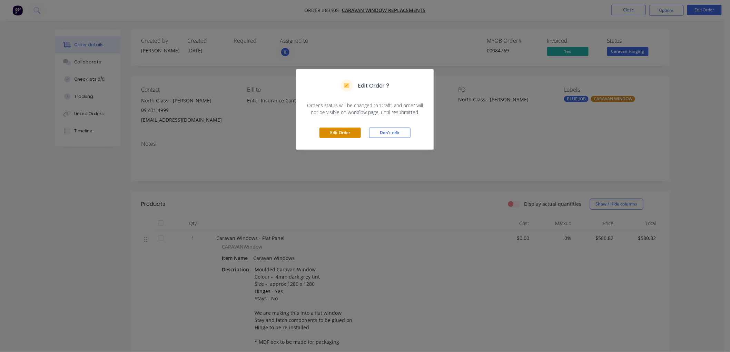
click at [346, 134] on button "Edit Order" at bounding box center [340, 133] width 41 height 10
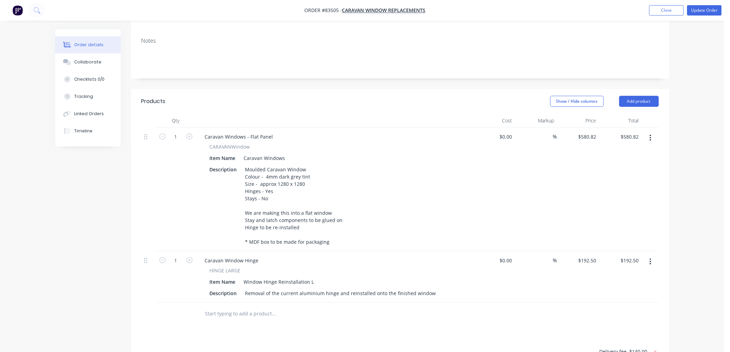
scroll to position [192, 0]
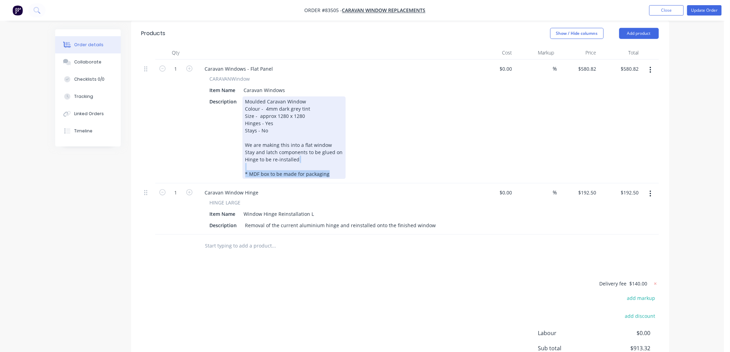
drag, startPoint x: 314, startPoint y: 149, endPoint x: 338, endPoint y: 163, distance: 26.8
click at [338, 163] on div "Moulded Caravan Window Colour - 4mm dark grey tint Size - approx 1280 x 1280 Hi…" at bounding box center [294, 138] width 103 height 83
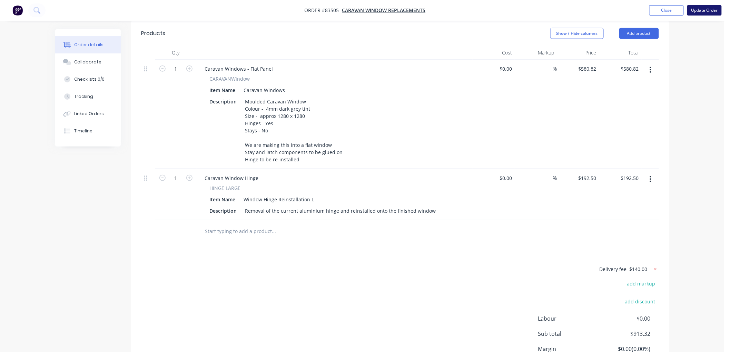
click at [707, 12] on button "Update Order" at bounding box center [705, 10] width 35 height 10
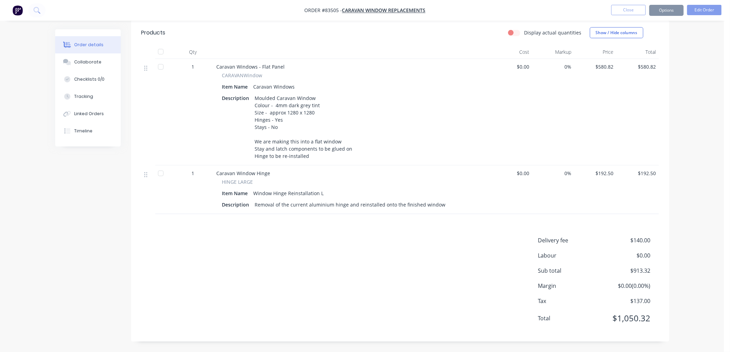
scroll to position [0, 0]
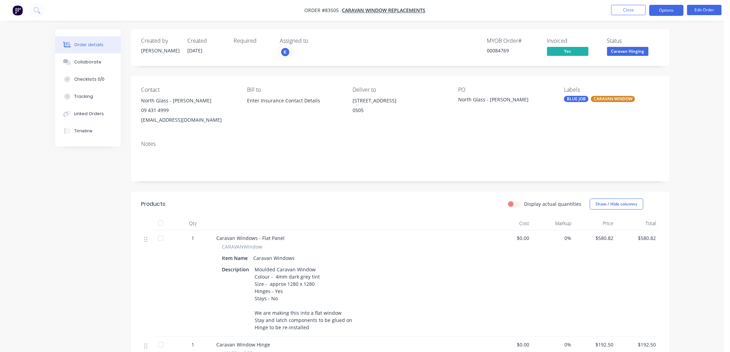
click at [665, 12] on button "Options" at bounding box center [667, 10] width 35 height 11
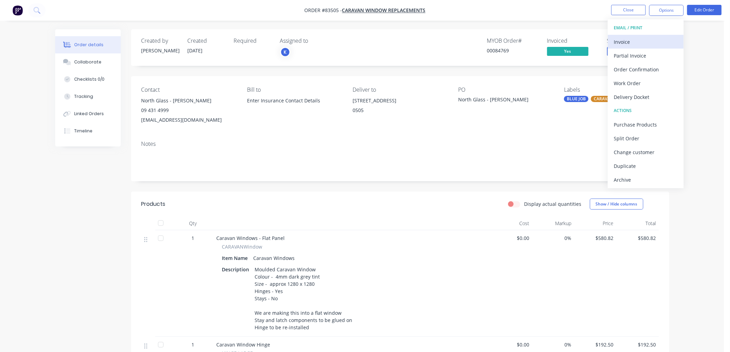
click at [665, 39] on div "Invoice" at bounding box center [646, 42] width 64 height 10
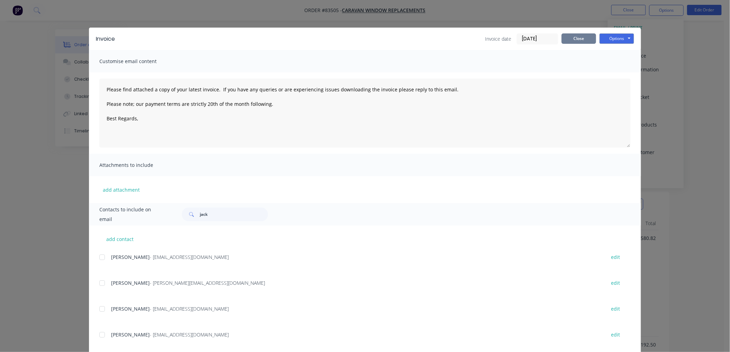
click at [579, 40] on button "Close" at bounding box center [579, 38] width 35 height 10
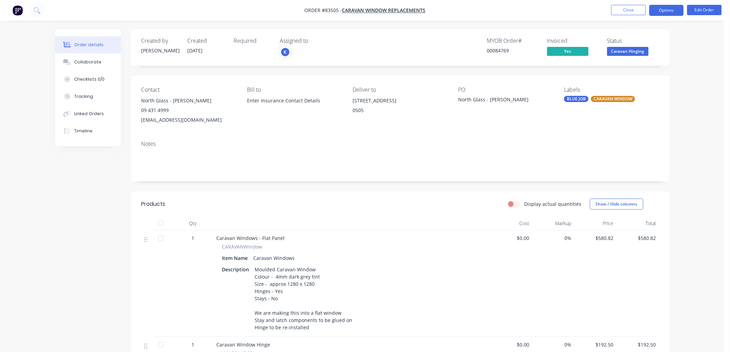
click at [662, 11] on button "Options" at bounding box center [667, 10] width 35 height 11
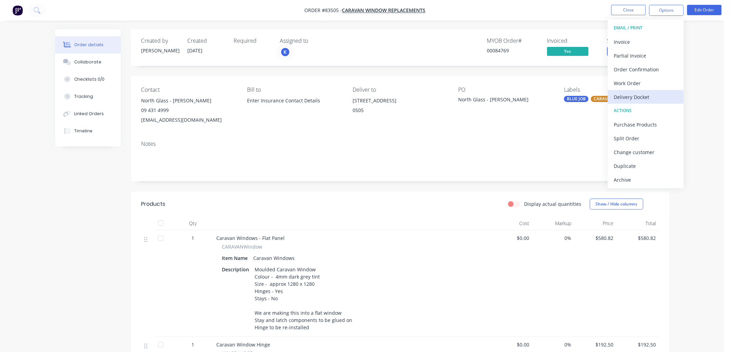
click at [641, 92] on div "Delivery Docket" at bounding box center [646, 97] width 64 height 10
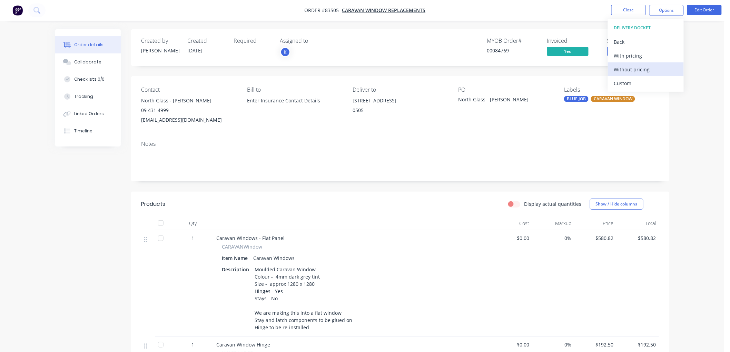
click at [639, 72] on div "Without pricing" at bounding box center [646, 70] width 64 height 10
drag, startPoint x: 194, startPoint y: 121, endPoint x: 141, endPoint y: 122, distance: 53.5
click at [142, 122] on div "[EMAIL_ADDRESS][DOMAIN_NAME]" at bounding box center [189, 120] width 95 height 10
copy div "[EMAIL_ADDRESS][DOMAIN_NAME]"
click at [629, 52] on span "Caravan Hinging" at bounding box center [628, 51] width 41 height 9
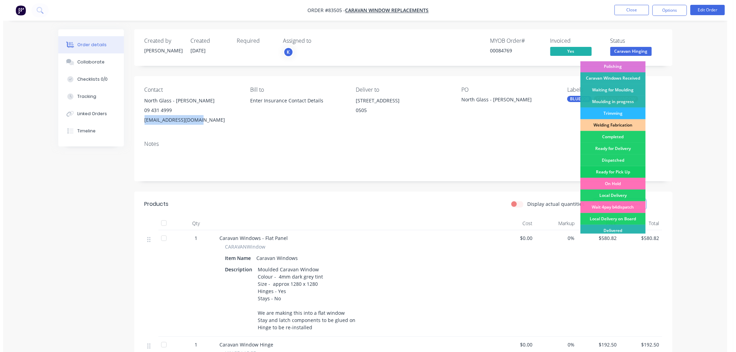
scroll to position [115, 0]
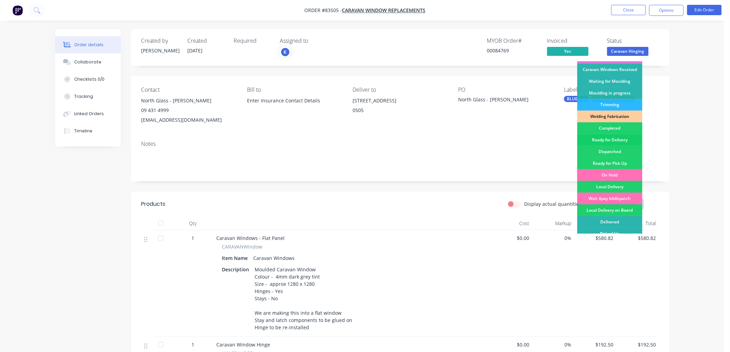
click at [612, 140] on div "Ready for Delivery" at bounding box center [610, 140] width 65 height 12
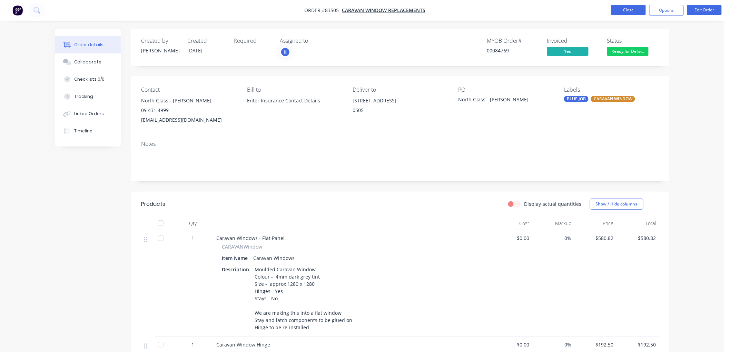
click at [626, 9] on button "Close" at bounding box center [629, 10] width 35 height 10
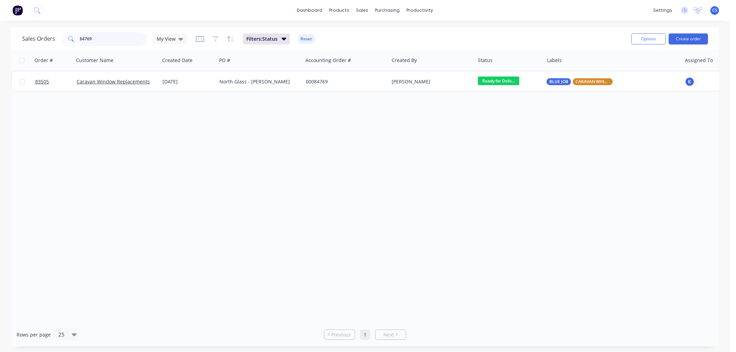
click at [110, 40] on input "84769" at bounding box center [113, 39] width 67 height 14
click at [94, 38] on input "84769" at bounding box center [113, 39] width 67 height 14
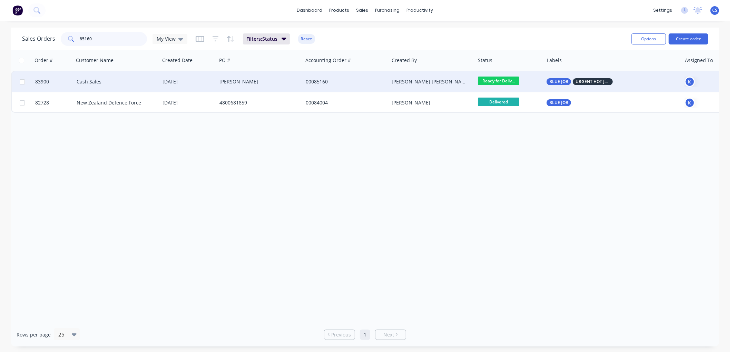
type input "85160"
click at [223, 83] on div "[PERSON_NAME]" at bounding box center [258, 81] width 77 height 7
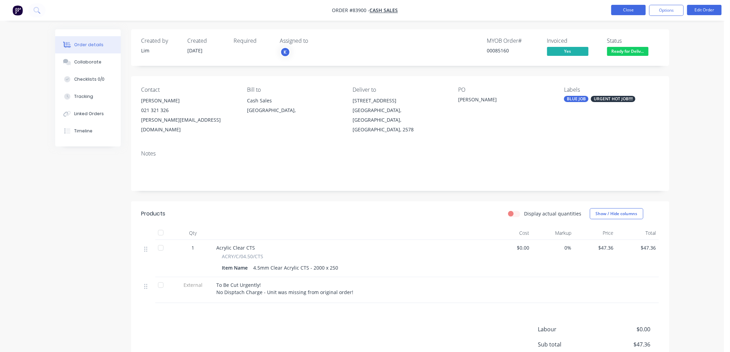
click at [620, 11] on button "Close" at bounding box center [629, 10] width 35 height 10
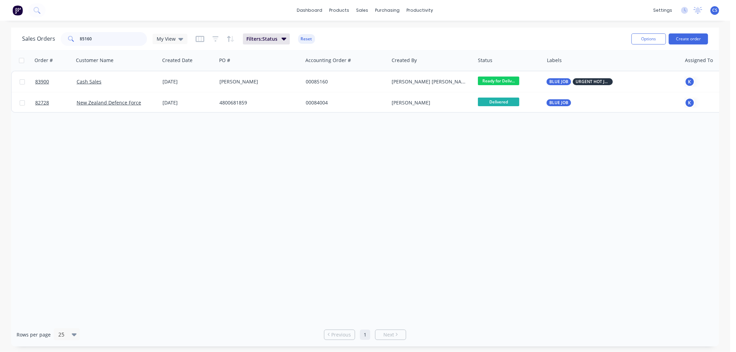
click at [115, 42] on input "85160" at bounding box center [113, 39] width 67 height 14
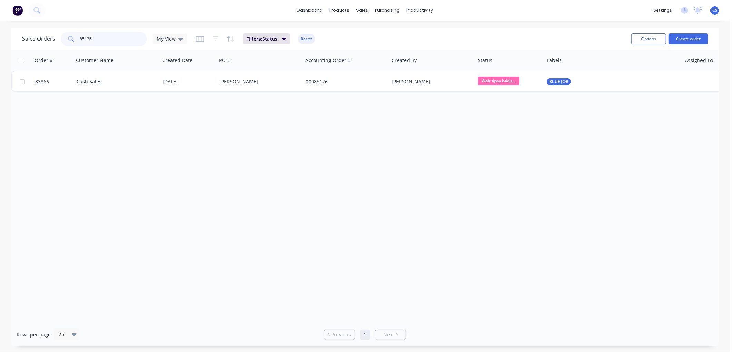
type input "85126"
drag, startPoint x: 502, startPoint y: 81, endPoint x: 510, endPoint y: 91, distance: 13.1
click at [502, 81] on span "Wait 4pay b4dis..." at bounding box center [498, 81] width 41 height 9
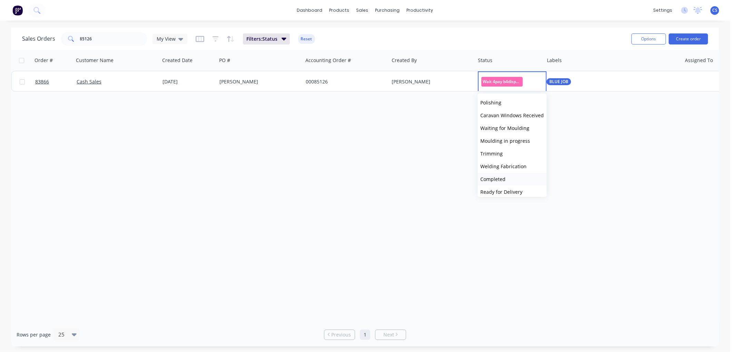
scroll to position [153, 0]
click at [509, 155] on span "Ready for Delivery" at bounding box center [502, 154] width 42 height 7
